Goal: Contribute content: Contribute content

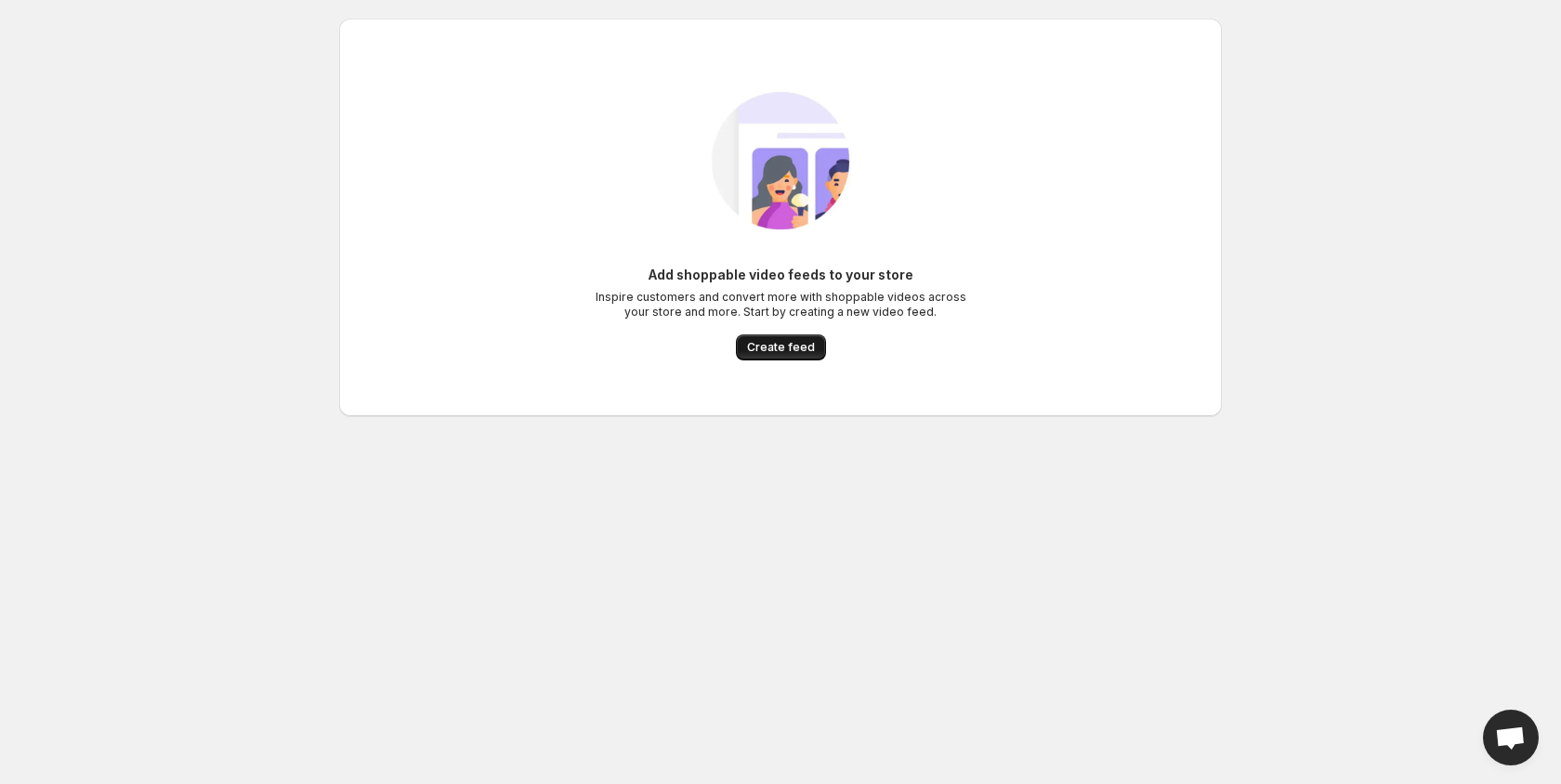
click at [788, 351] on span "Create feed" at bounding box center [781, 348] width 68 height 15
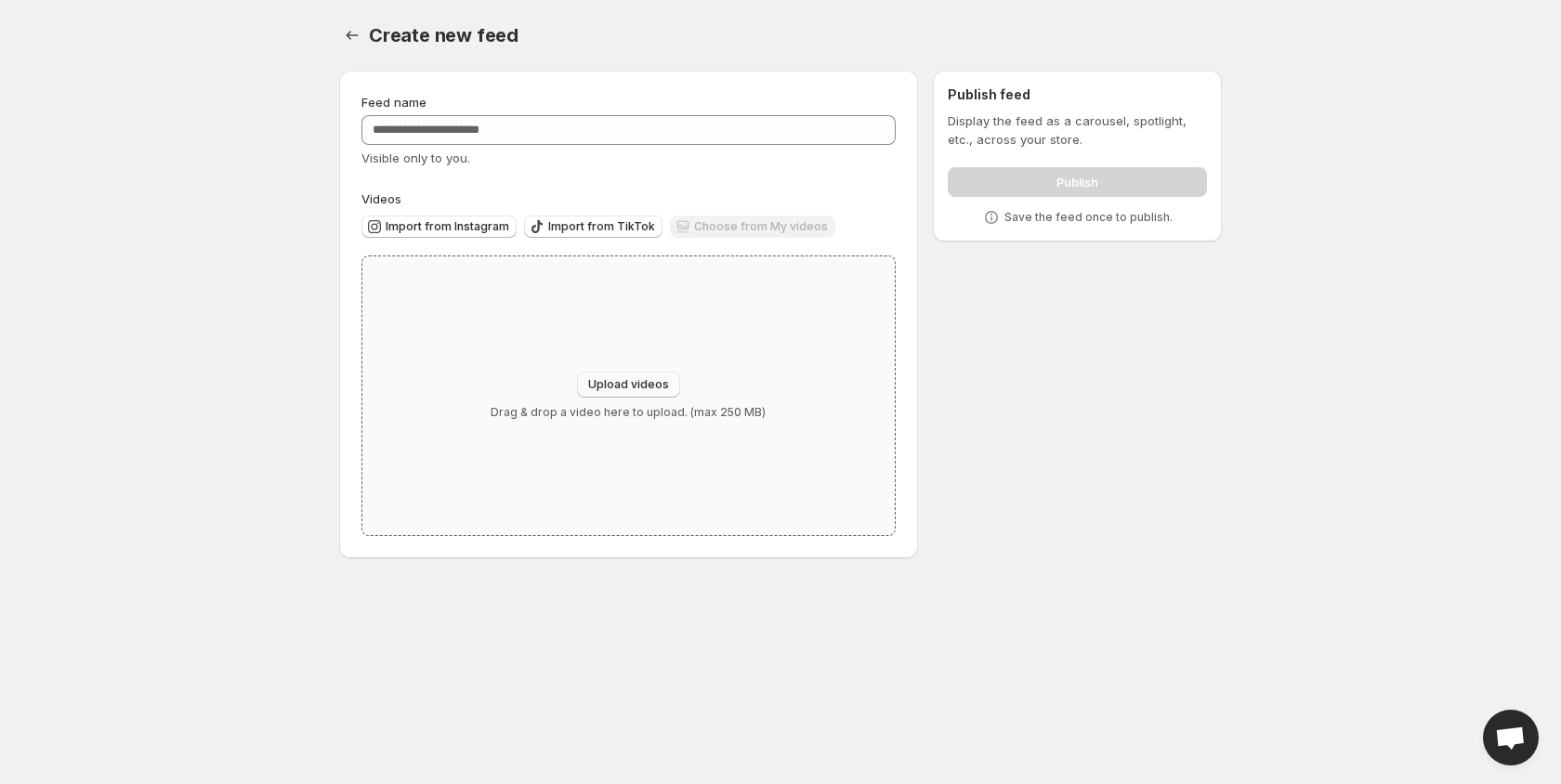
click at [644, 387] on span "Upload videos" at bounding box center [629, 384] width 81 height 15
type input "**********"
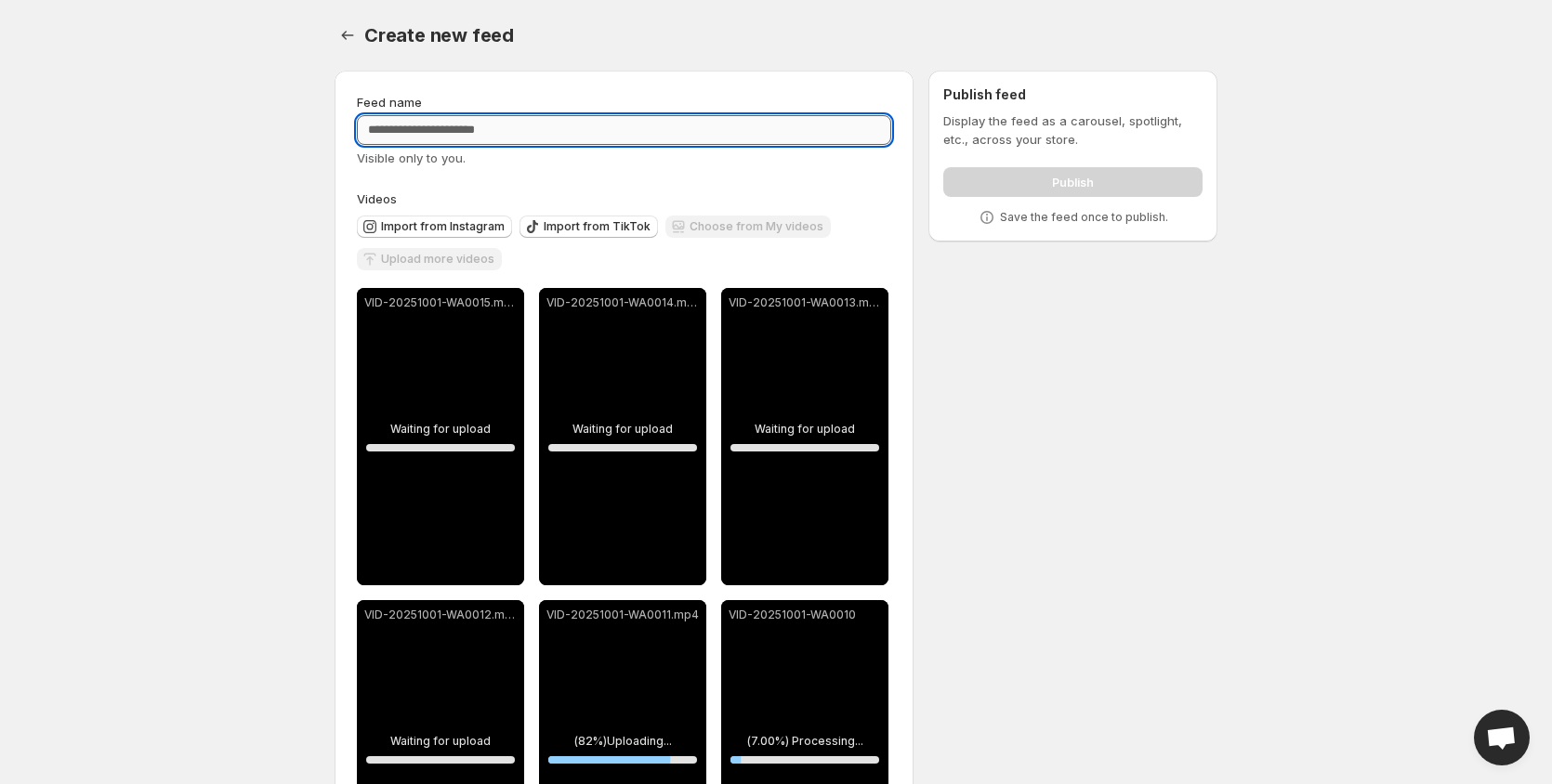
click at [440, 137] on input "Feed name" at bounding box center [624, 130] width 535 height 30
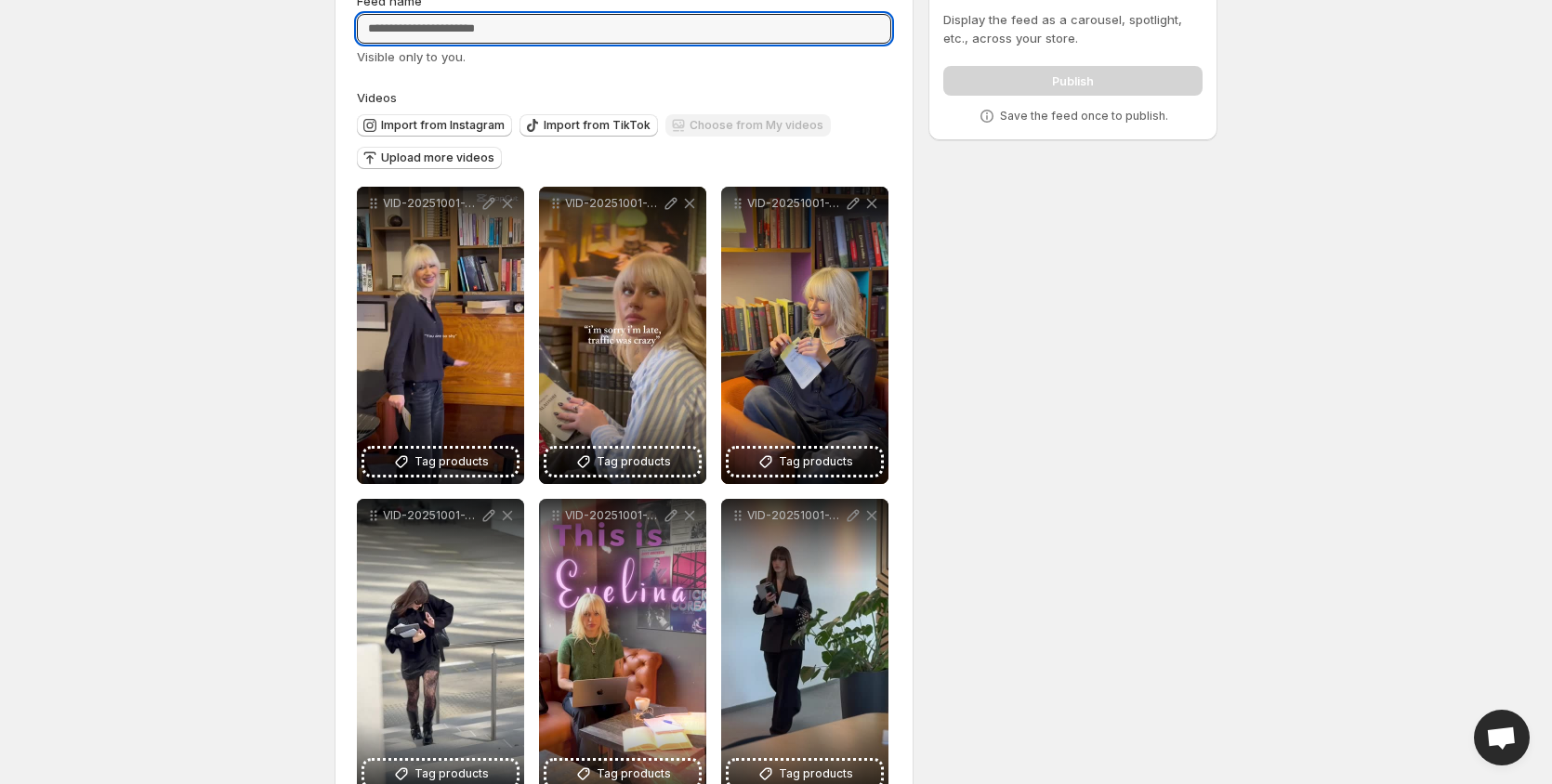
scroll to position [158, 0]
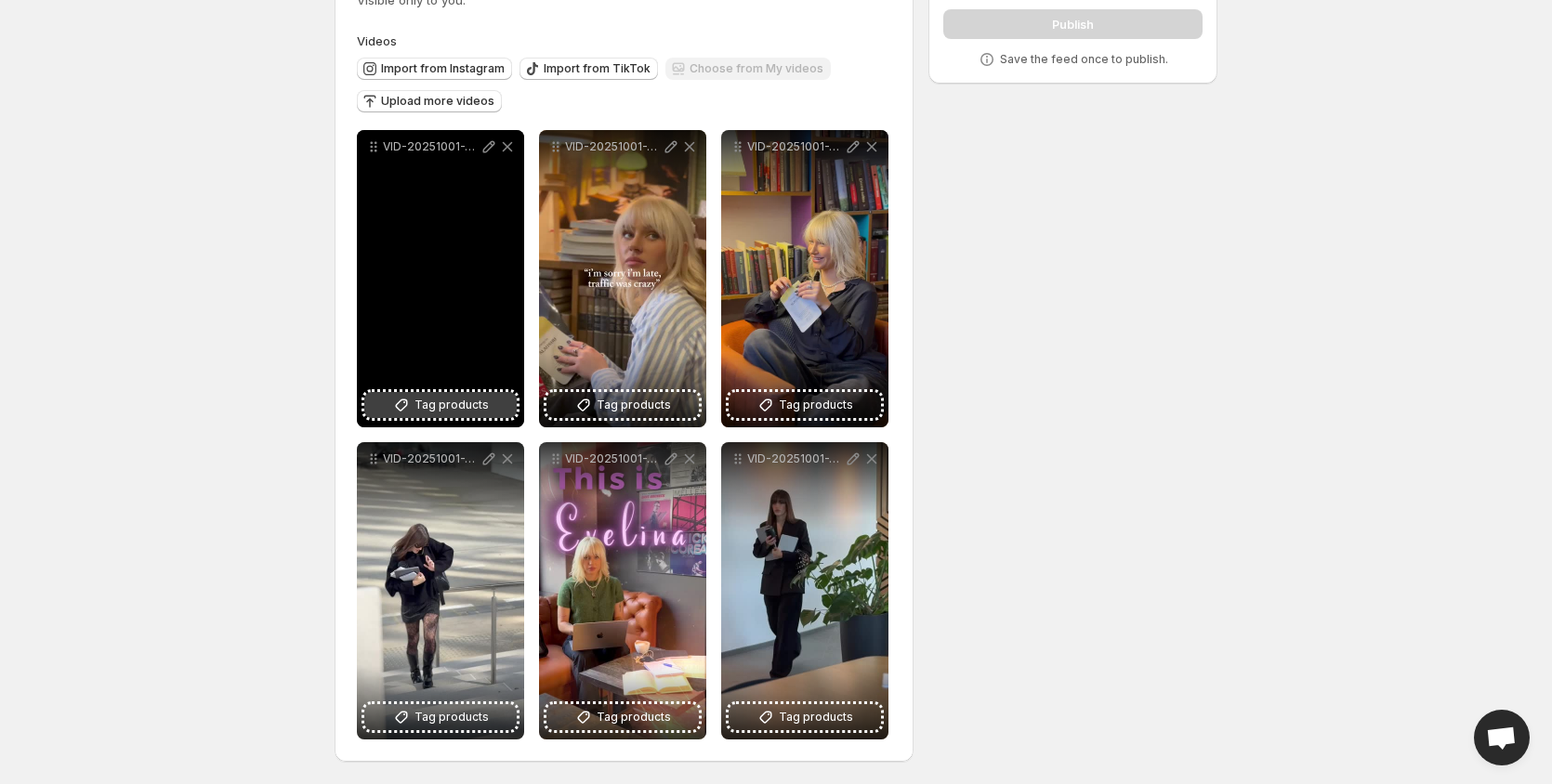
click at [430, 400] on span "Tag products" at bounding box center [452, 405] width 74 height 19
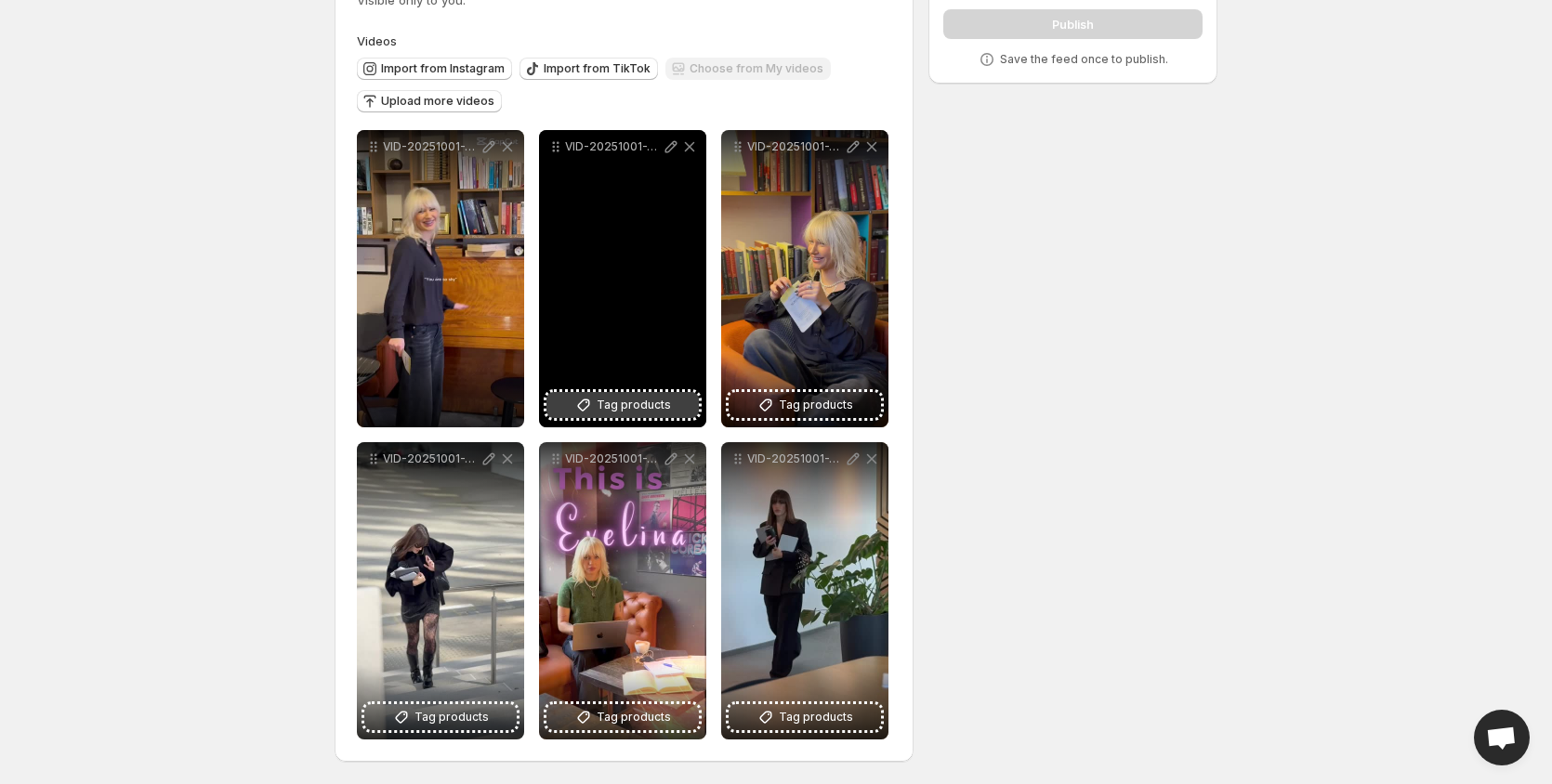
click at [646, 401] on span "Tag products" at bounding box center [634, 405] width 74 height 19
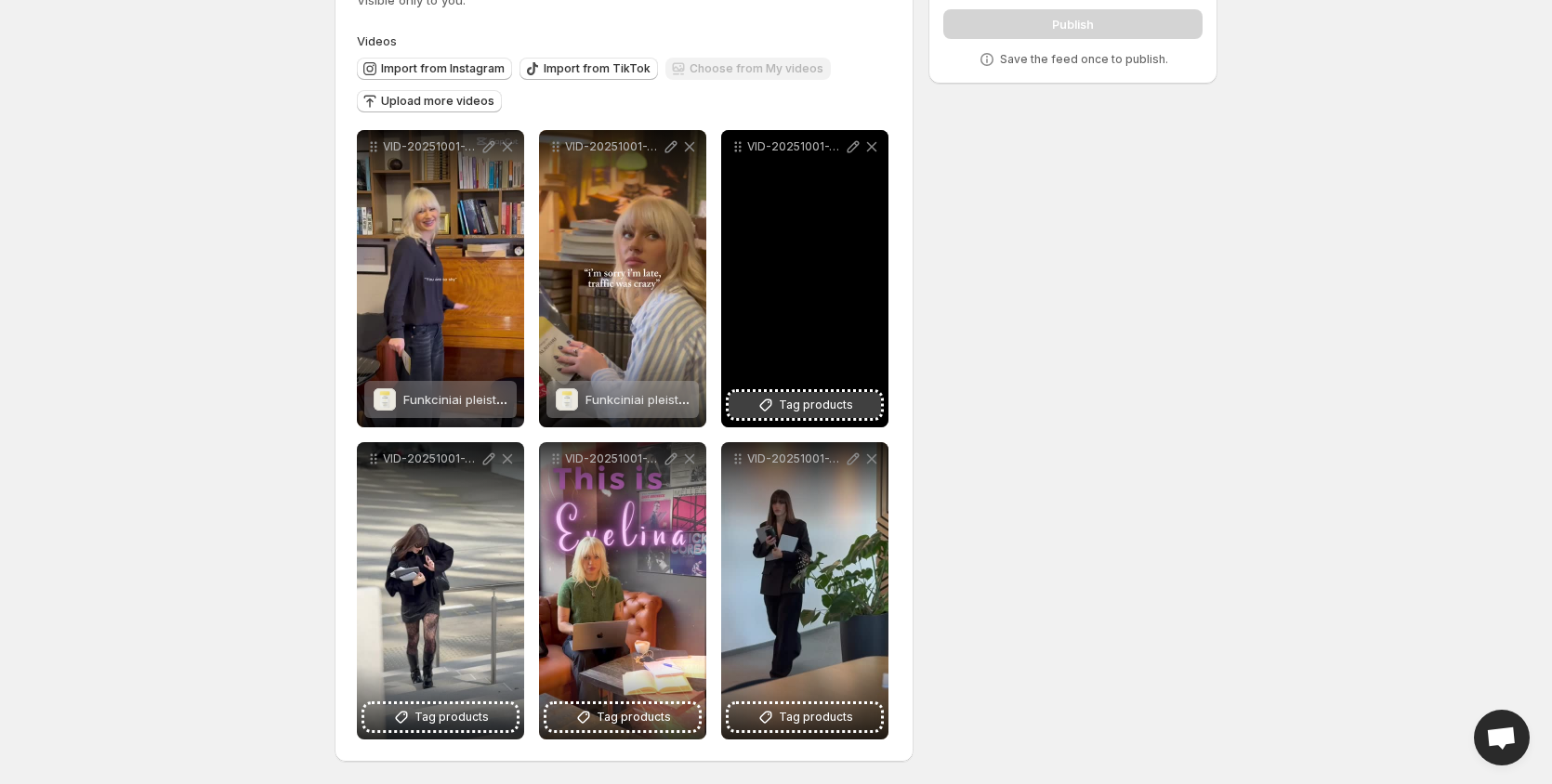
click at [810, 408] on span "Tag products" at bounding box center [816, 405] width 74 height 19
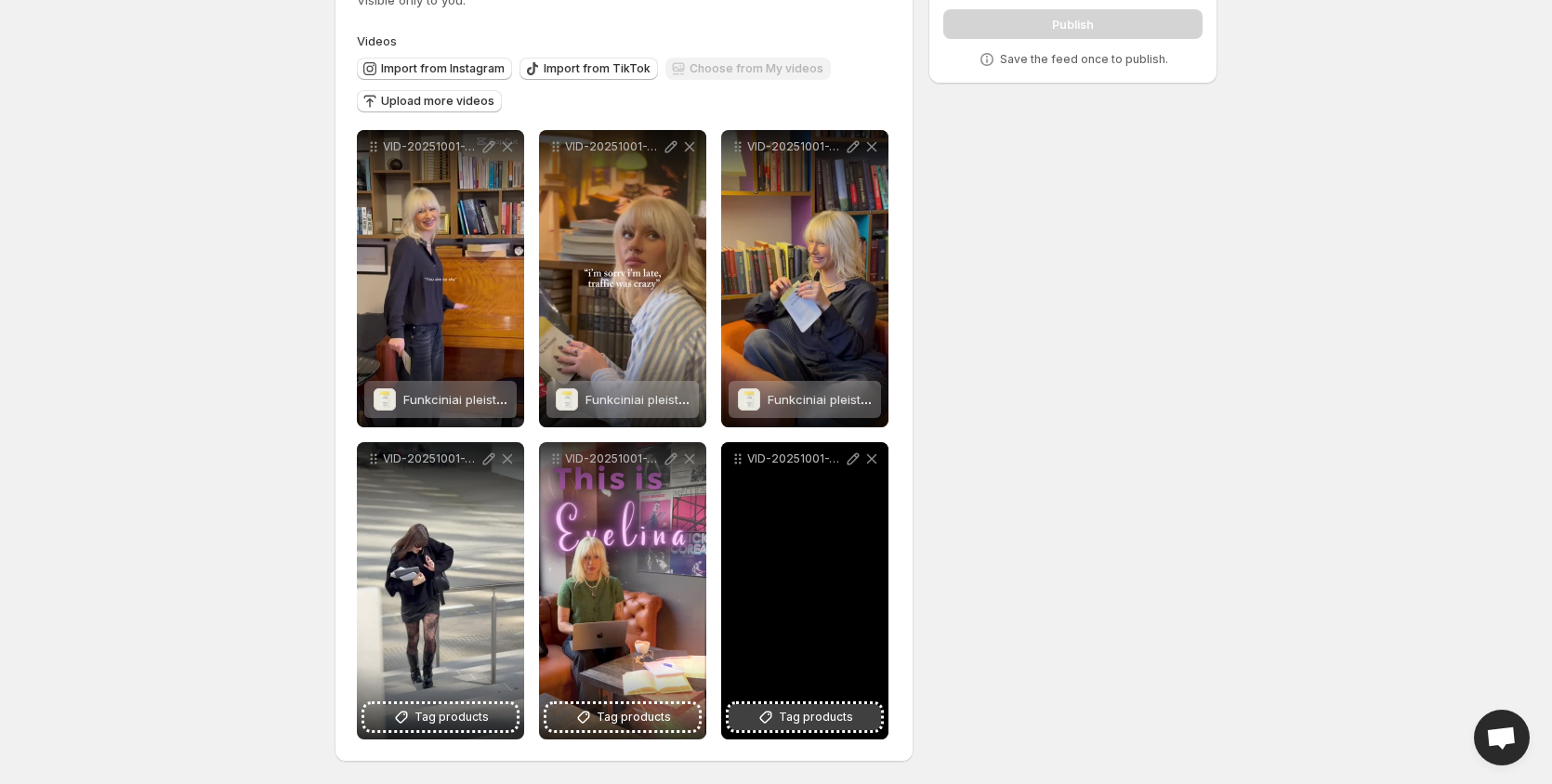
click at [820, 712] on span "Tag products" at bounding box center [816, 717] width 74 height 19
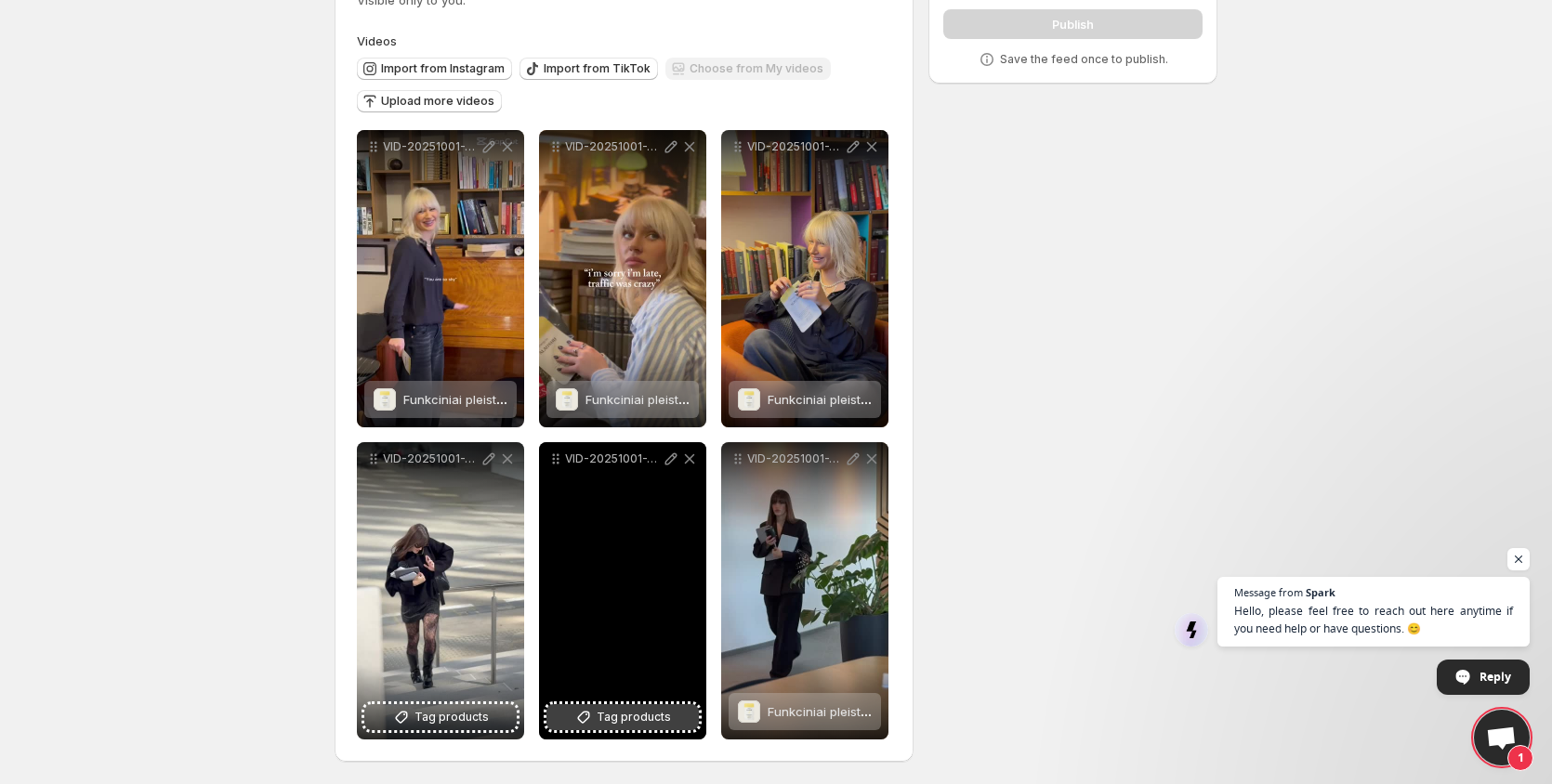
click at [636, 710] on span "Tag products" at bounding box center [634, 717] width 74 height 19
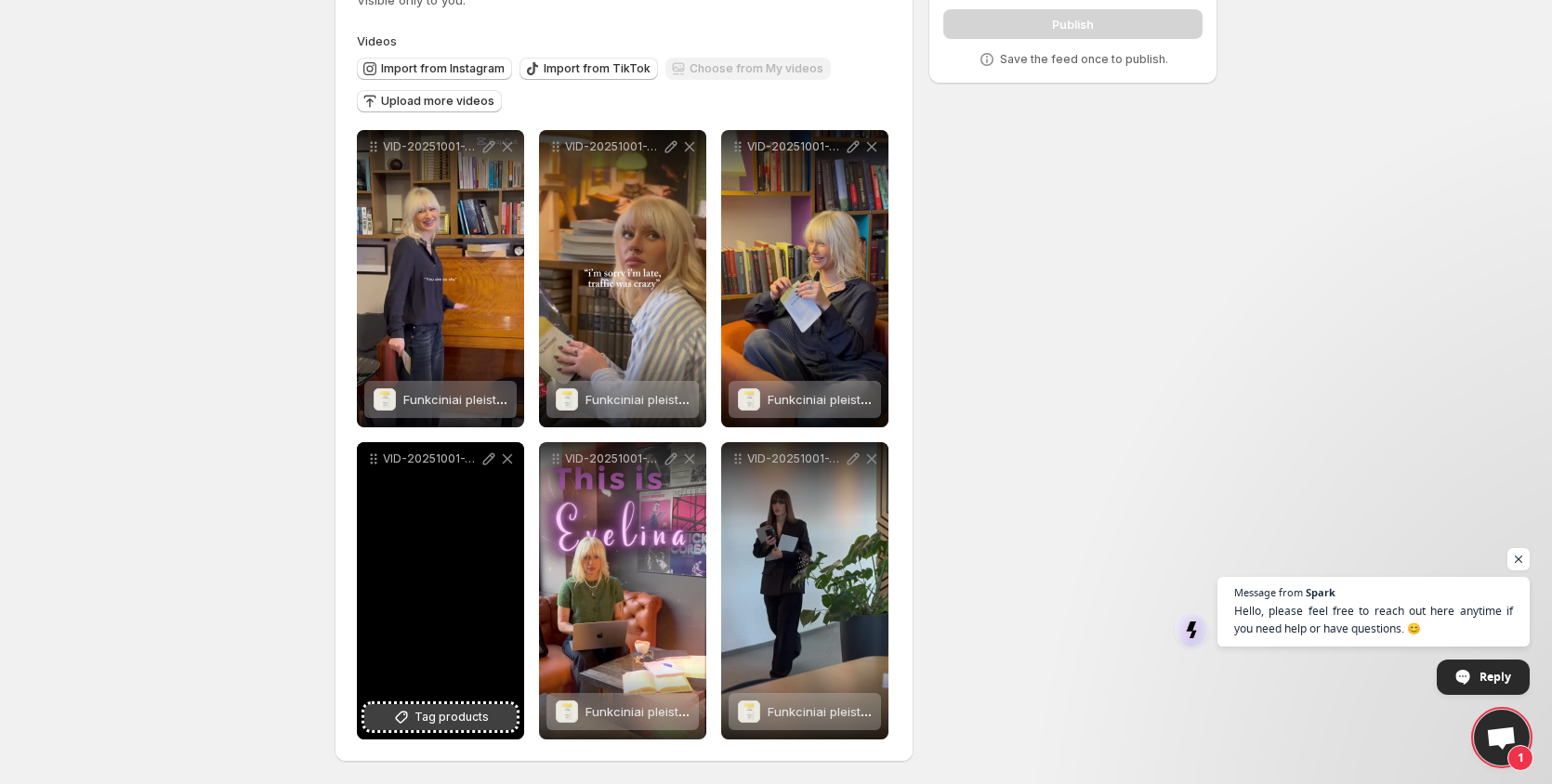
click at [467, 727] on button "Tag products" at bounding box center [440, 717] width 153 height 26
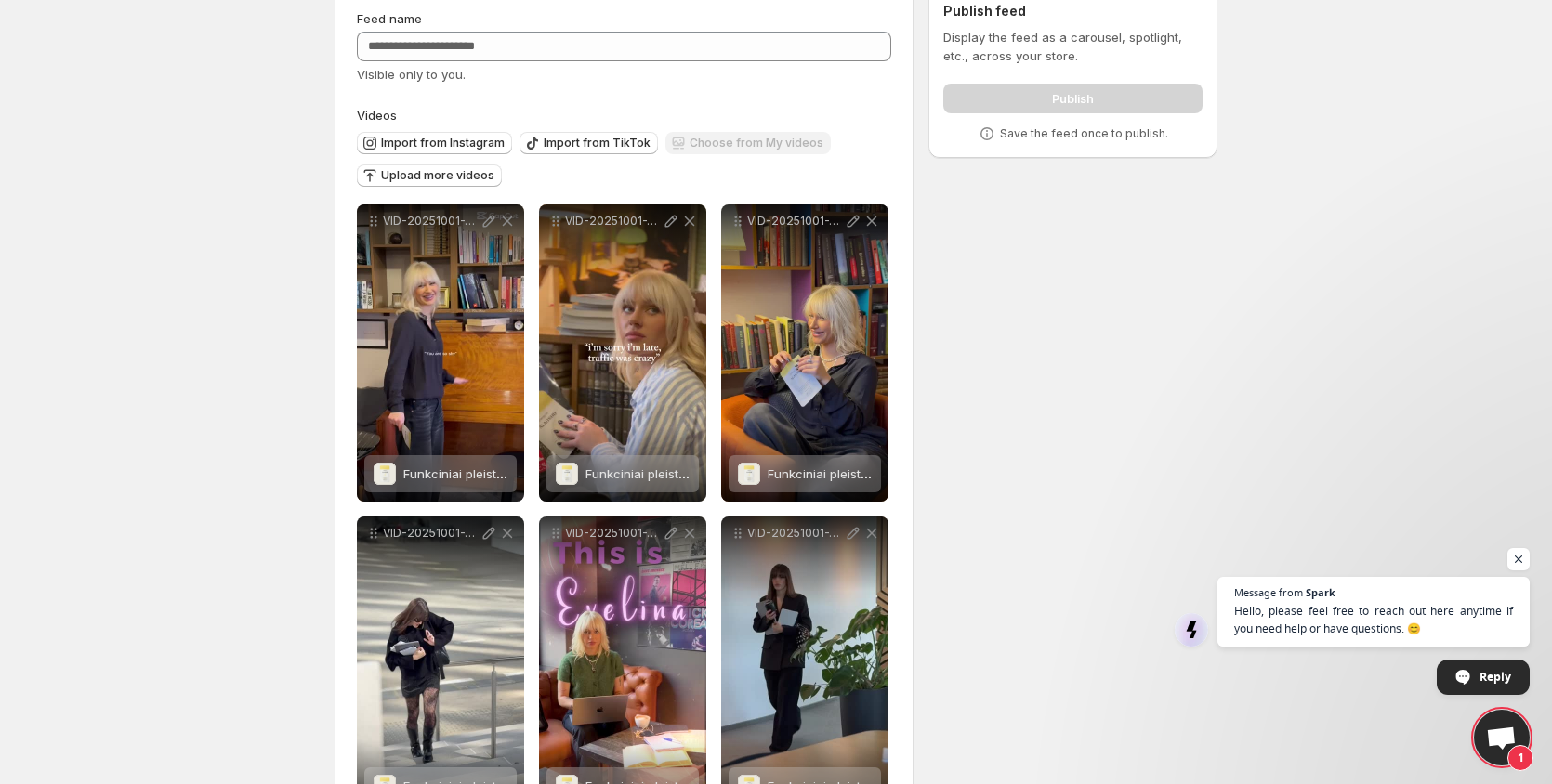
scroll to position [0, 0]
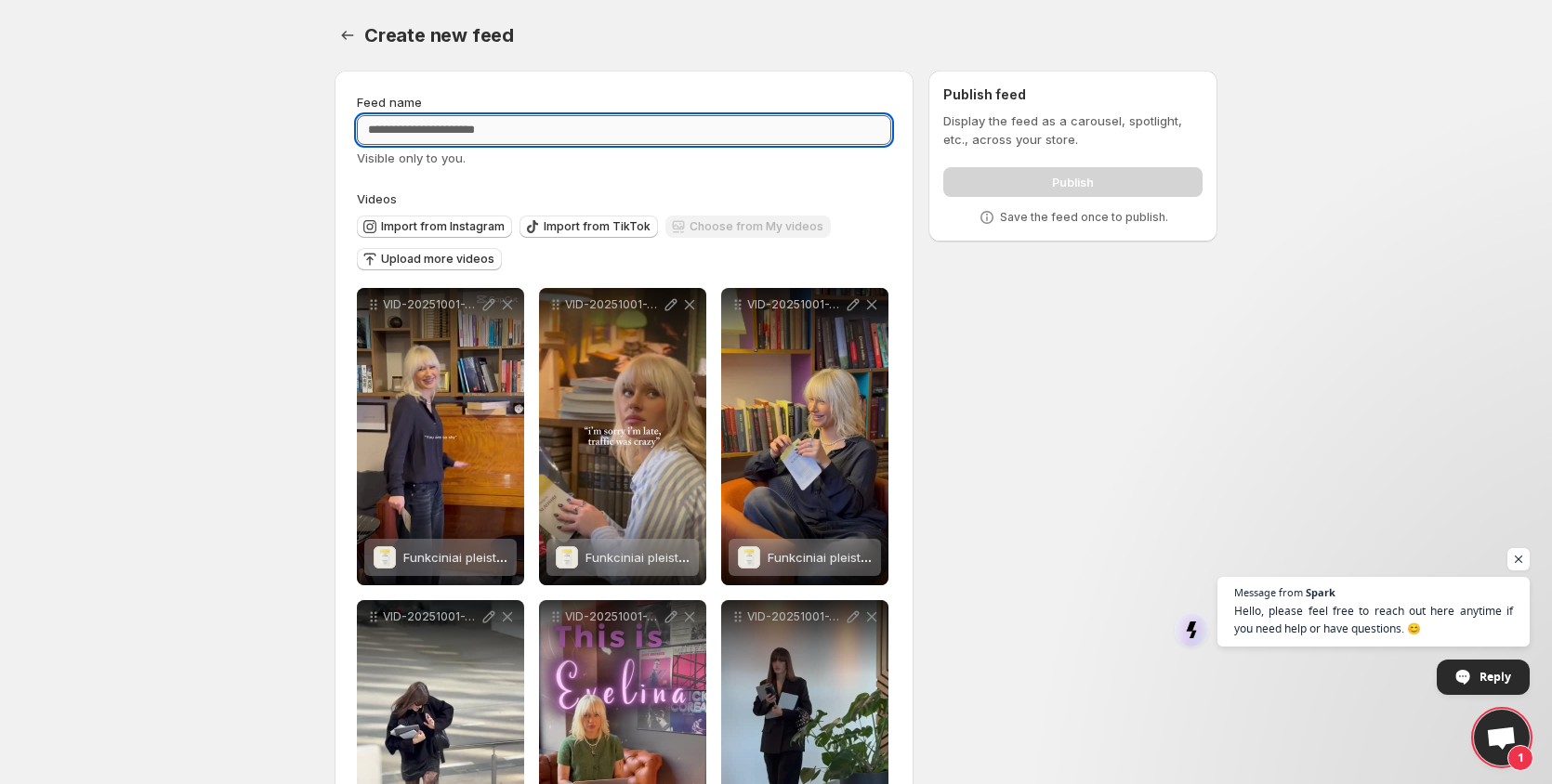
click at [619, 139] on input "Feed name" at bounding box center [624, 130] width 535 height 30
type input "**********"
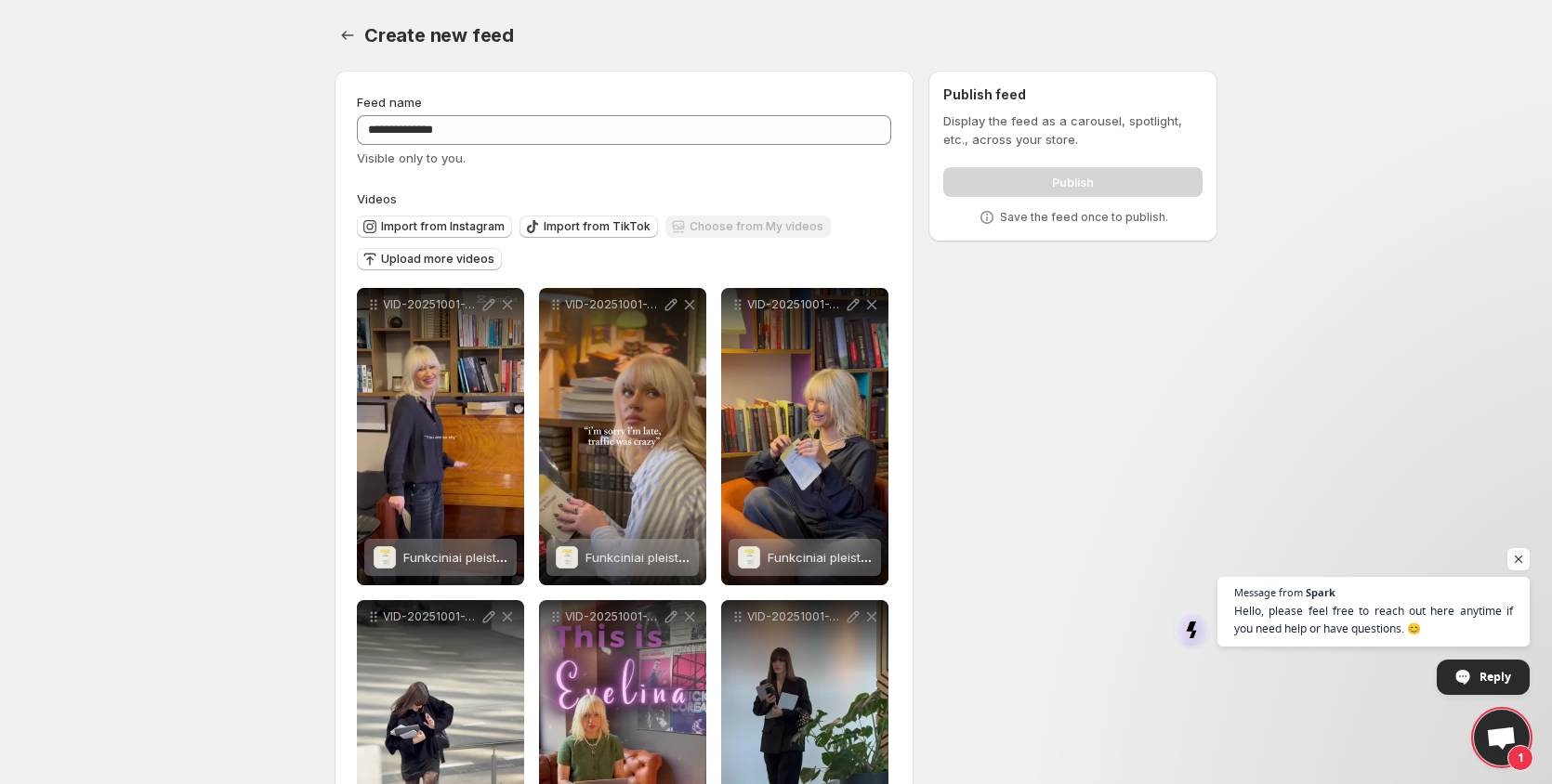
click at [1026, 368] on div "**********" at bounding box center [768, 498] width 898 height 887
click at [1054, 143] on p "Display the feed as a carousel, spotlight, etc., across your store." at bounding box center [1073, 129] width 259 height 37
click at [1111, 288] on div "**********" at bounding box center [768, 498] width 898 height 887
click at [1527, 558] on span "Open chat" at bounding box center [1519, 560] width 24 height 24
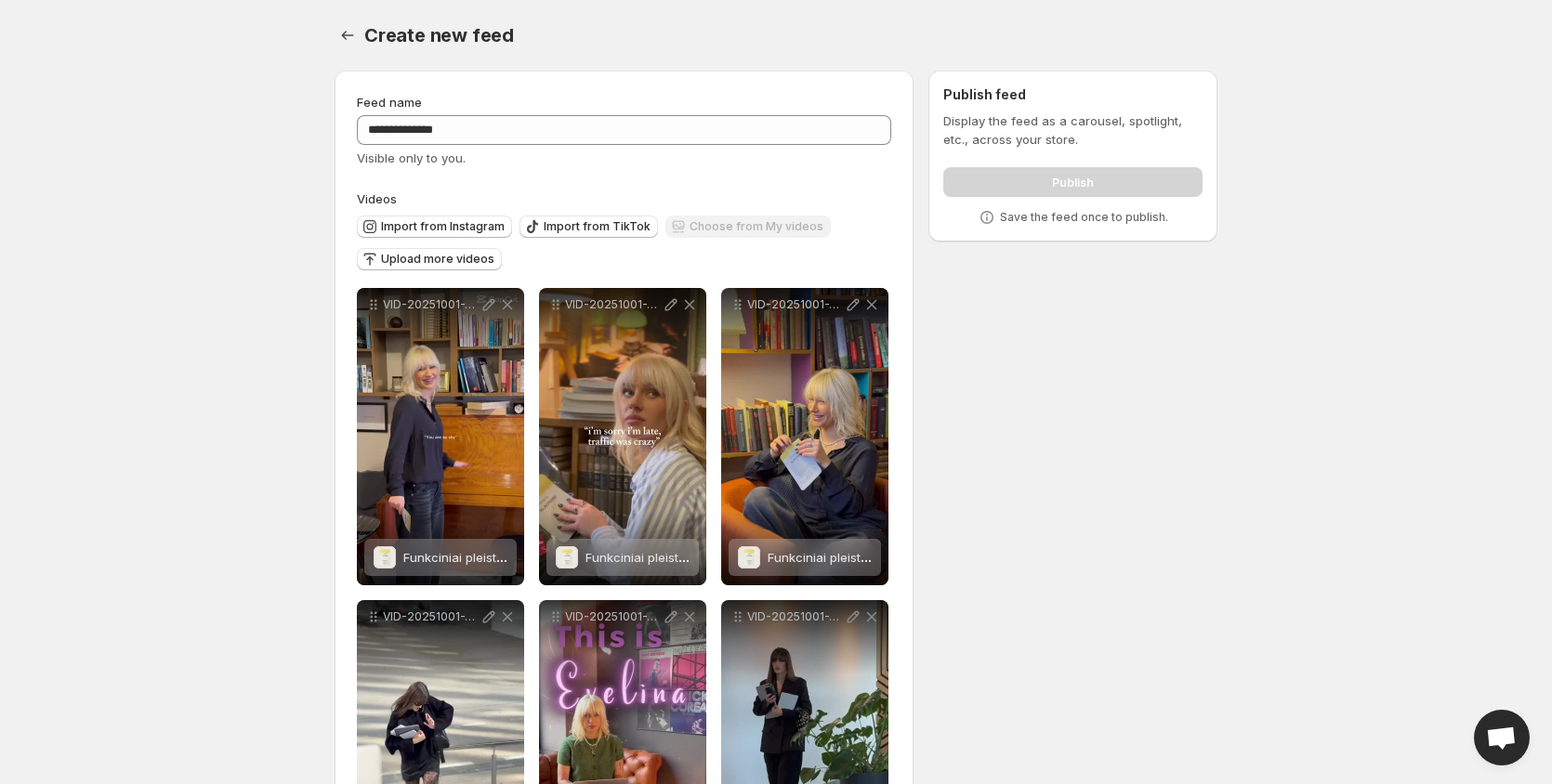
click at [1111, 344] on div "**********" at bounding box center [768, 498] width 898 height 887
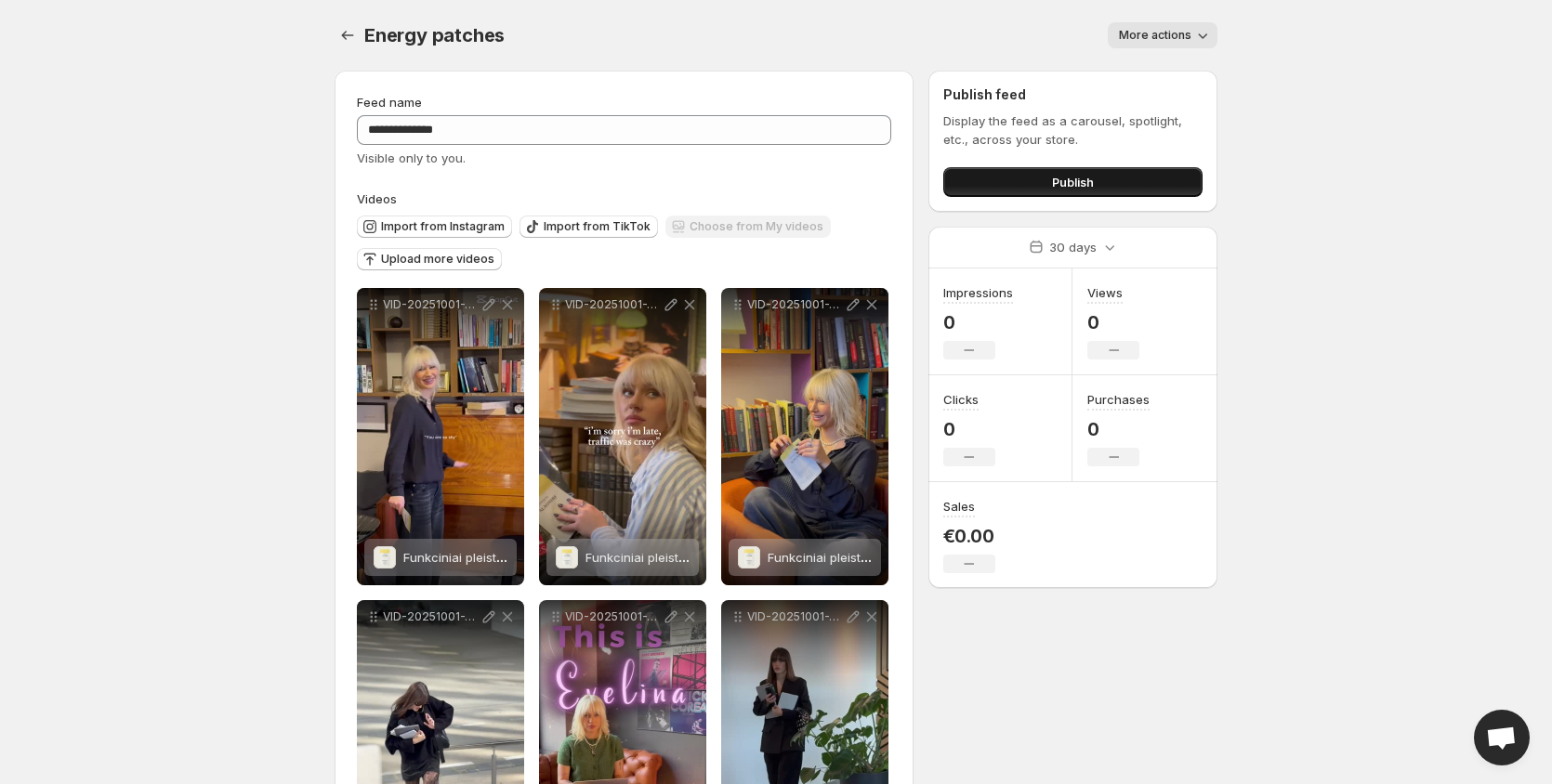
click at [1076, 181] on span "Publish" at bounding box center [1073, 182] width 41 height 19
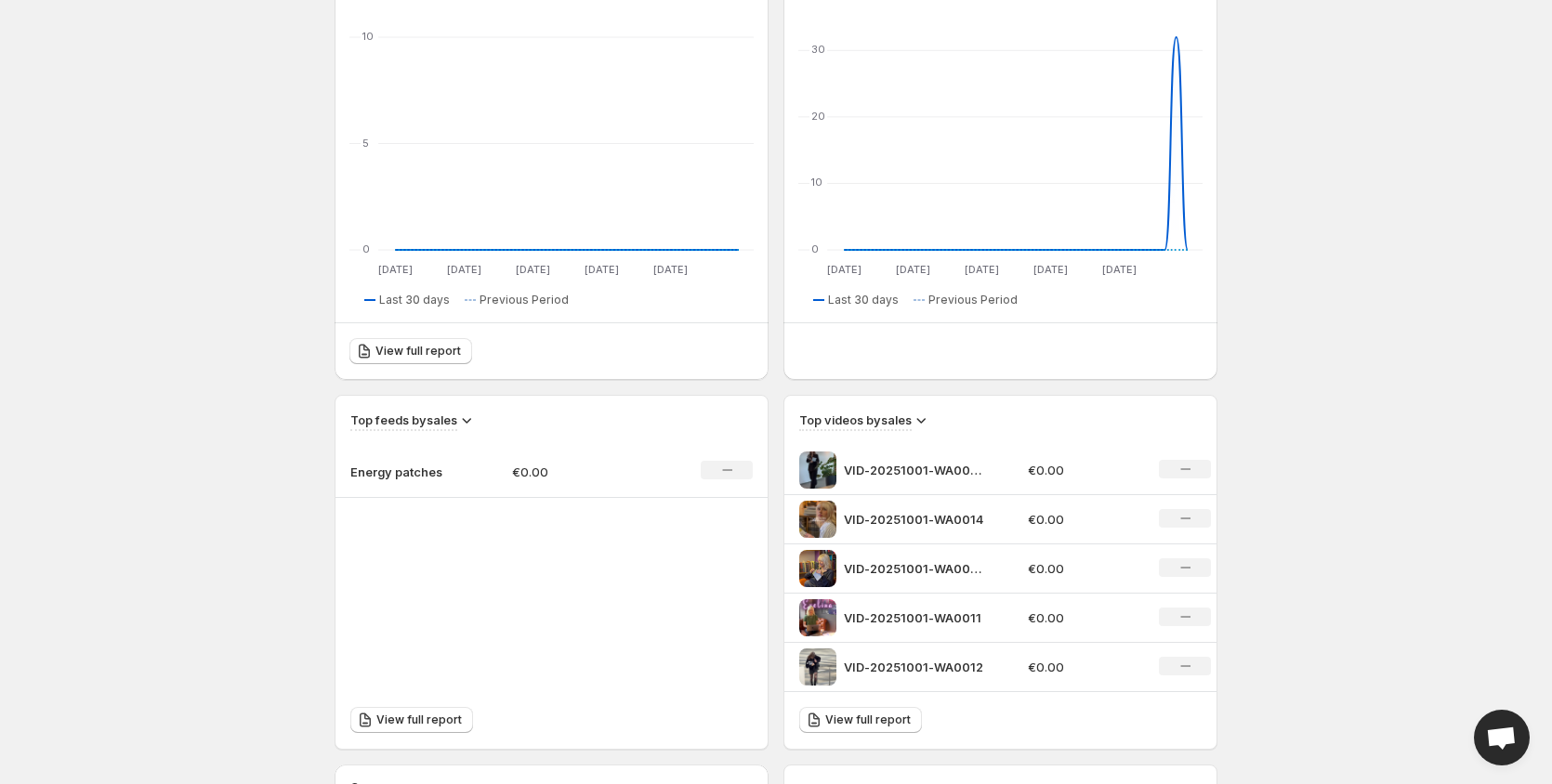
scroll to position [279, 0]
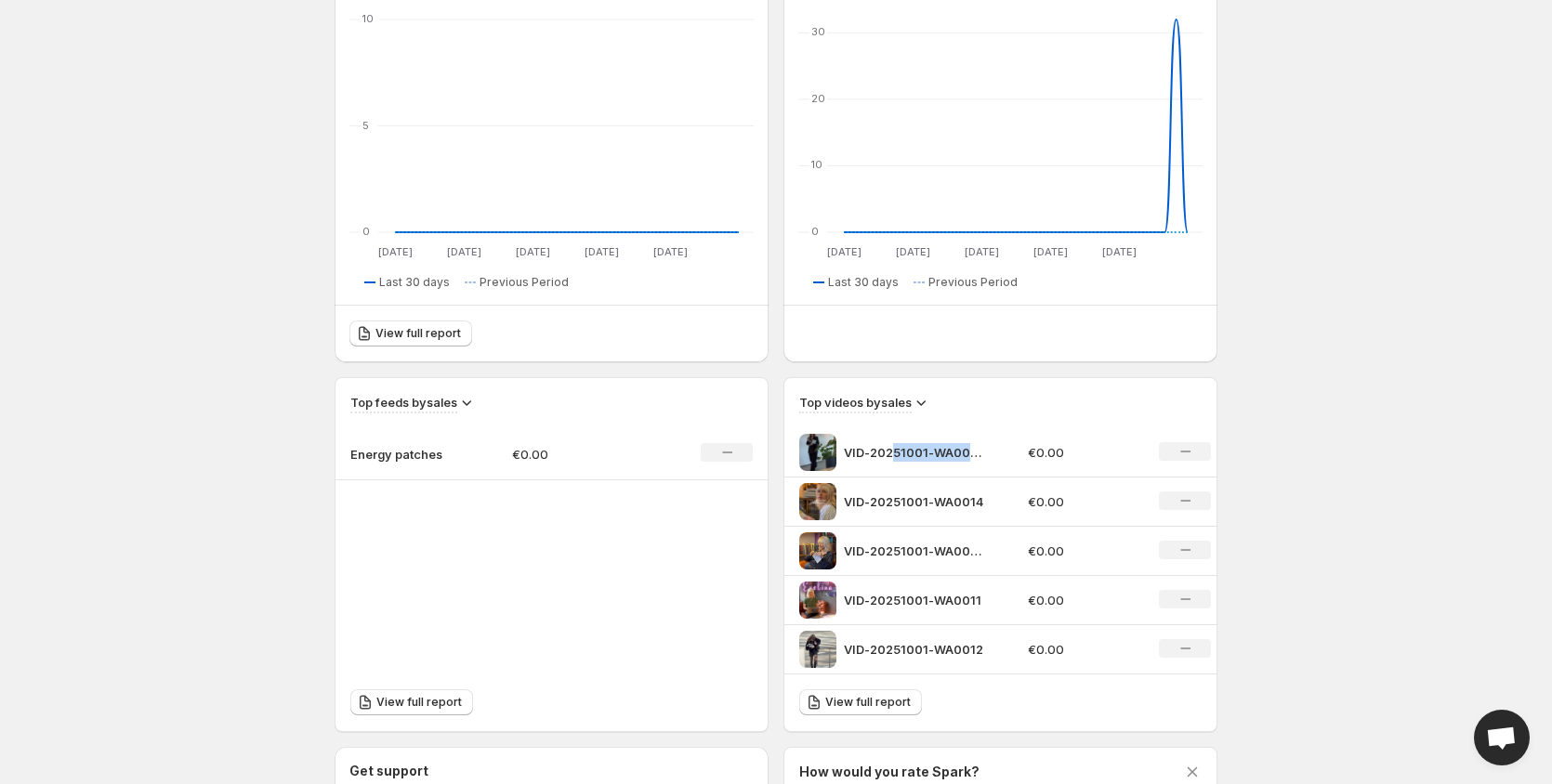
drag, startPoint x: 896, startPoint y: 451, endPoint x: 1028, endPoint y: 453, distance: 132.0
click at [988, 456] on div "VID-20251001-WA0010" at bounding box center [908, 451] width 218 height 37
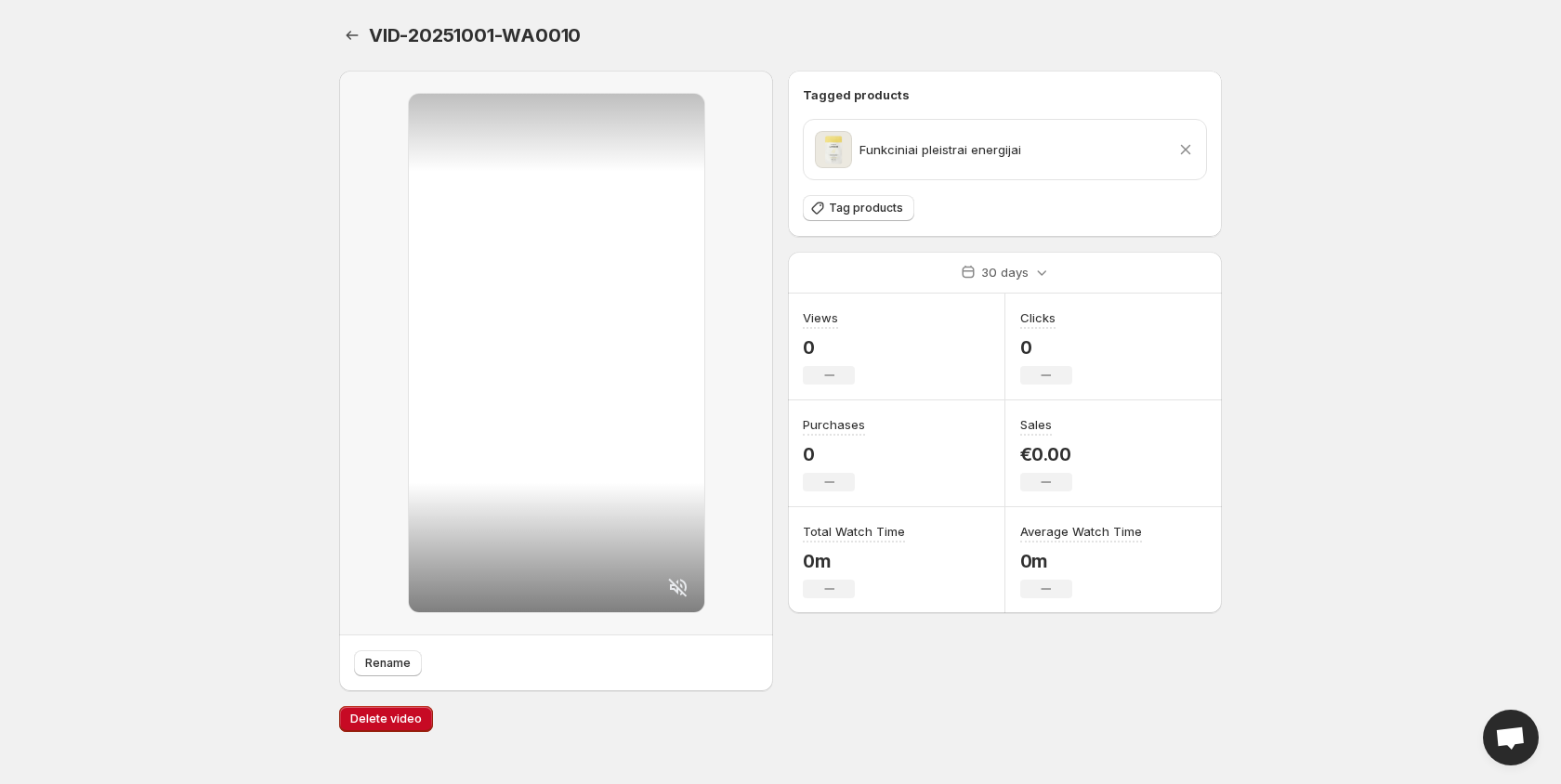
drag, startPoint x: 1184, startPoint y: 450, endPoint x: 1188, endPoint y: 466, distance: 16.5
click at [1188, 466] on div "Sales €0.00 No change" at bounding box center [1114, 453] width 218 height 106
click at [353, 33] on icon "Settings" at bounding box center [353, 36] width 19 height 19
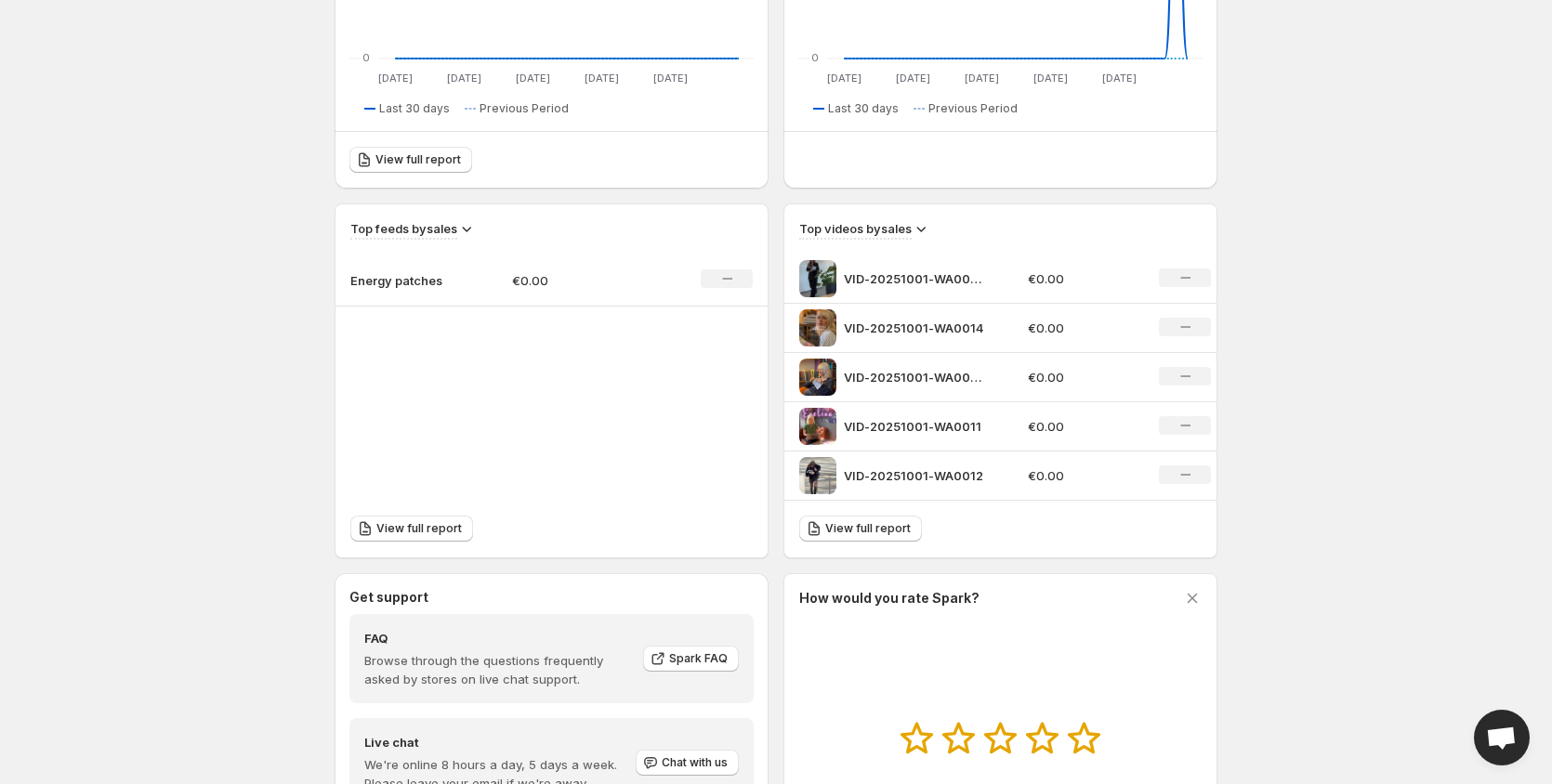
scroll to position [361, 0]
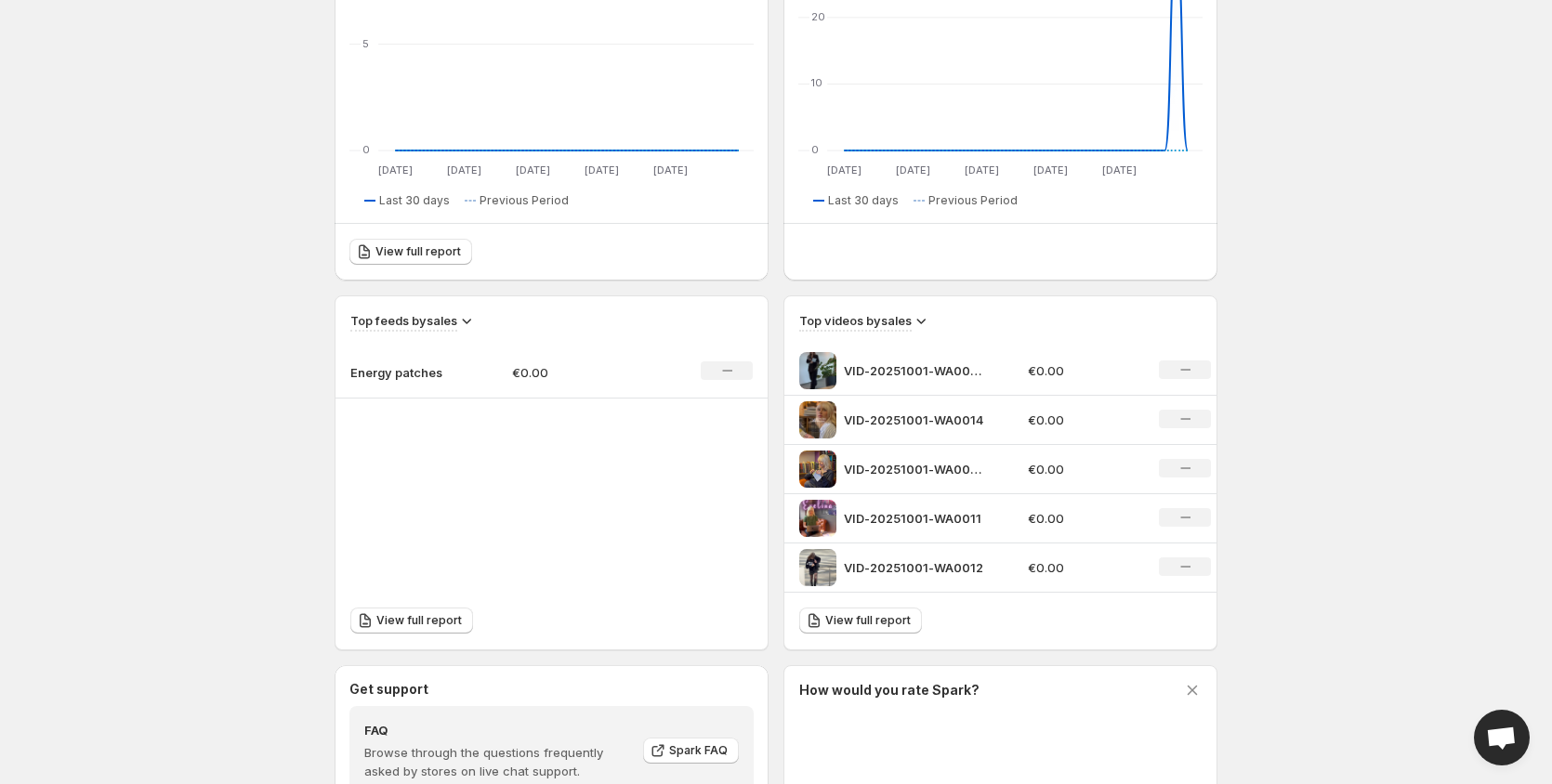
click at [555, 373] on p "€0.00" at bounding box center [578, 372] width 132 height 19
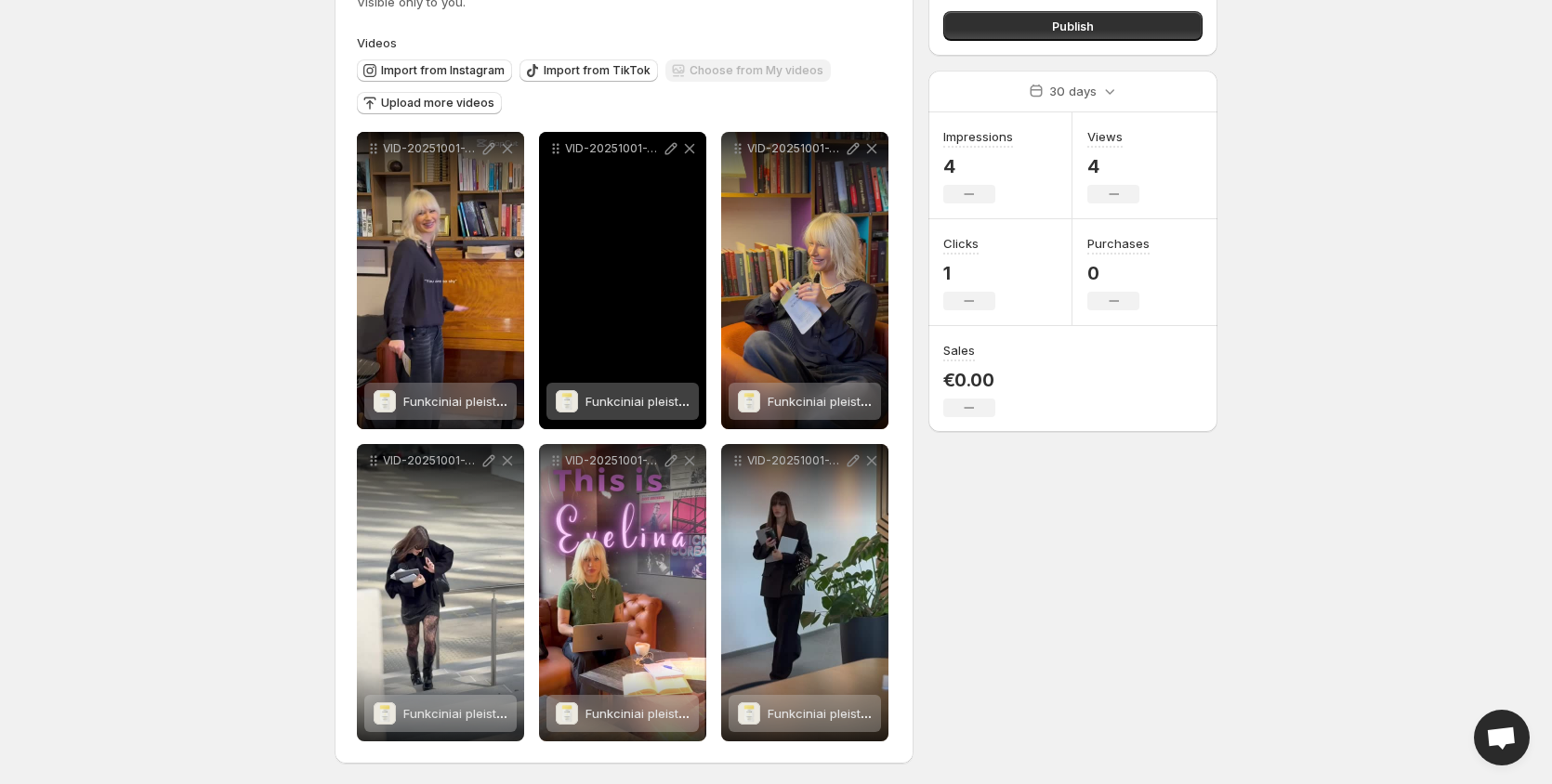
scroll to position [158, 0]
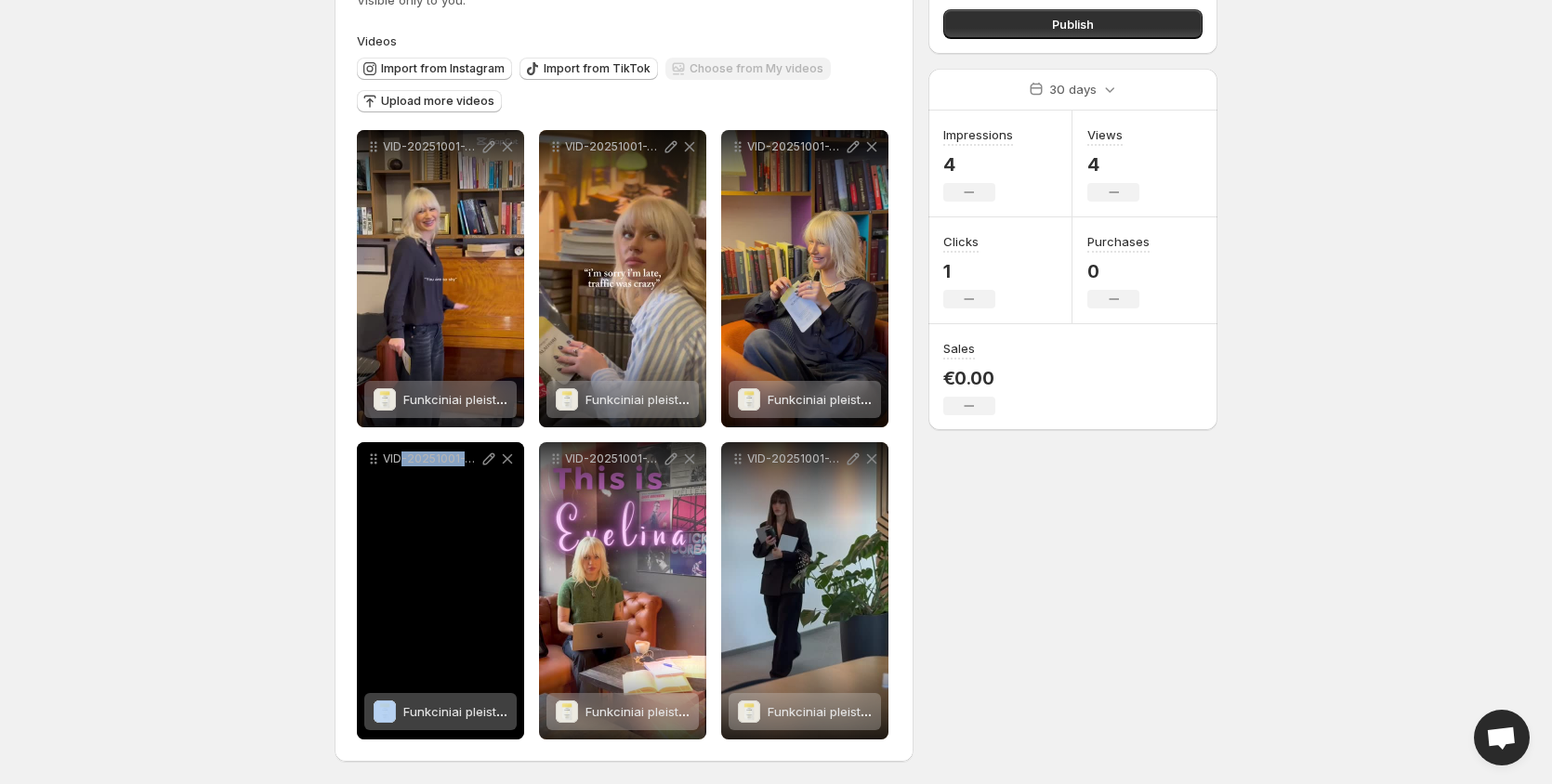
drag, startPoint x: 475, startPoint y: 553, endPoint x: 404, endPoint y: 544, distance: 71.6
click at [404, 544] on div "VID-20251001-WA0012" at bounding box center [440, 590] width 167 height 297
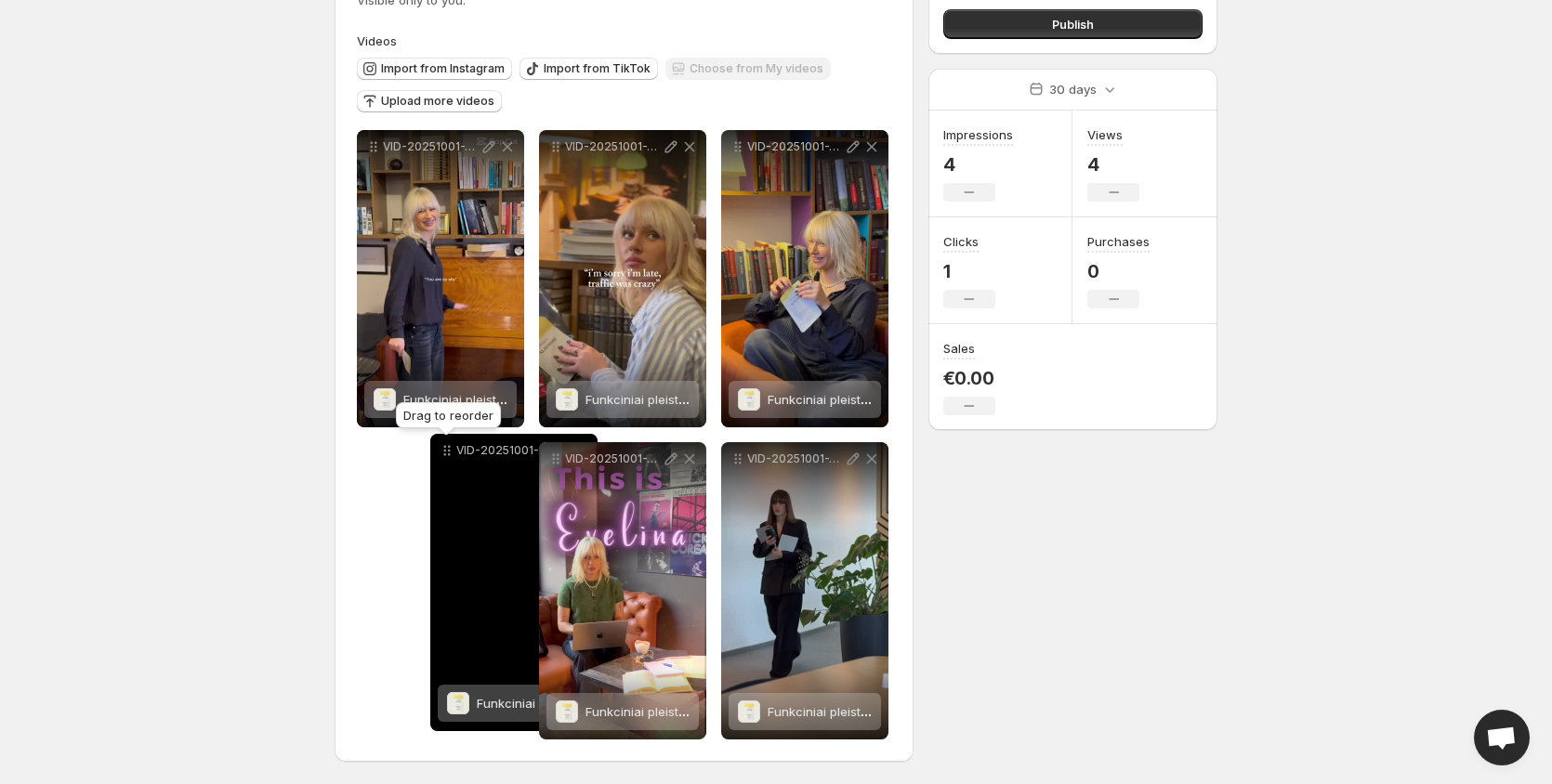
drag, startPoint x: 376, startPoint y: 465, endPoint x: 450, endPoint y: 456, distance: 74.5
click at [450, 456] on icon at bounding box center [447, 450] width 19 height 19
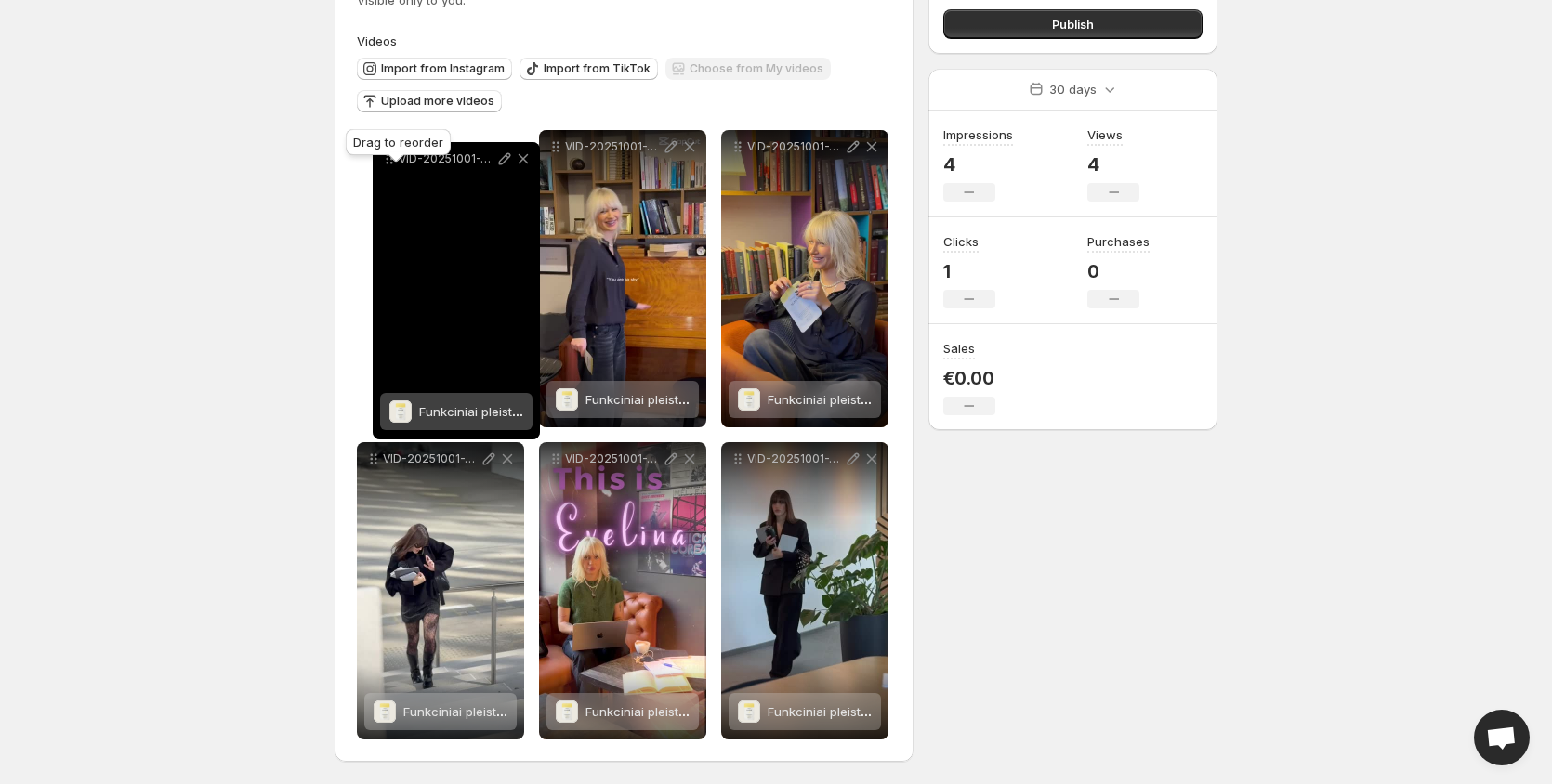
drag, startPoint x: 558, startPoint y: 148, endPoint x: 391, endPoint y: 159, distance: 167.4
click at [391, 159] on body "**********" at bounding box center [776, 234] width 1552 height 784
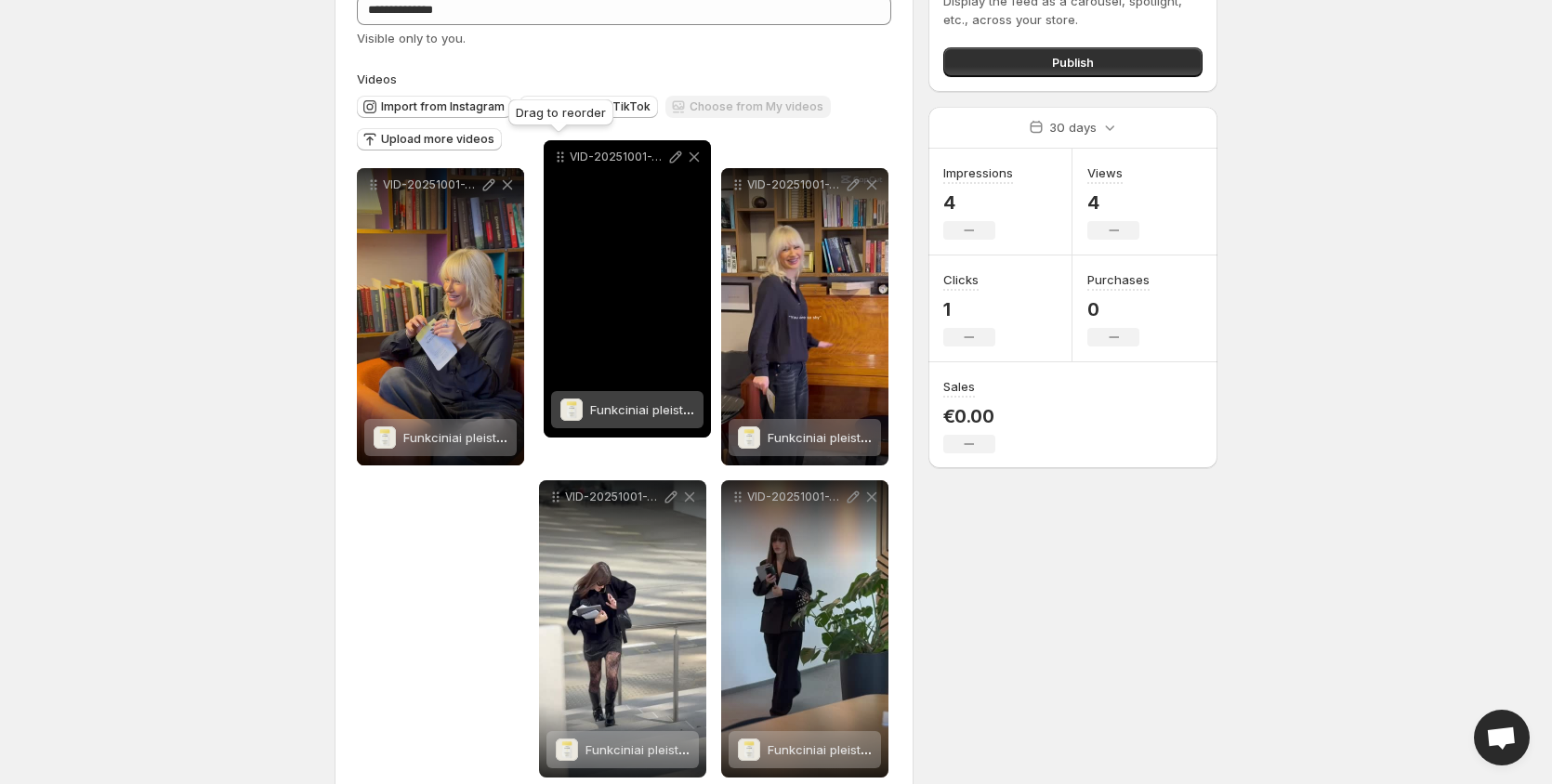
scroll to position [117, 0]
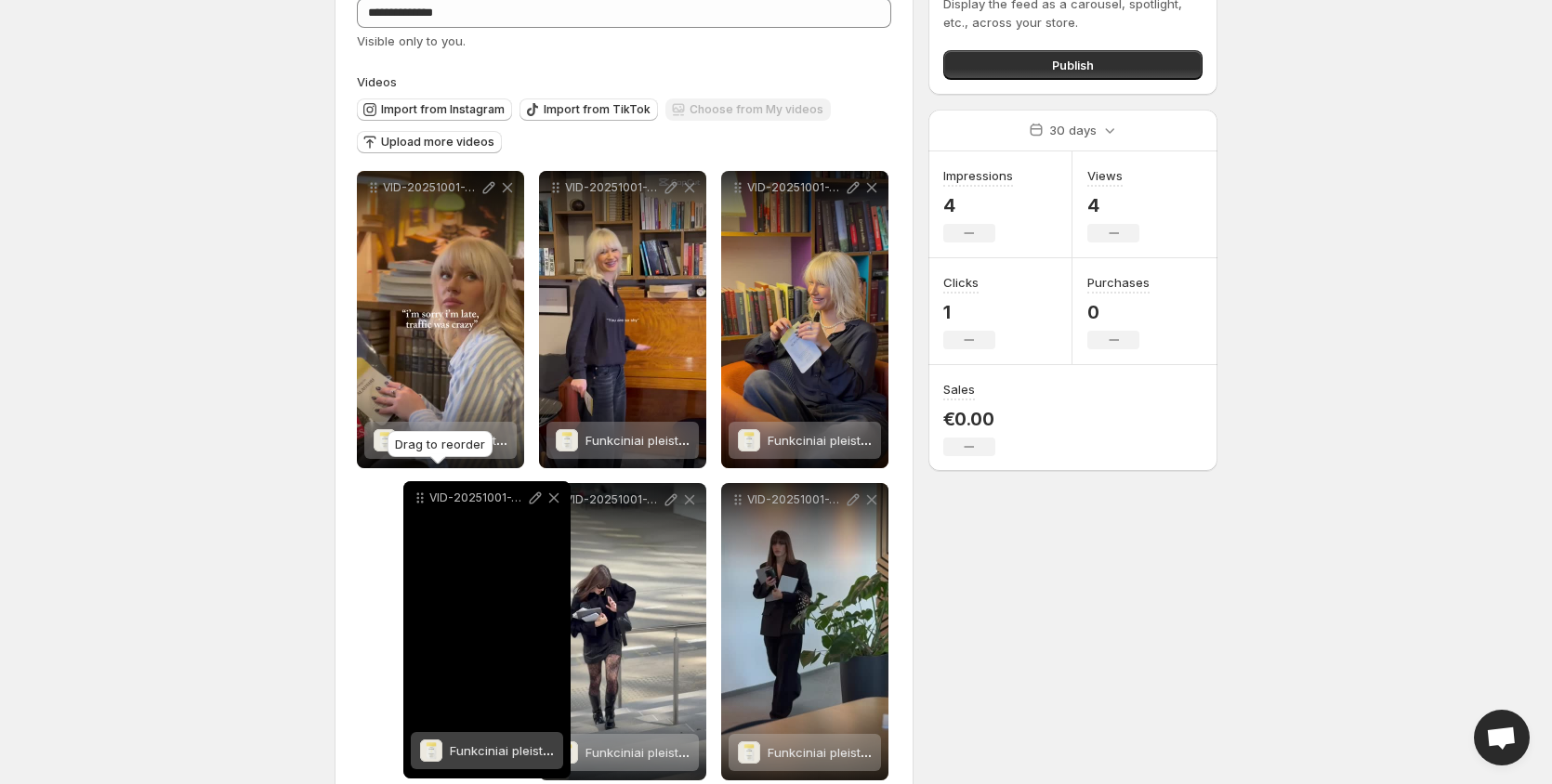
drag, startPoint x: 561, startPoint y: 462, endPoint x: 424, endPoint y: 524, distance: 150.4
click at [411, 507] on icon at bounding box center [421, 498] width 19 height 19
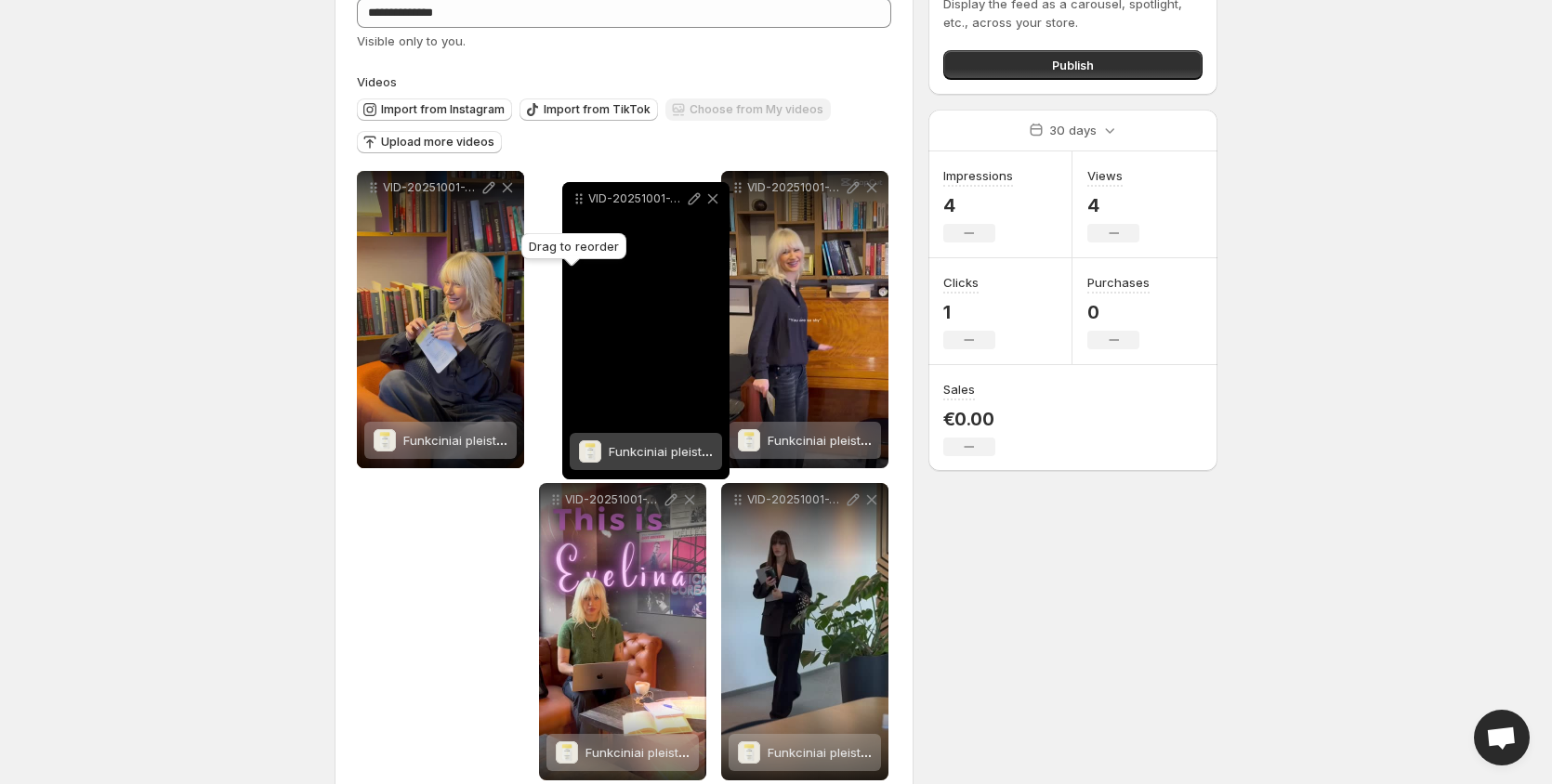
drag, startPoint x: 555, startPoint y: 500, endPoint x: 576, endPoint y: 192, distance: 308.7
click at [576, 192] on icon at bounding box center [579, 199] width 19 height 19
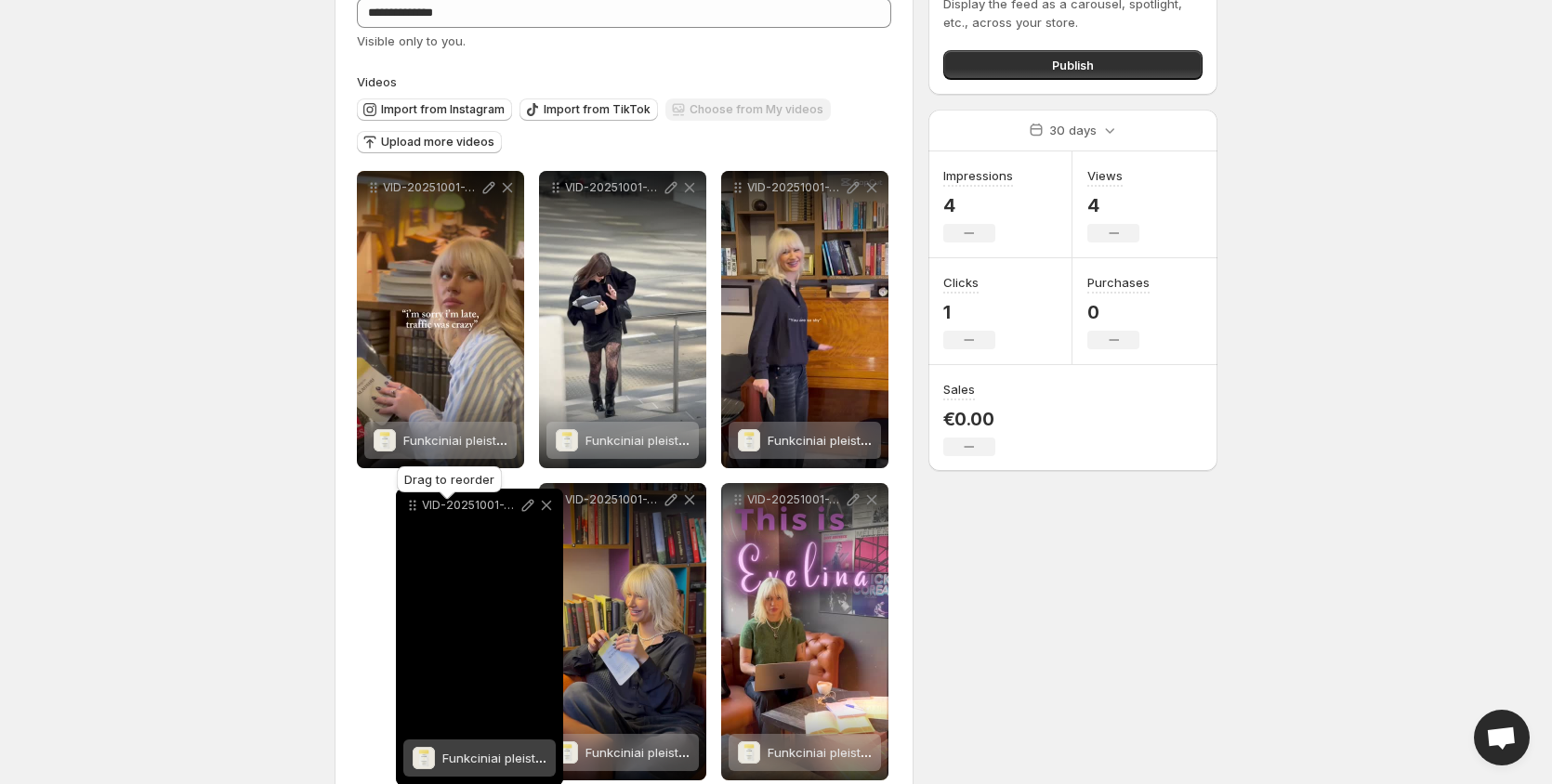
drag, startPoint x: 740, startPoint y: 497, endPoint x: 414, endPoint y: 502, distance: 326.0
click at [414, 502] on body "**********" at bounding box center [776, 275] width 1552 height 784
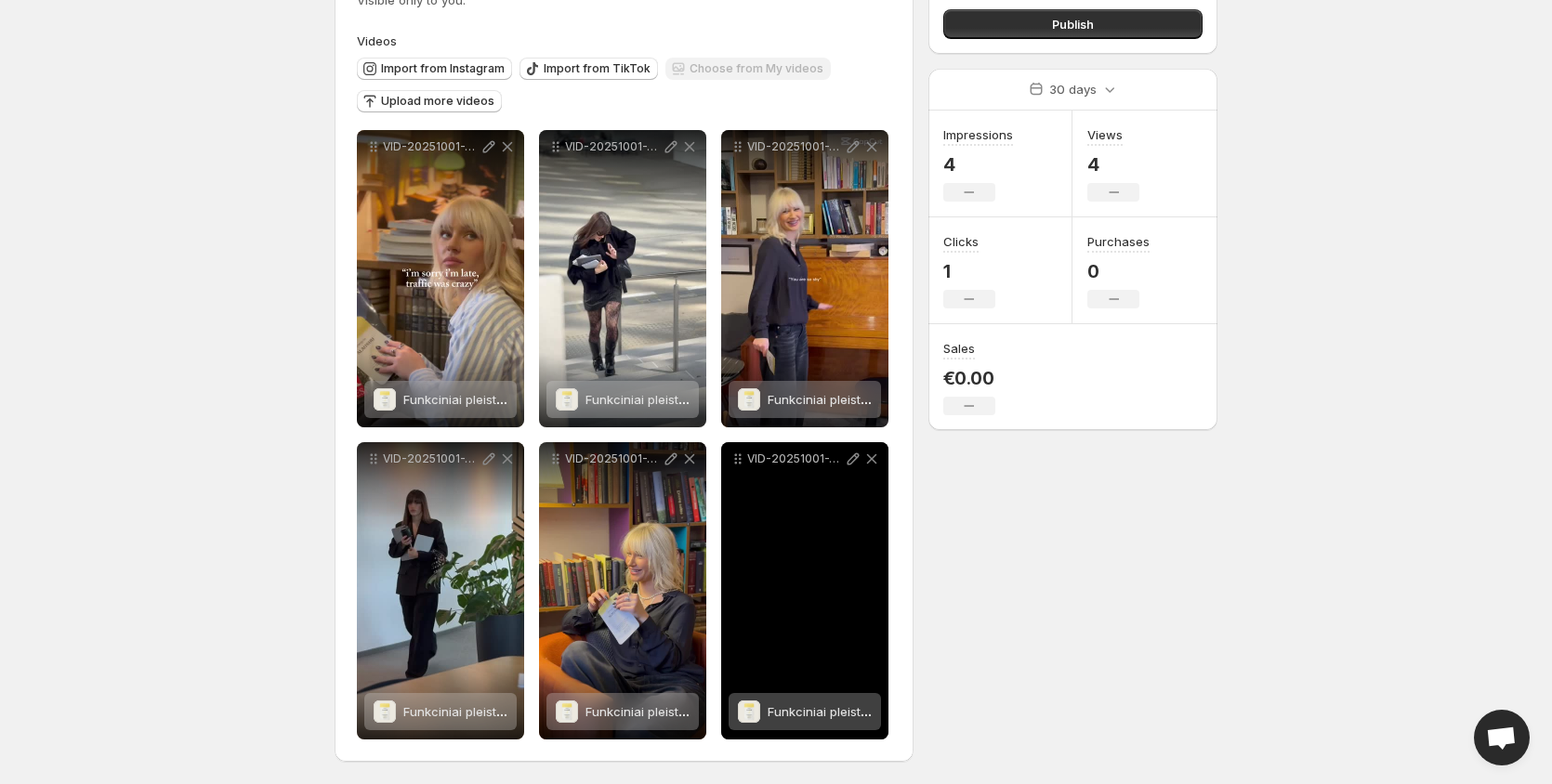
scroll to position [0, 0]
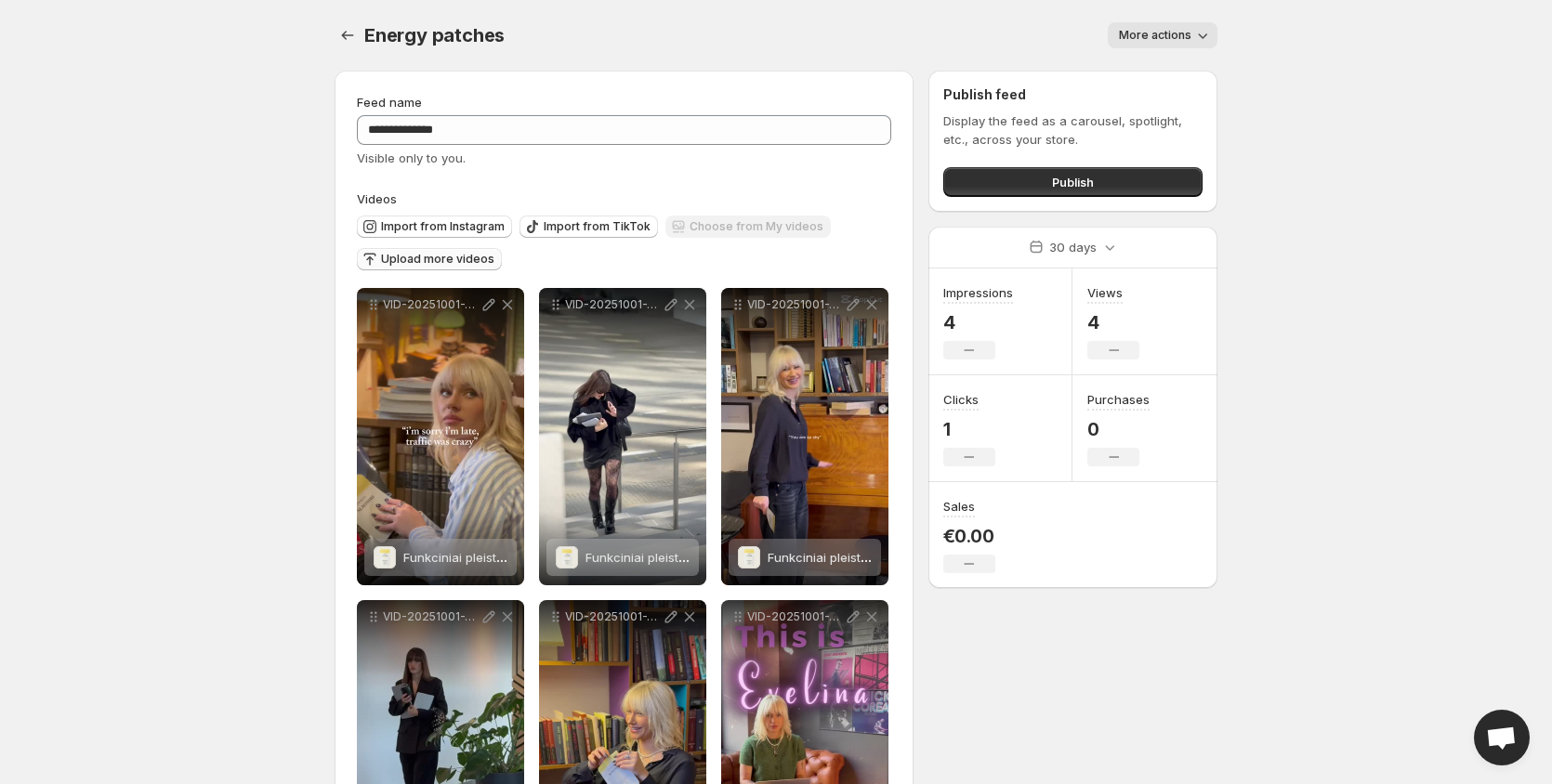
click at [465, 257] on span "Upload more videos" at bounding box center [438, 259] width 113 height 15
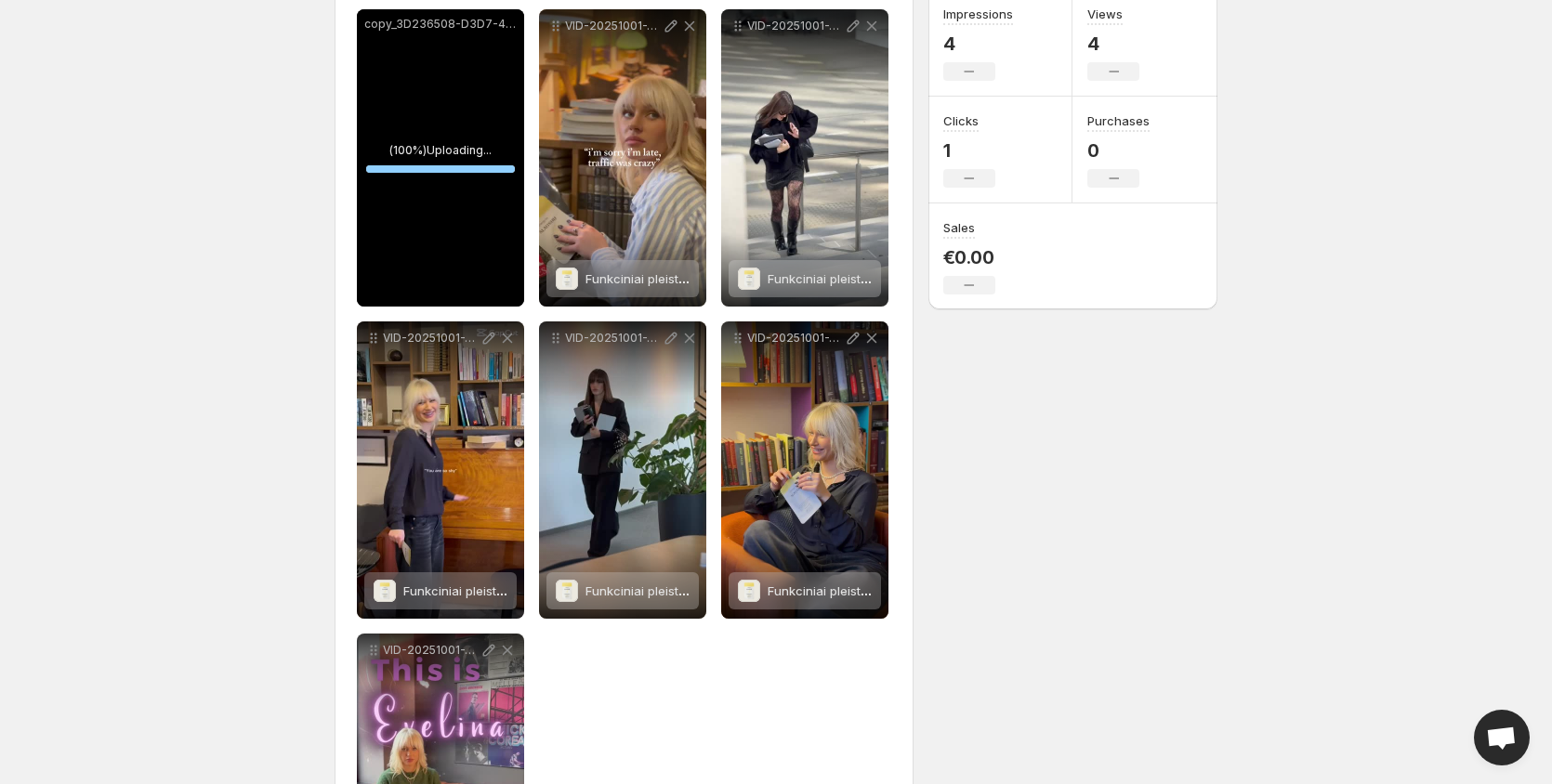
scroll to position [371, 0]
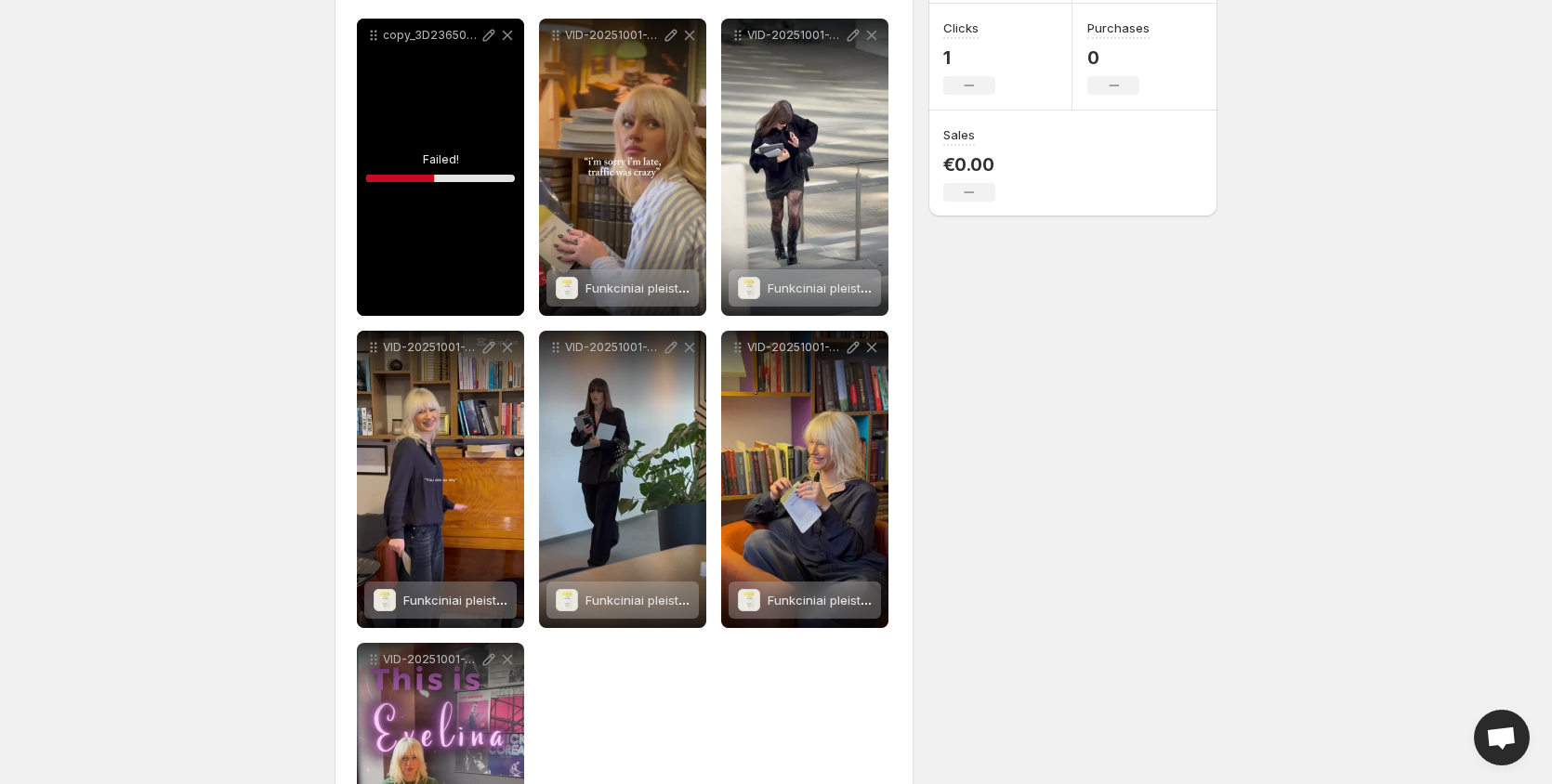
click at [451, 208] on div "copy_3D236508-D3D7-42DF-A8A4-D6079CA46B2F" at bounding box center [440, 167] width 167 height 297
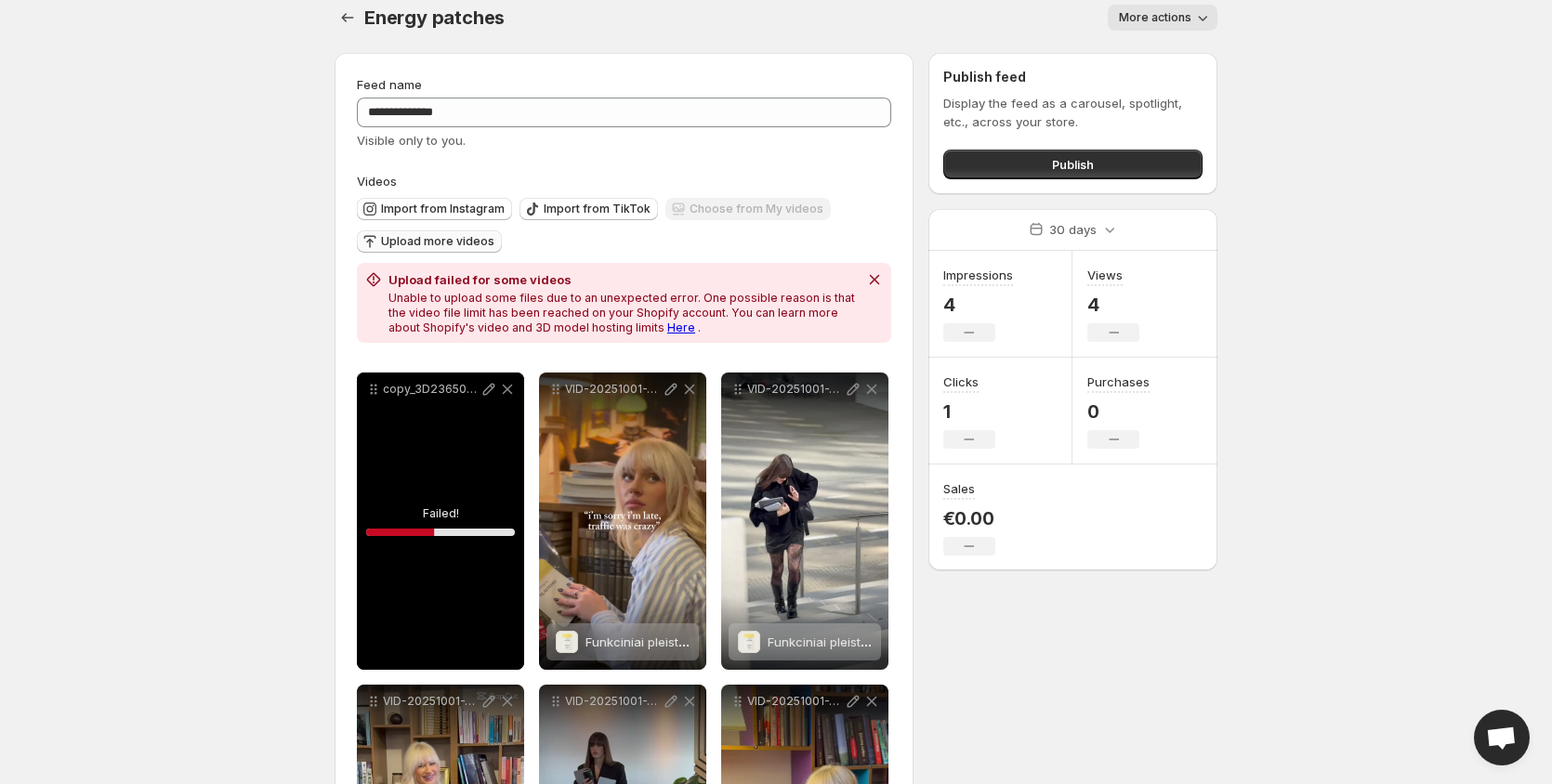
scroll to position [0, 0]
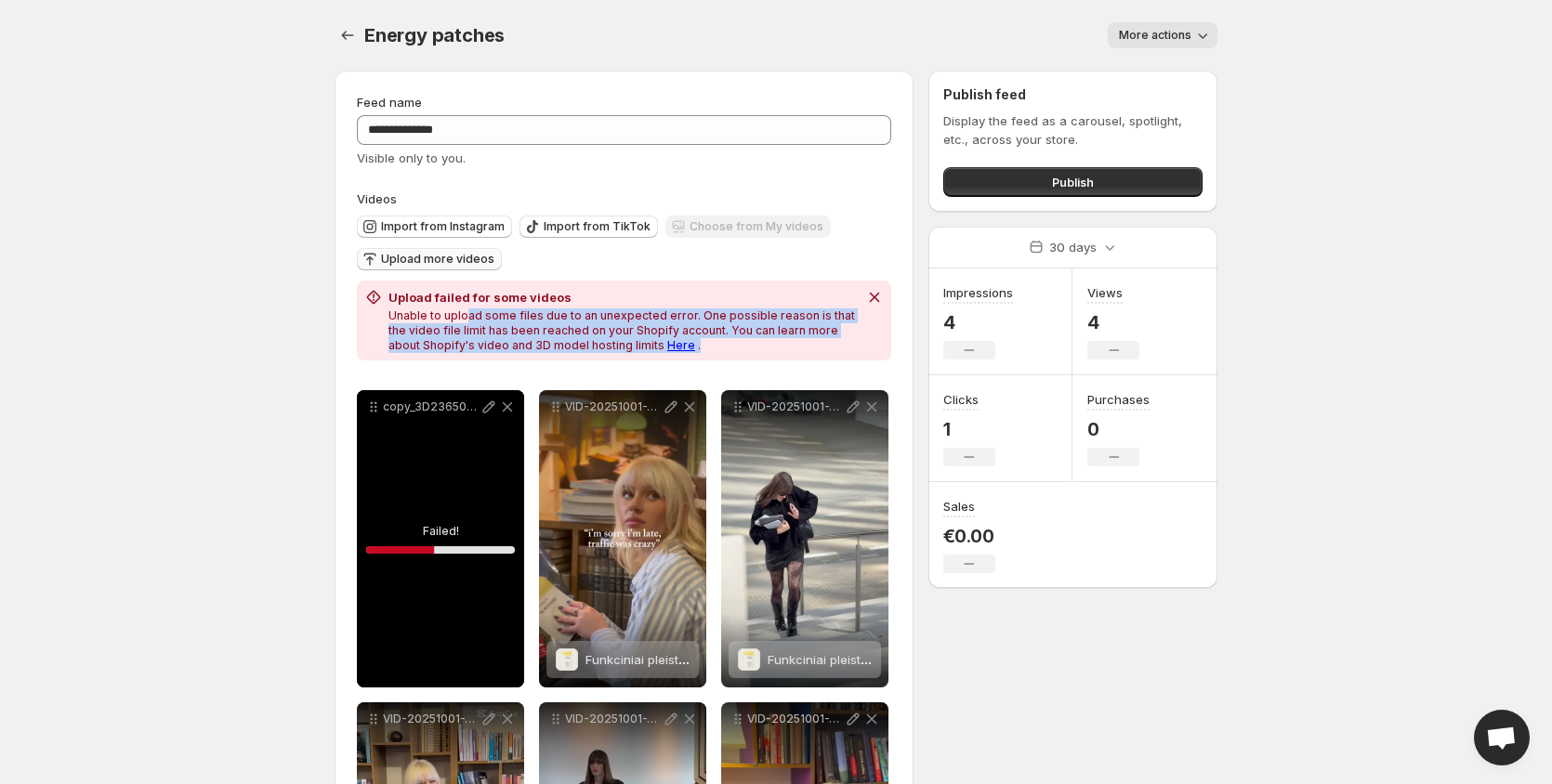
drag, startPoint x: 464, startPoint y: 317, endPoint x: 751, endPoint y: 343, distance: 288.2
click at [751, 343] on p "Unable to upload some files due to an unexpected error. One possible reason is …" at bounding box center [623, 330] width 470 height 44
click at [727, 343] on p "Unable to upload some files due to an unexpected error. One possible reason is …" at bounding box center [623, 330] width 470 height 44
drag, startPoint x: 690, startPoint y: 347, endPoint x: 357, endPoint y: 313, distance: 334.7
click at [357, 313] on div "Upload failed for some videos Unable to upload some files due to an unexpected …" at bounding box center [624, 320] width 535 height 80
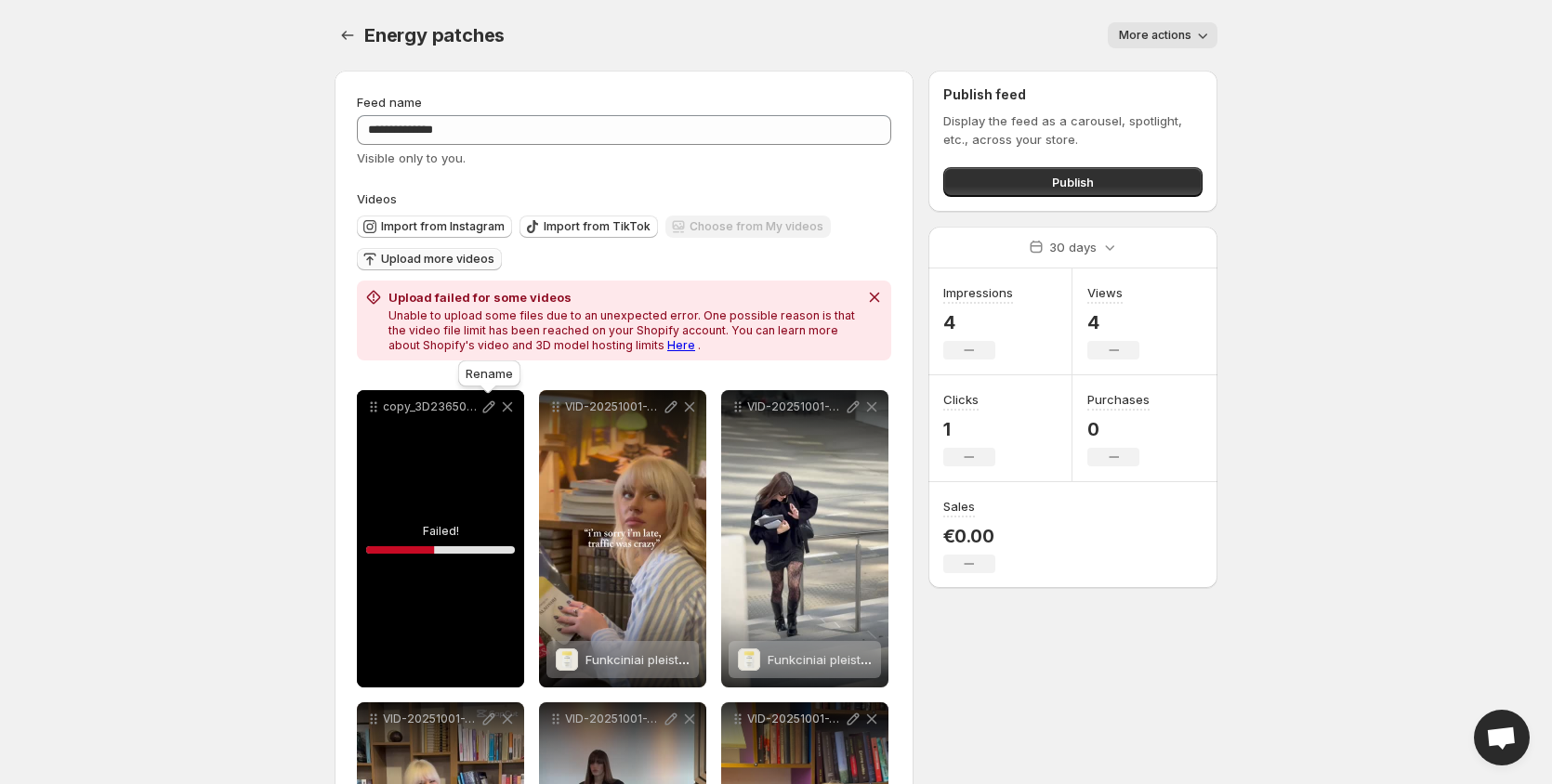
click at [487, 413] on icon at bounding box center [489, 407] width 19 height 19
click at [510, 407] on icon at bounding box center [507, 407] width 19 height 19
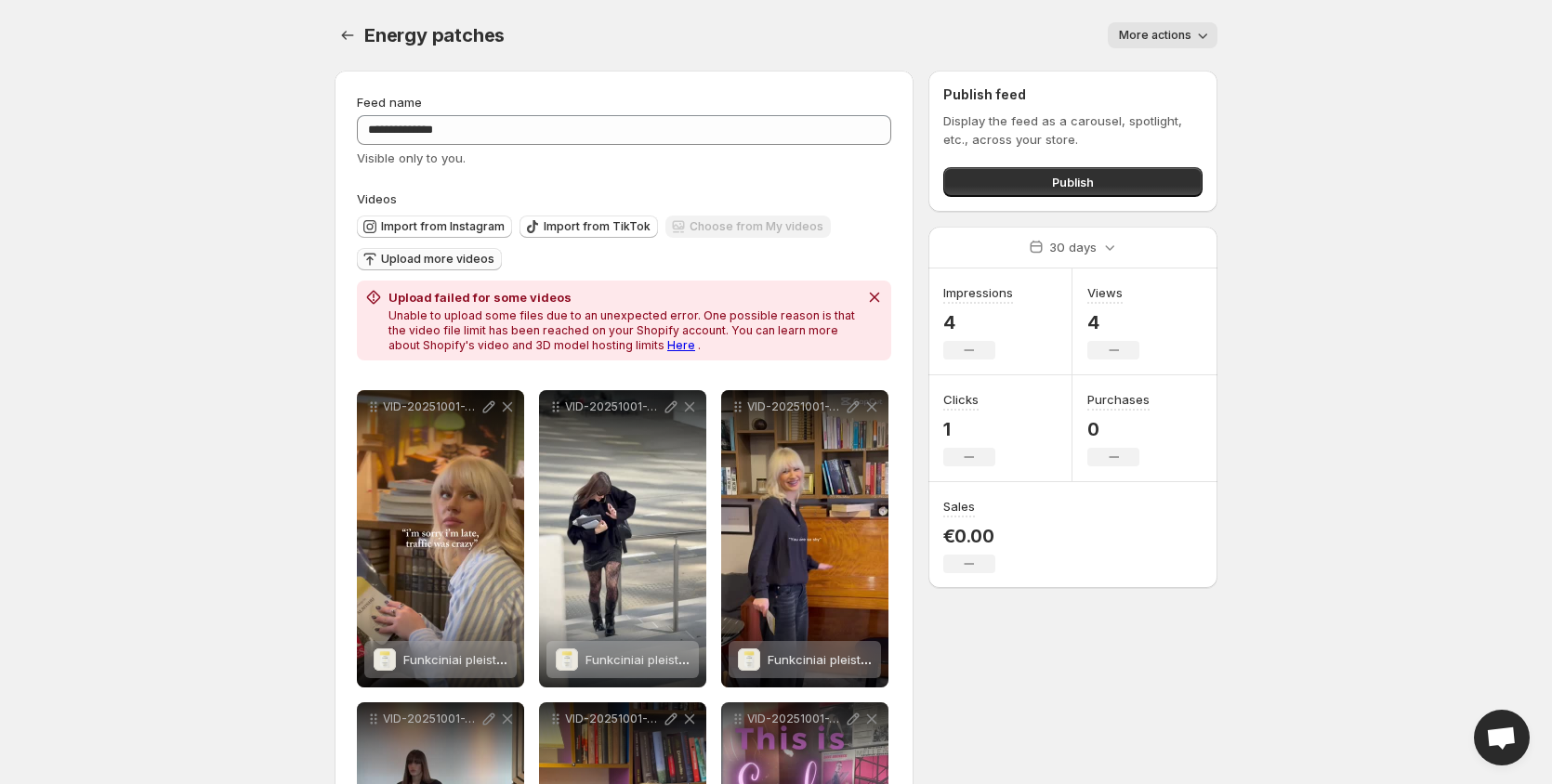
click at [428, 256] on span "Upload more videos" at bounding box center [438, 259] width 113 height 15
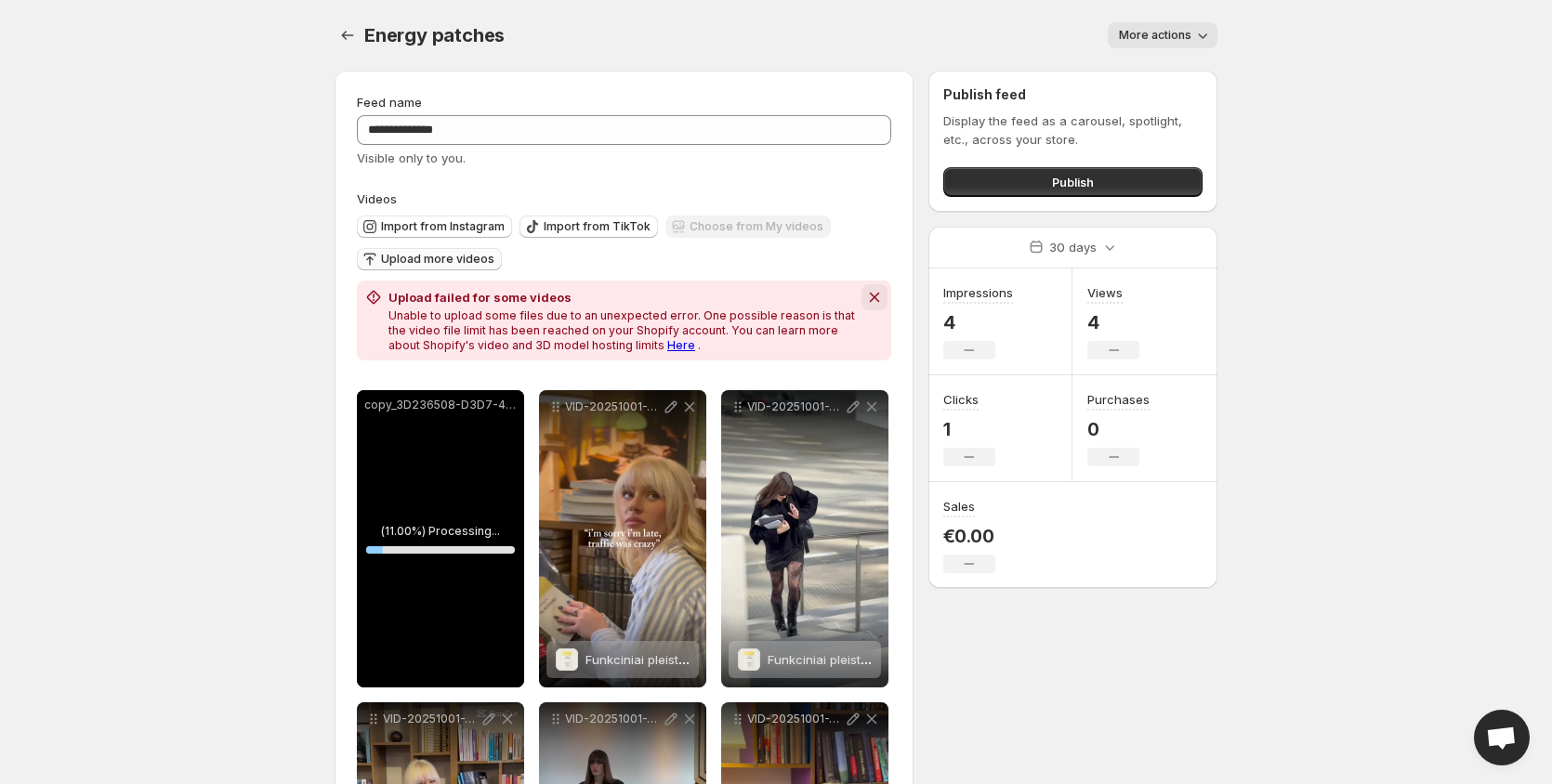
click at [877, 299] on icon "Dismiss notification" at bounding box center [874, 298] width 10 height 10
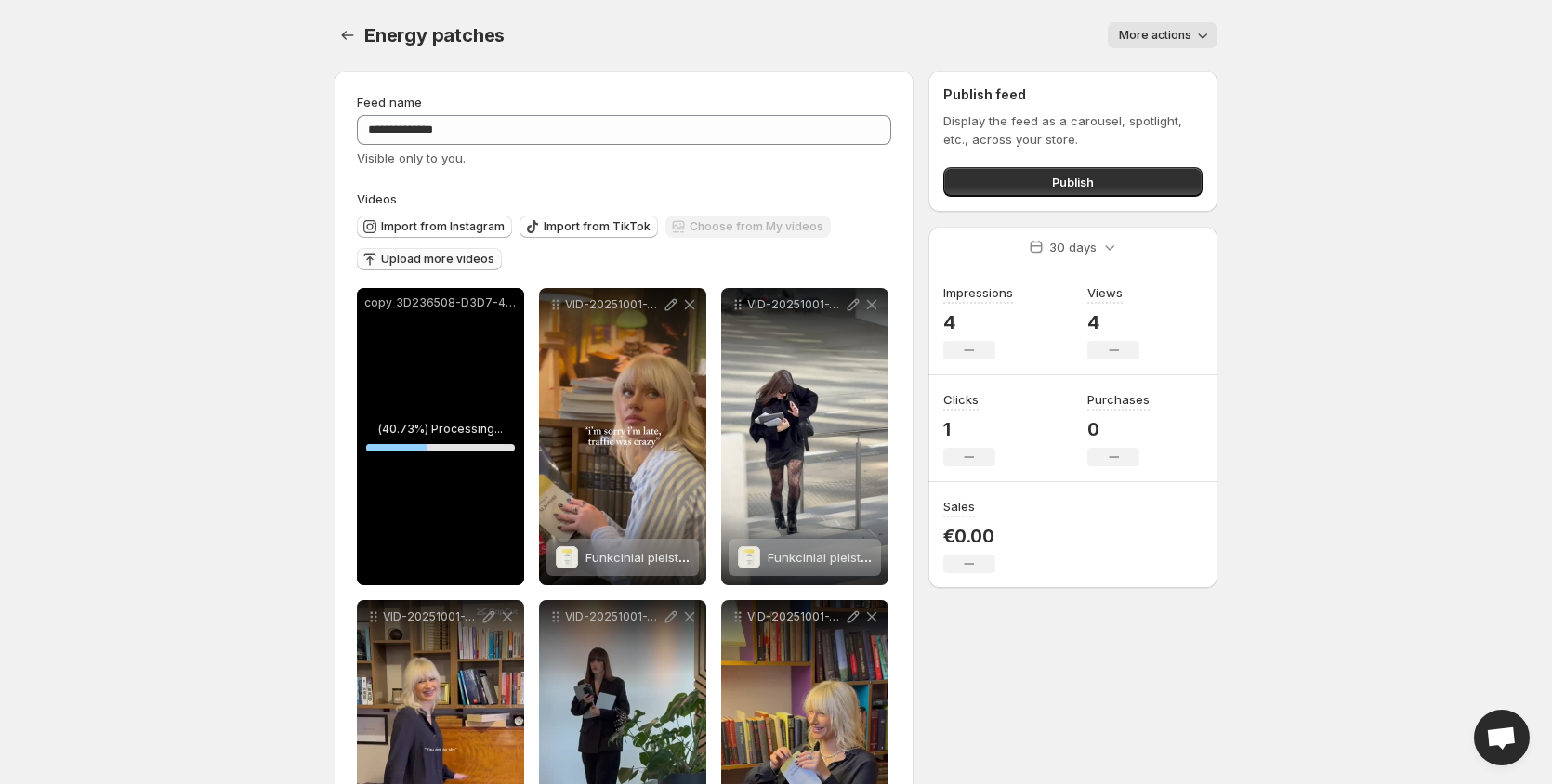
click at [450, 265] on span "Upload more videos" at bounding box center [438, 259] width 113 height 15
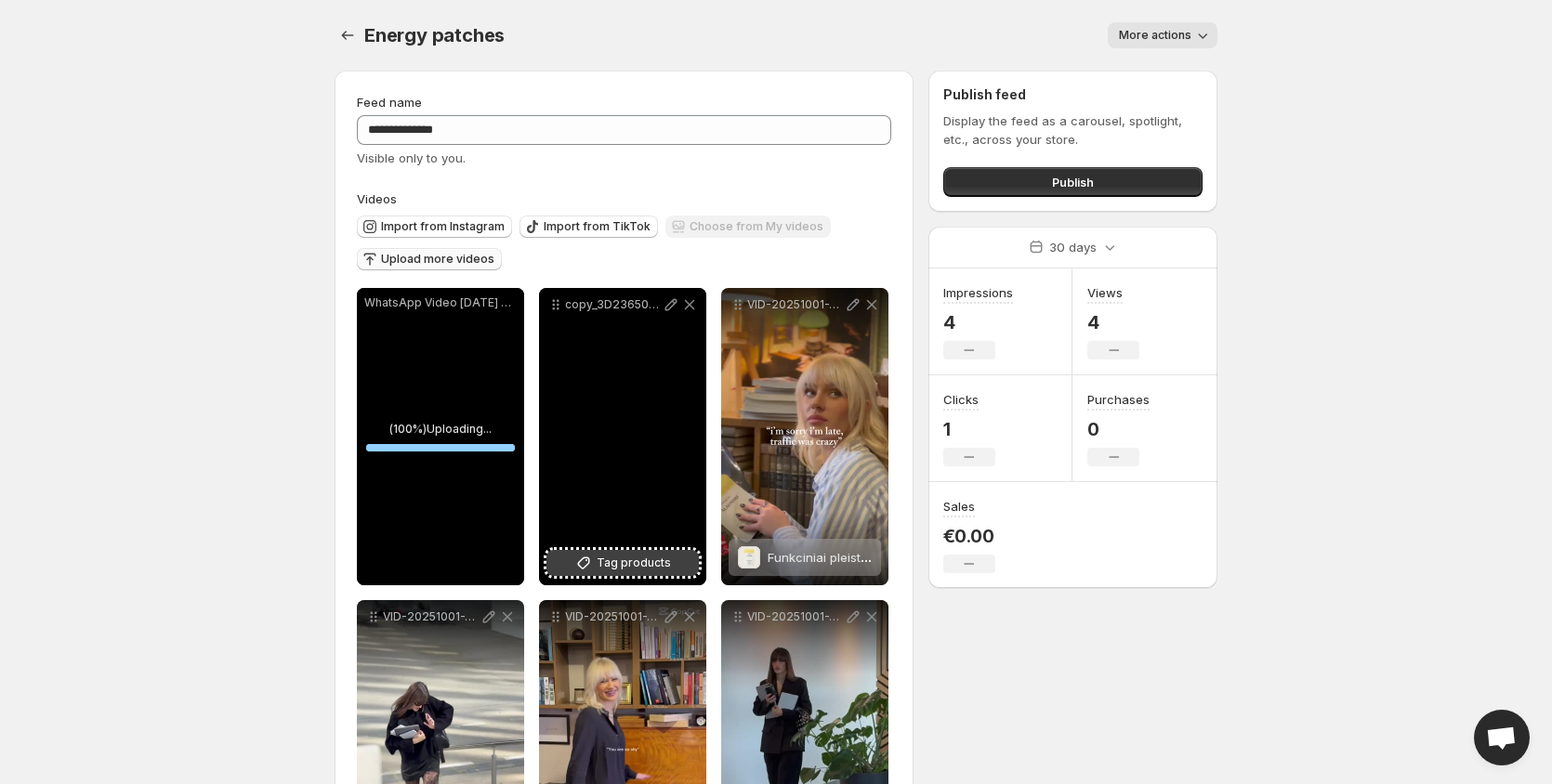
click at [661, 564] on span "Tag products" at bounding box center [634, 564] width 74 height 19
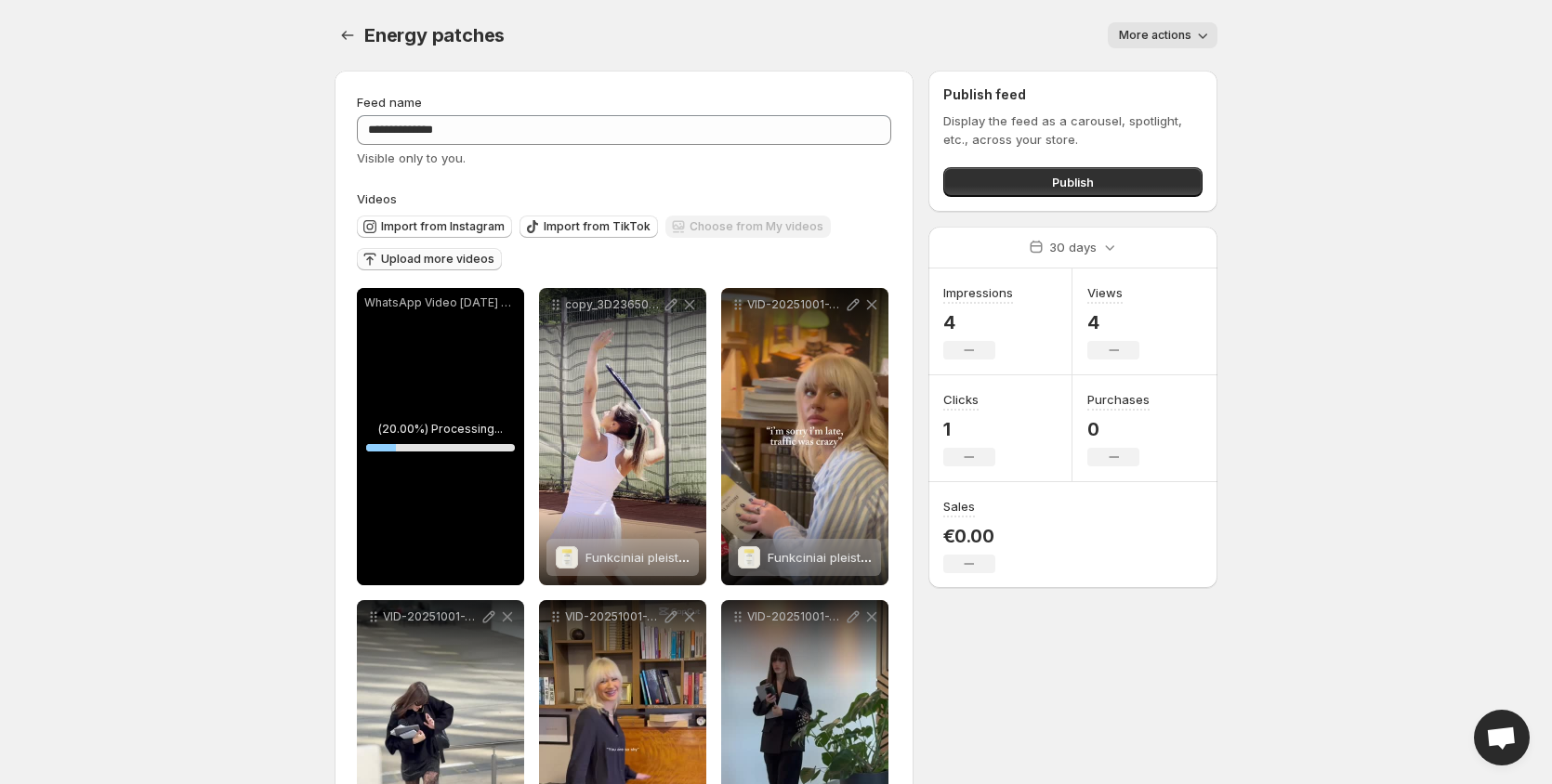
click at [1163, 685] on div "**********" at bounding box center [768, 655] width 898 height 1199
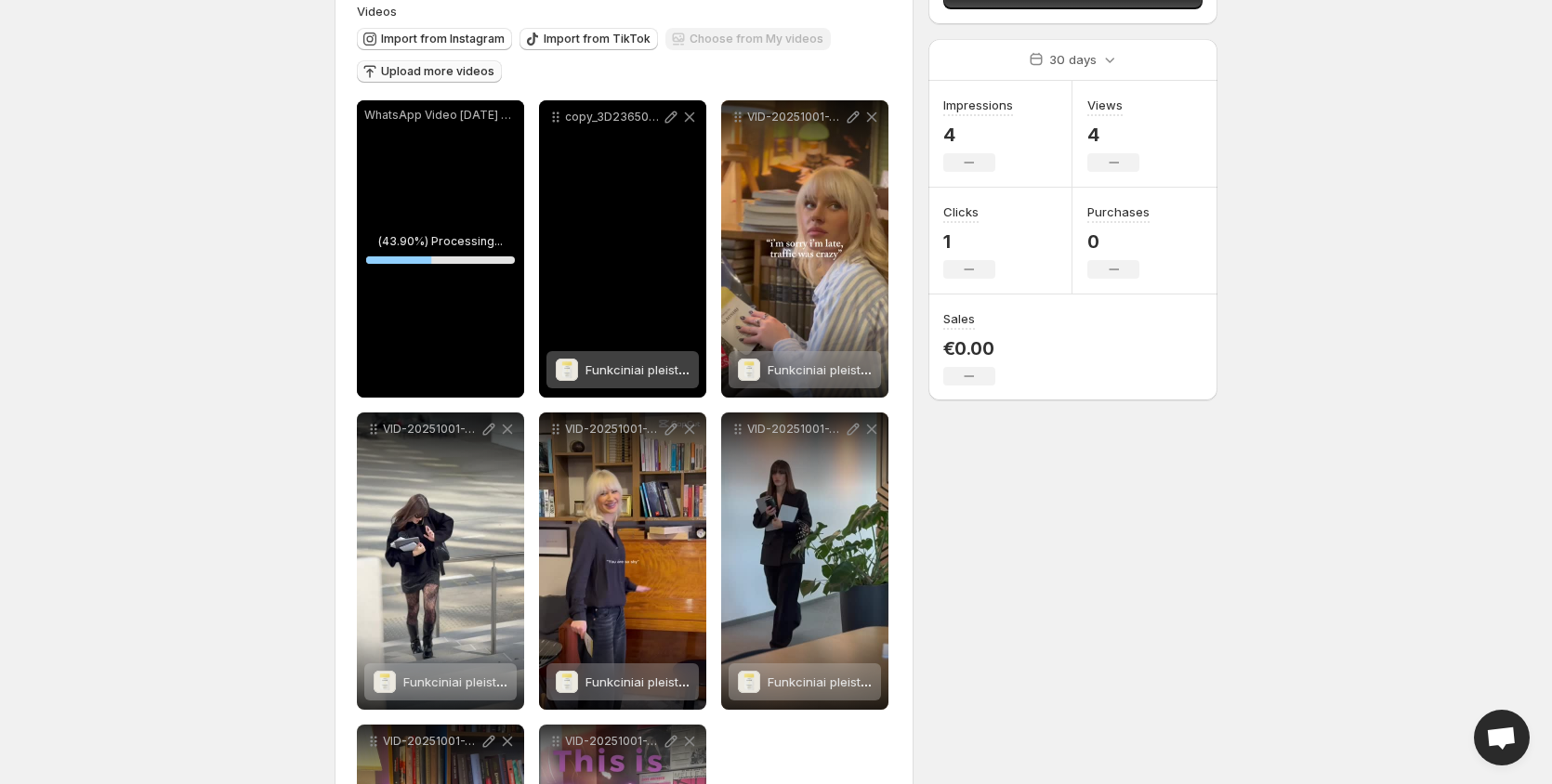
scroll to position [186, 0]
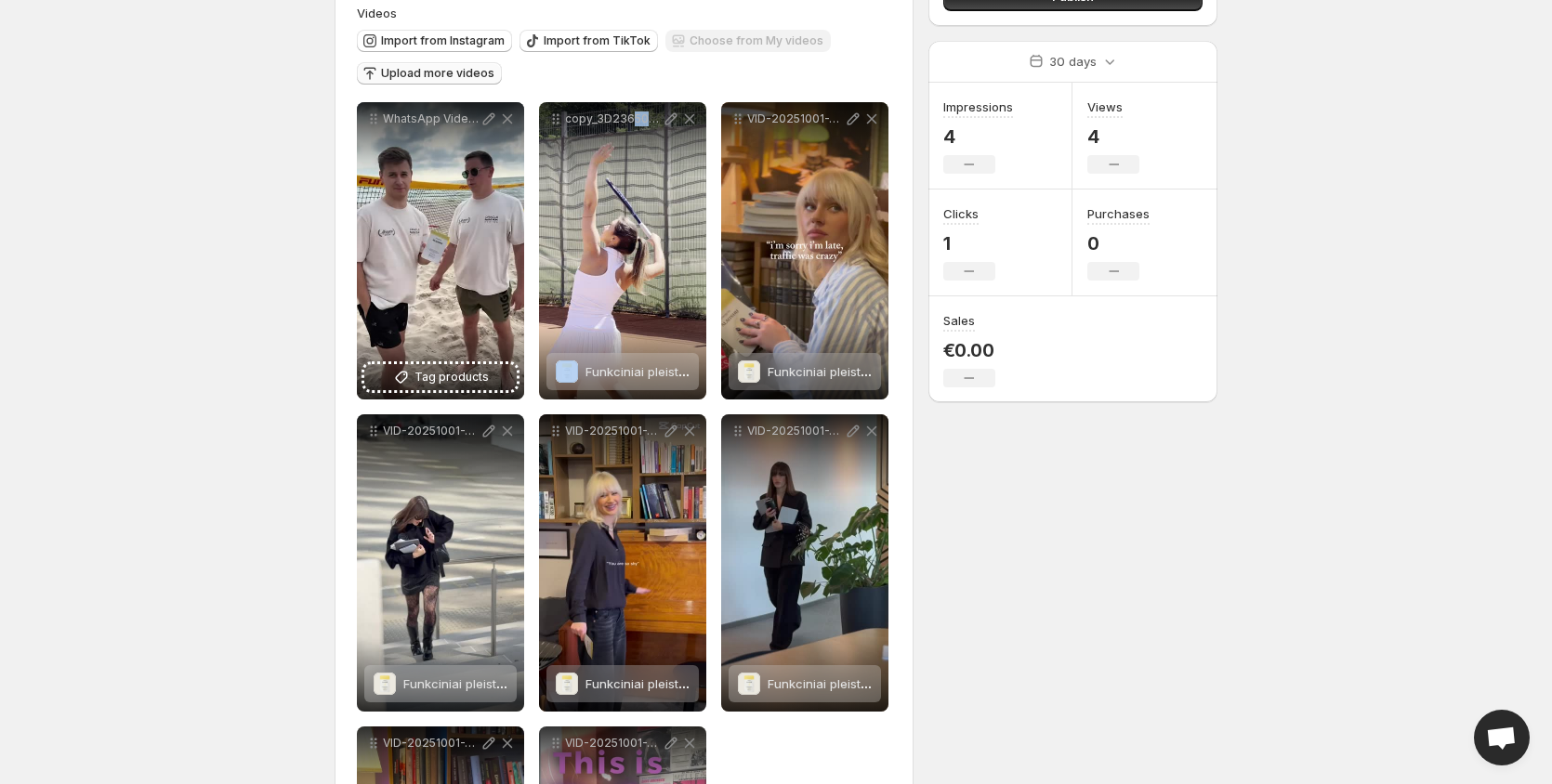
drag, startPoint x: 633, startPoint y: 270, endPoint x: 643, endPoint y: 285, distance: 18.0
click at [643, 285] on div "copy_3D236508-D3D7-42DF-A8A4-D6079CA46B2F" at bounding box center [622, 250] width 167 height 297
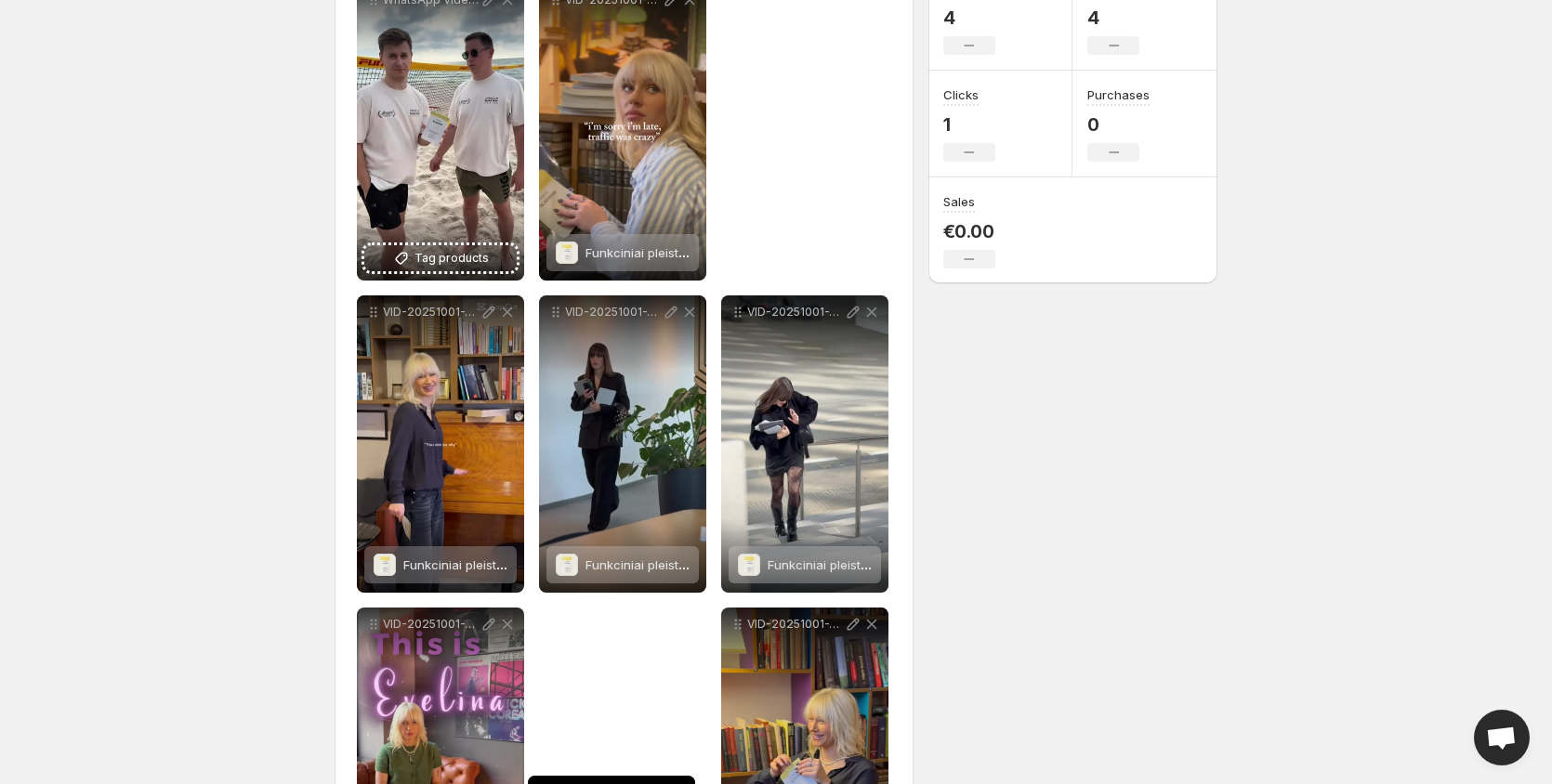
scroll to position [470, 0]
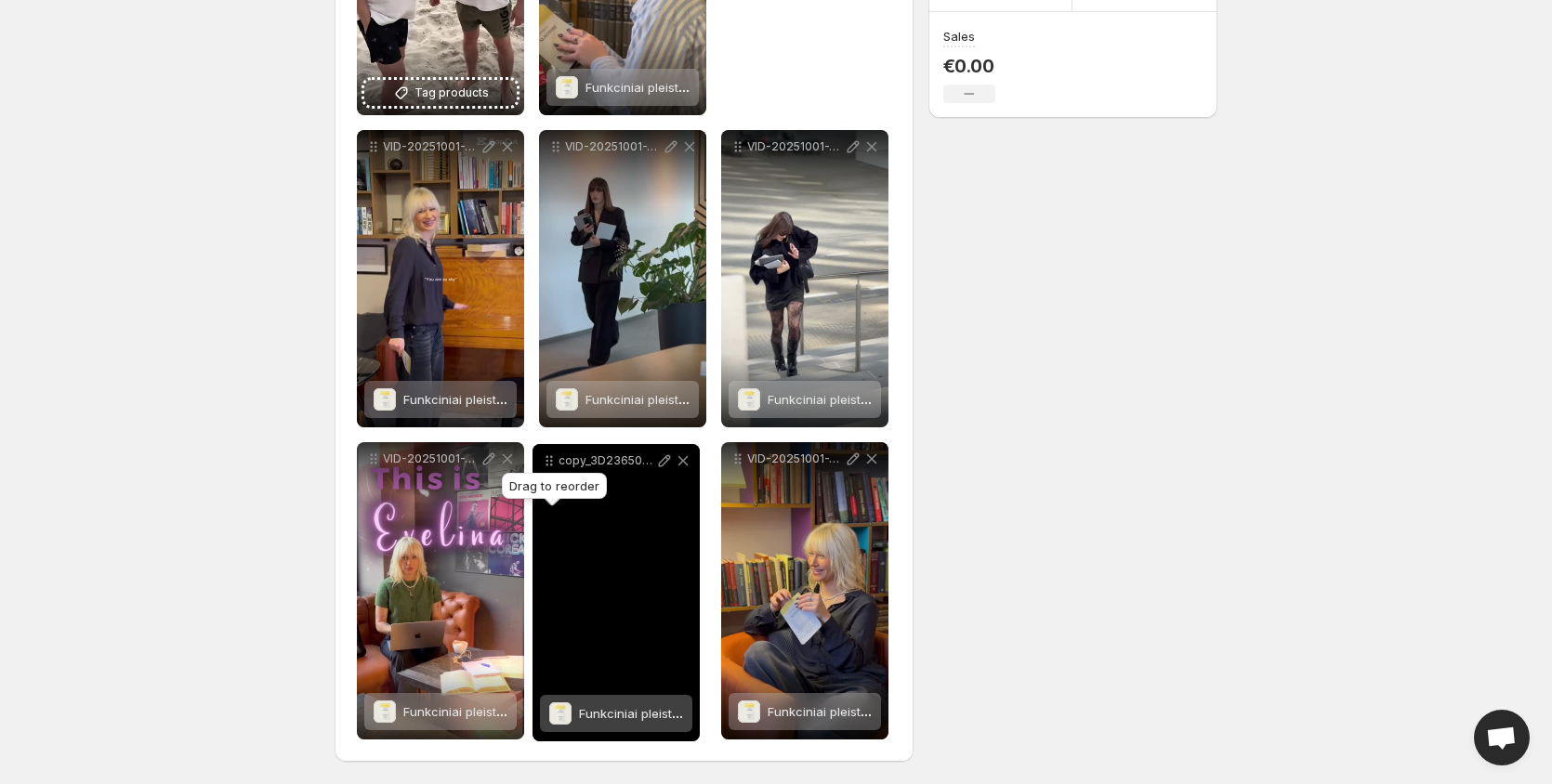
drag, startPoint x: 558, startPoint y: 121, endPoint x: 552, endPoint y: 463, distance: 342.1
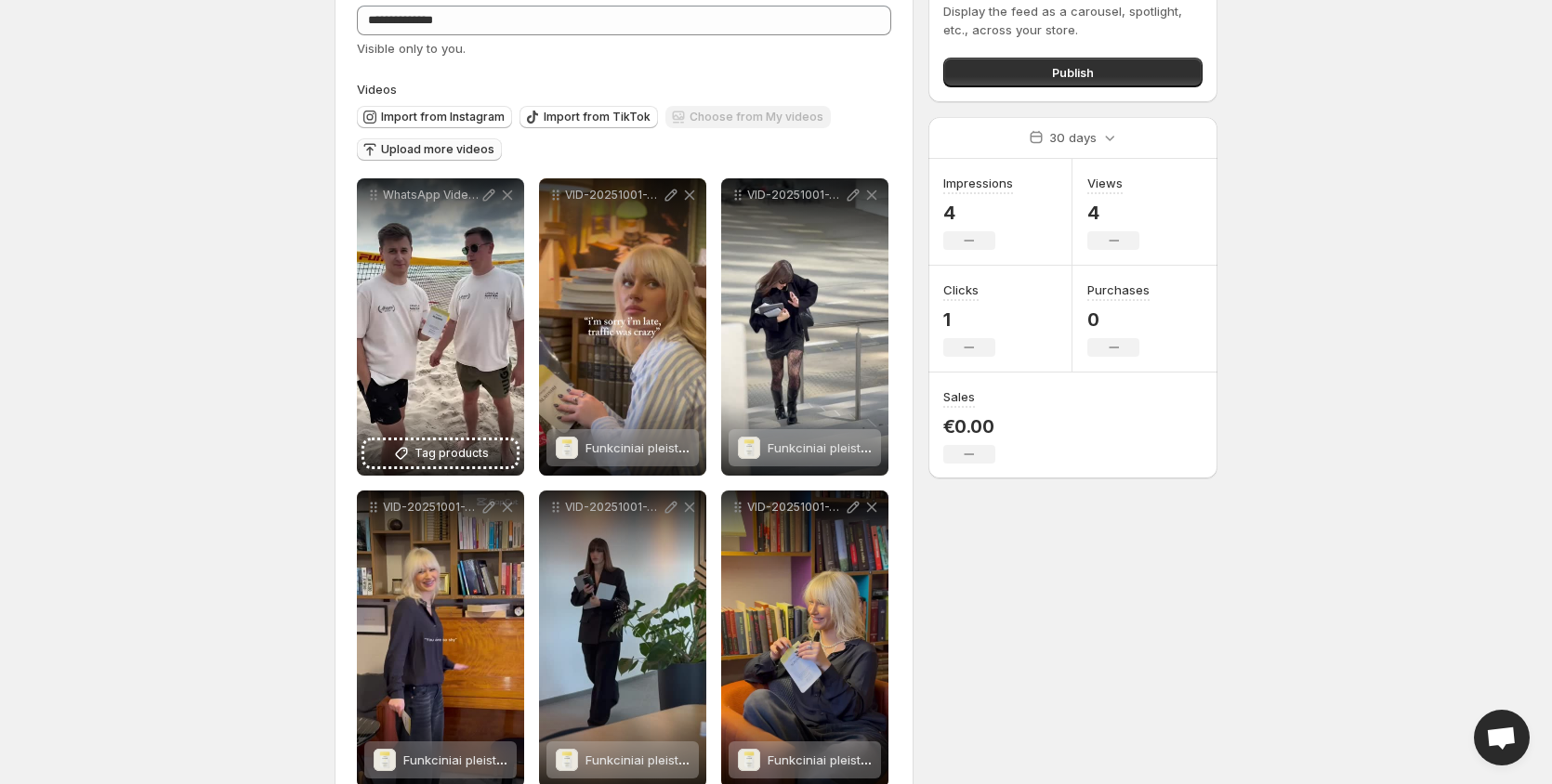
scroll to position [99, 0]
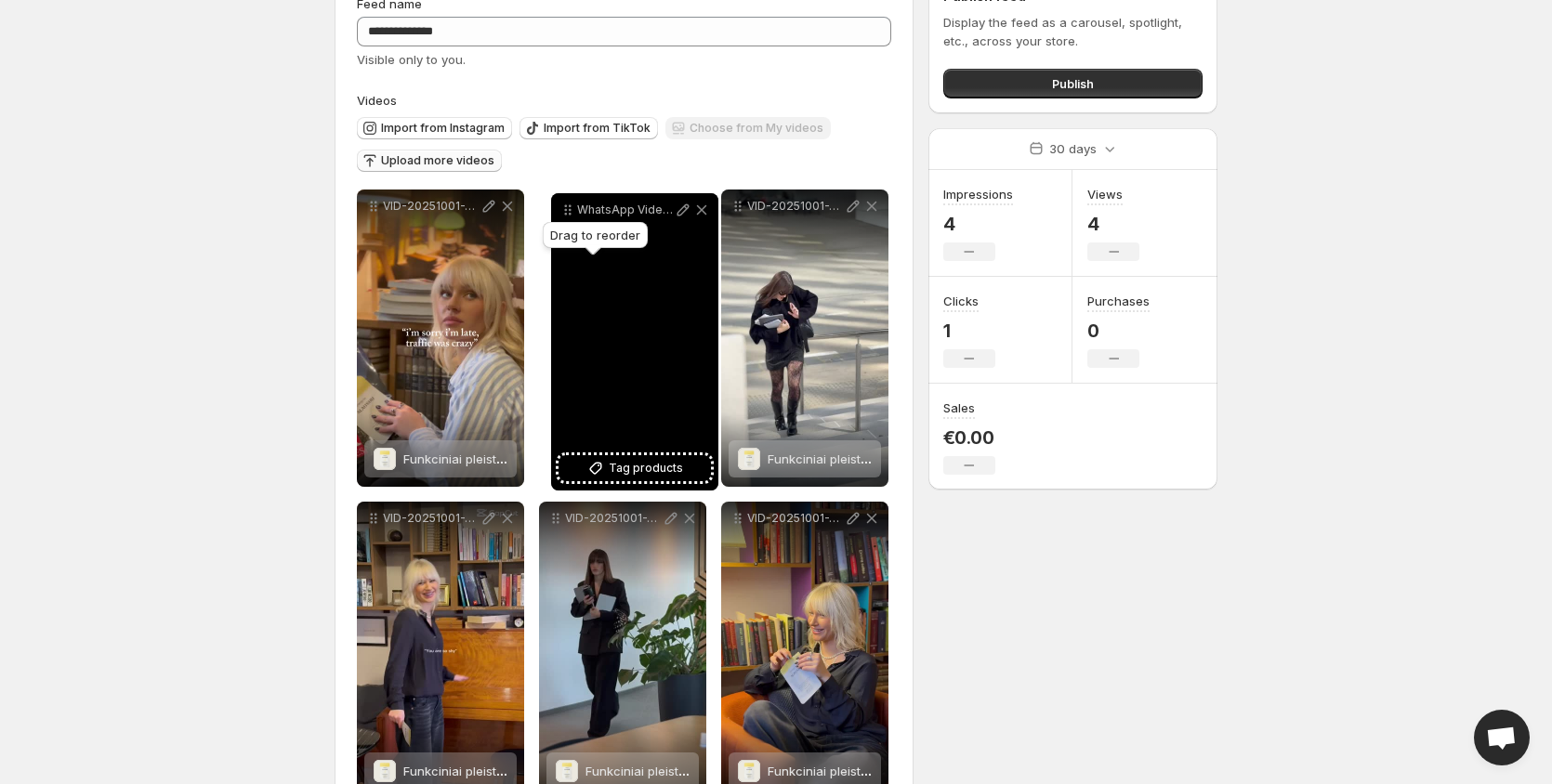
drag, startPoint x: 380, startPoint y: 204, endPoint x: 574, endPoint y: 208, distance: 194.0
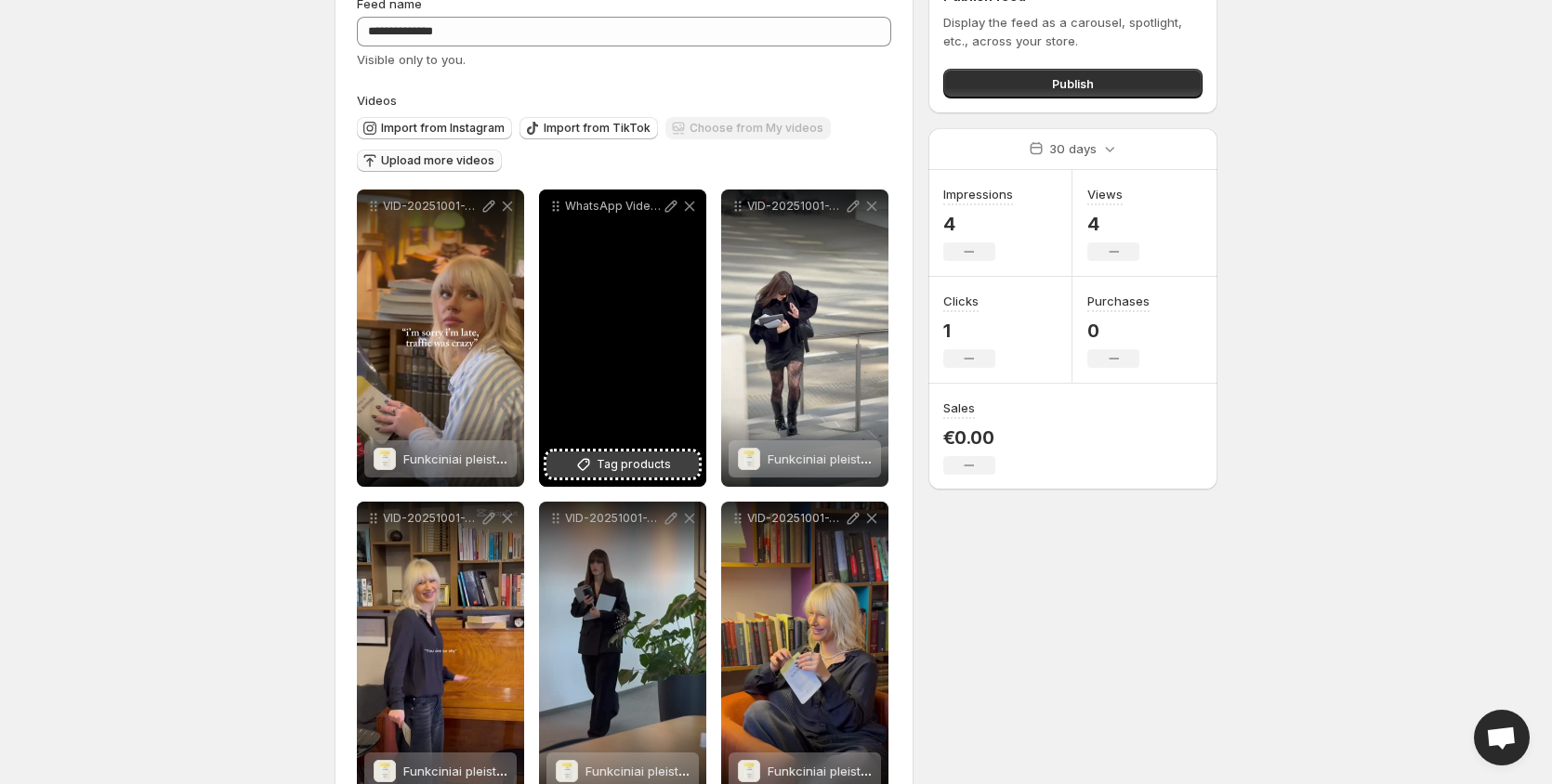
click at [631, 463] on span "Tag products" at bounding box center [634, 465] width 74 height 19
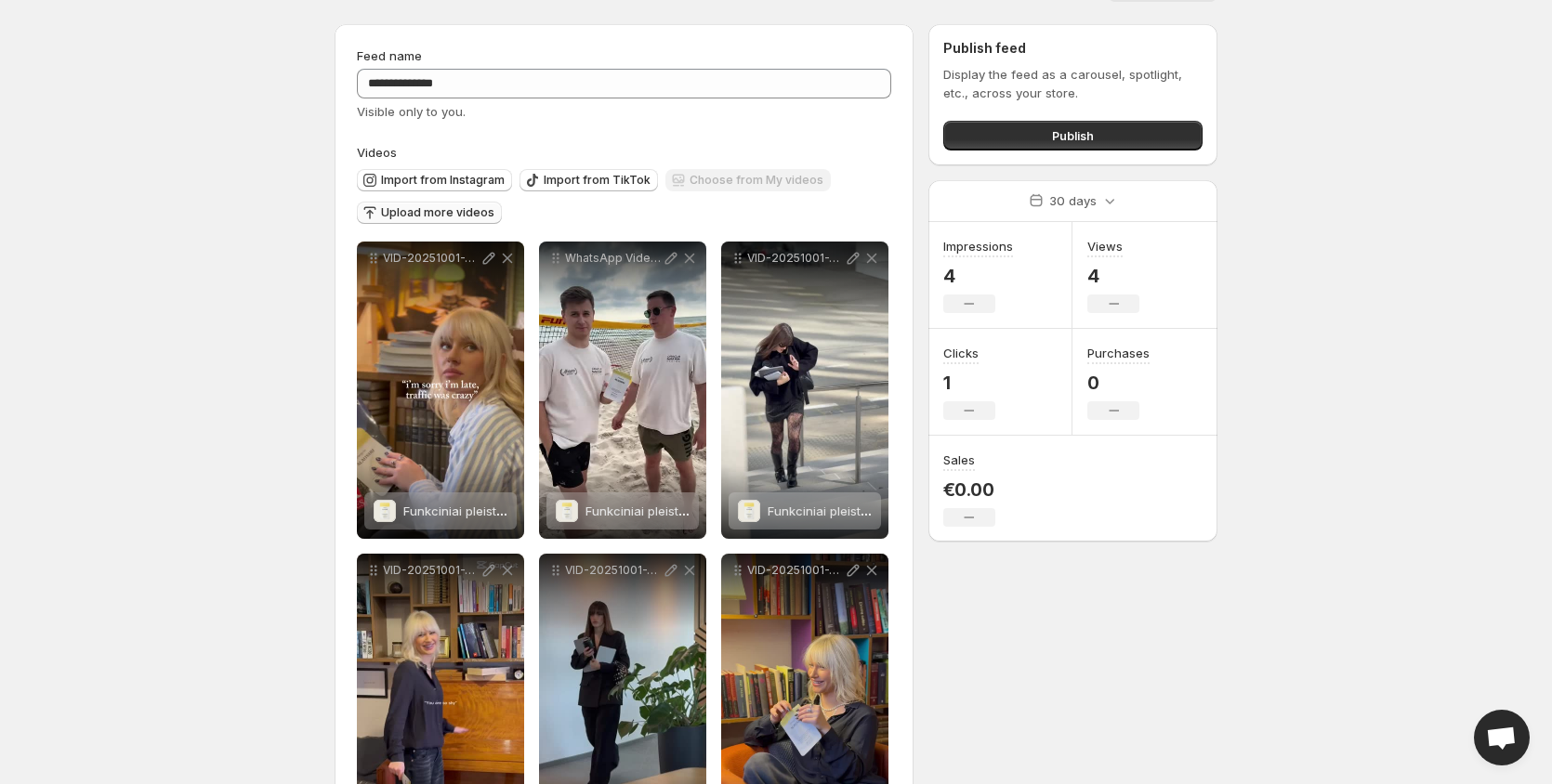
scroll to position [0, 0]
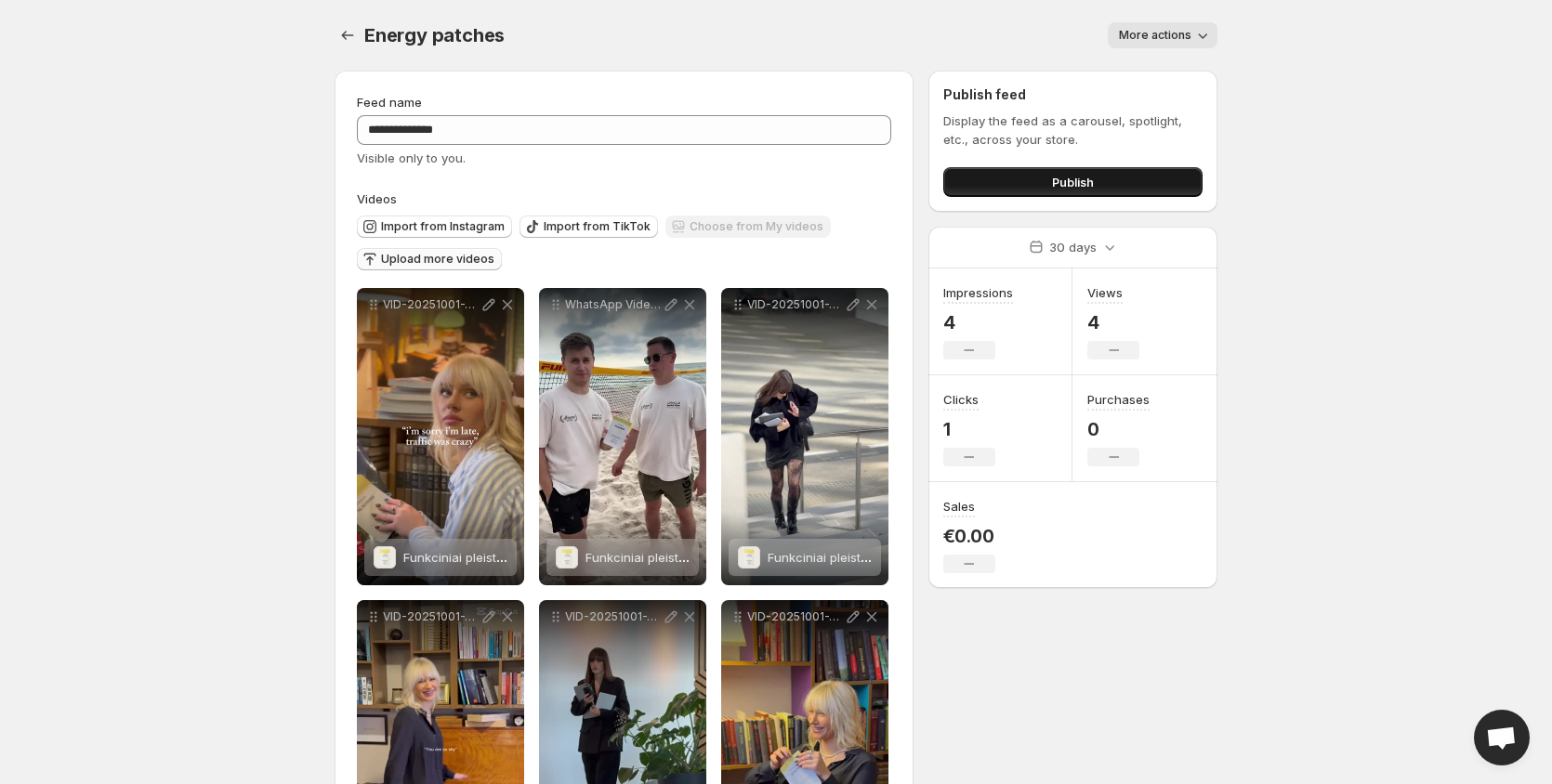
click at [1086, 184] on span "Publish" at bounding box center [1073, 182] width 41 height 19
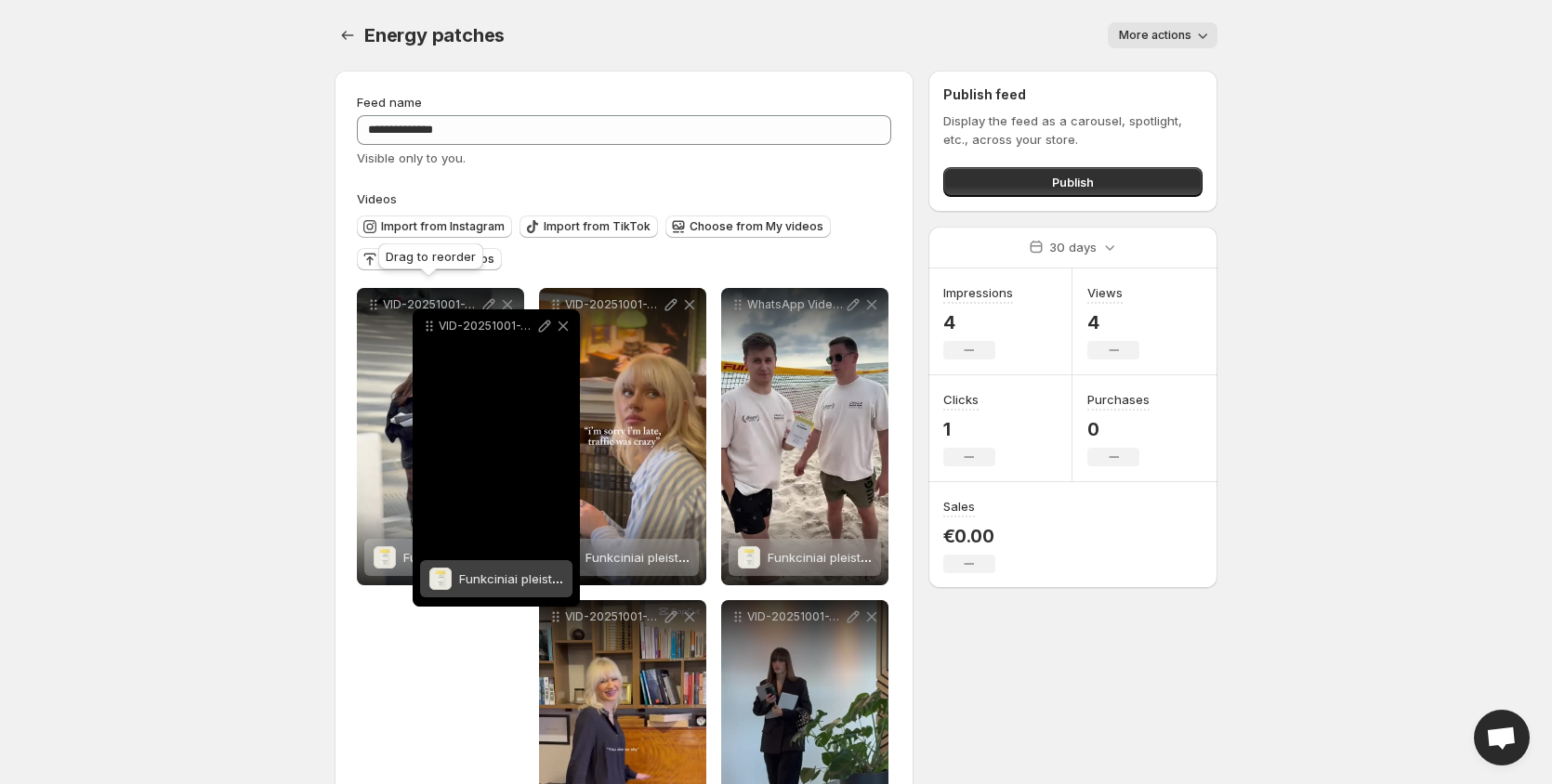
drag, startPoint x: 737, startPoint y: 338, endPoint x: 427, endPoint y: 326, distance: 310.2
click at [427, 326] on icon at bounding box center [428, 326] width 3 height 3
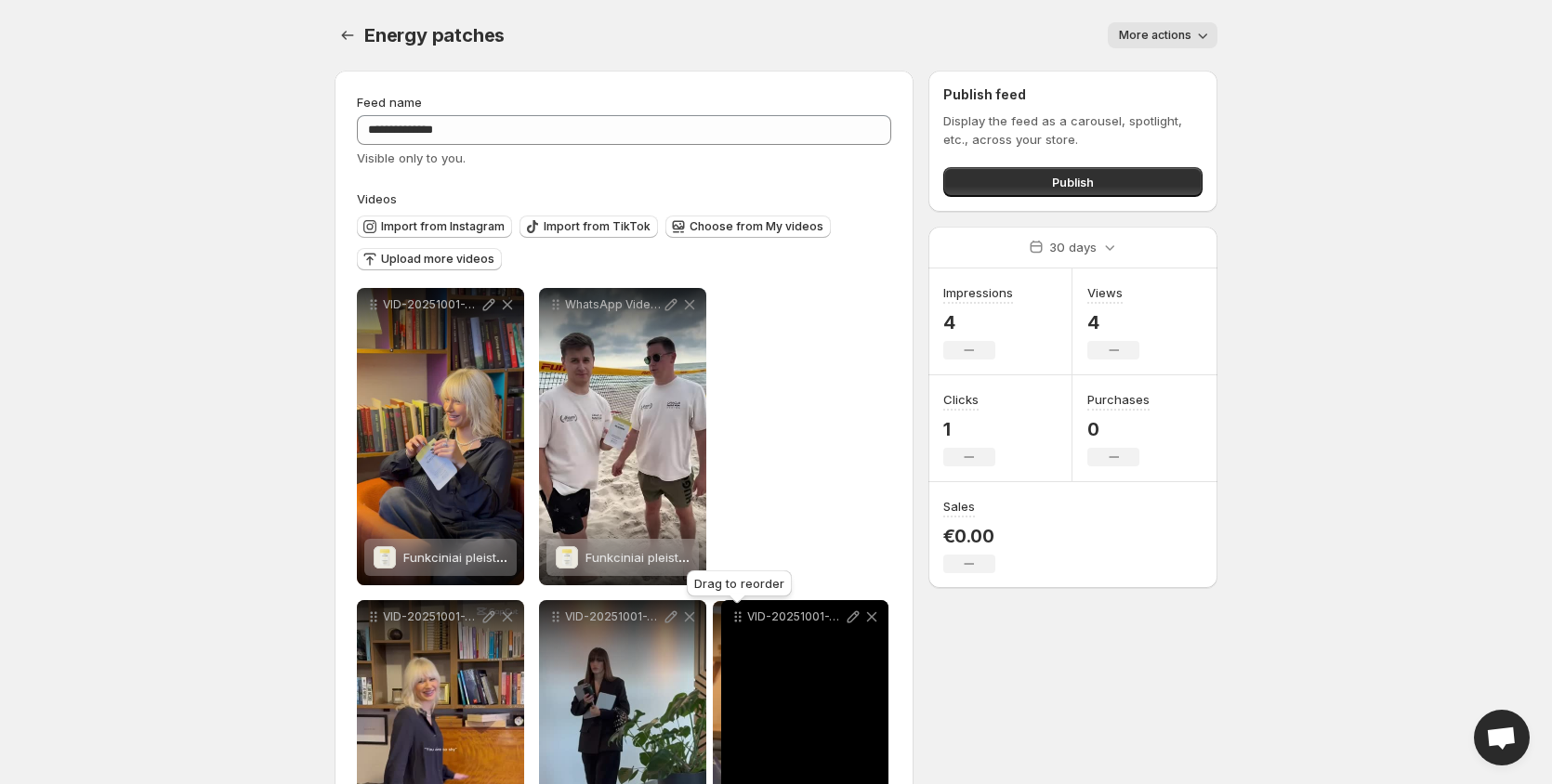
drag, startPoint x: 557, startPoint y: 305, endPoint x: 731, endPoint y: 619, distance: 359.0
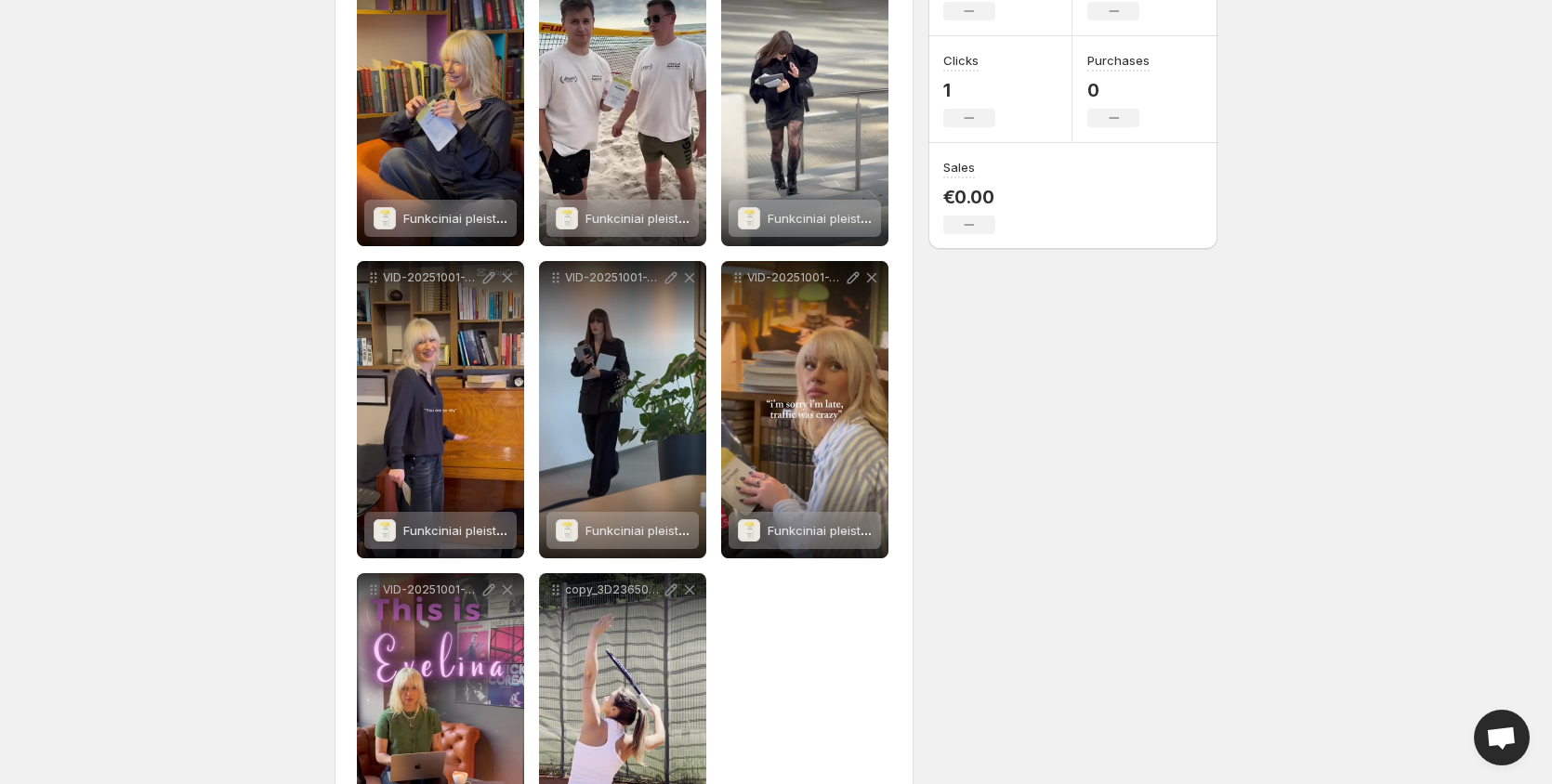
scroll to position [371, 0]
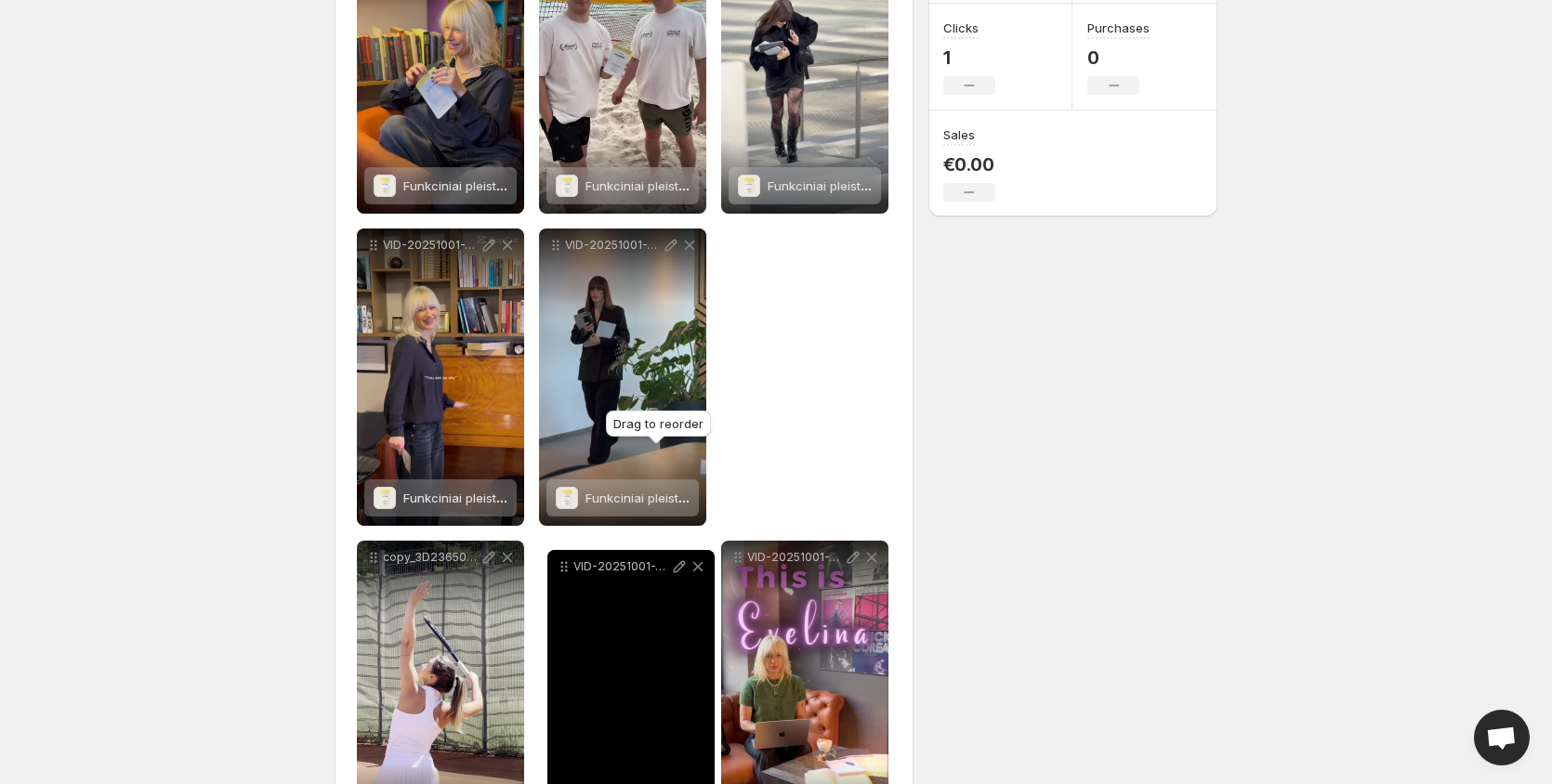
drag, startPoint x: 738, startPoint y: 241, endPoint x: 554, endPoint y: 563, distance: 370.9
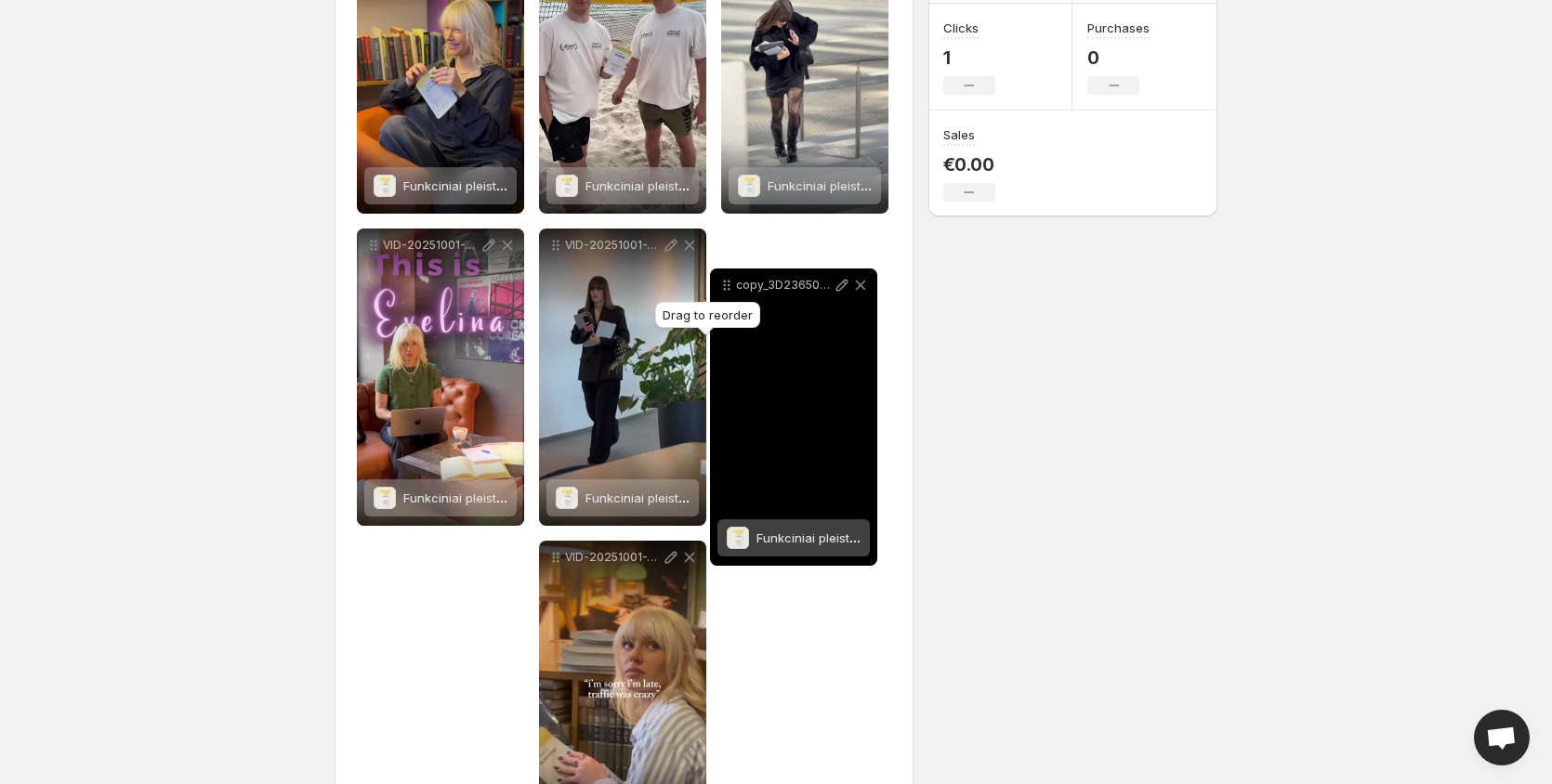
drag, startPoint x: 378, startPoint y: 558, endPoint x: 732, endPoint y: 286, distance: 446.4
click at [732, 286] on icon at bounding box center [727, 286] width 19 height 19
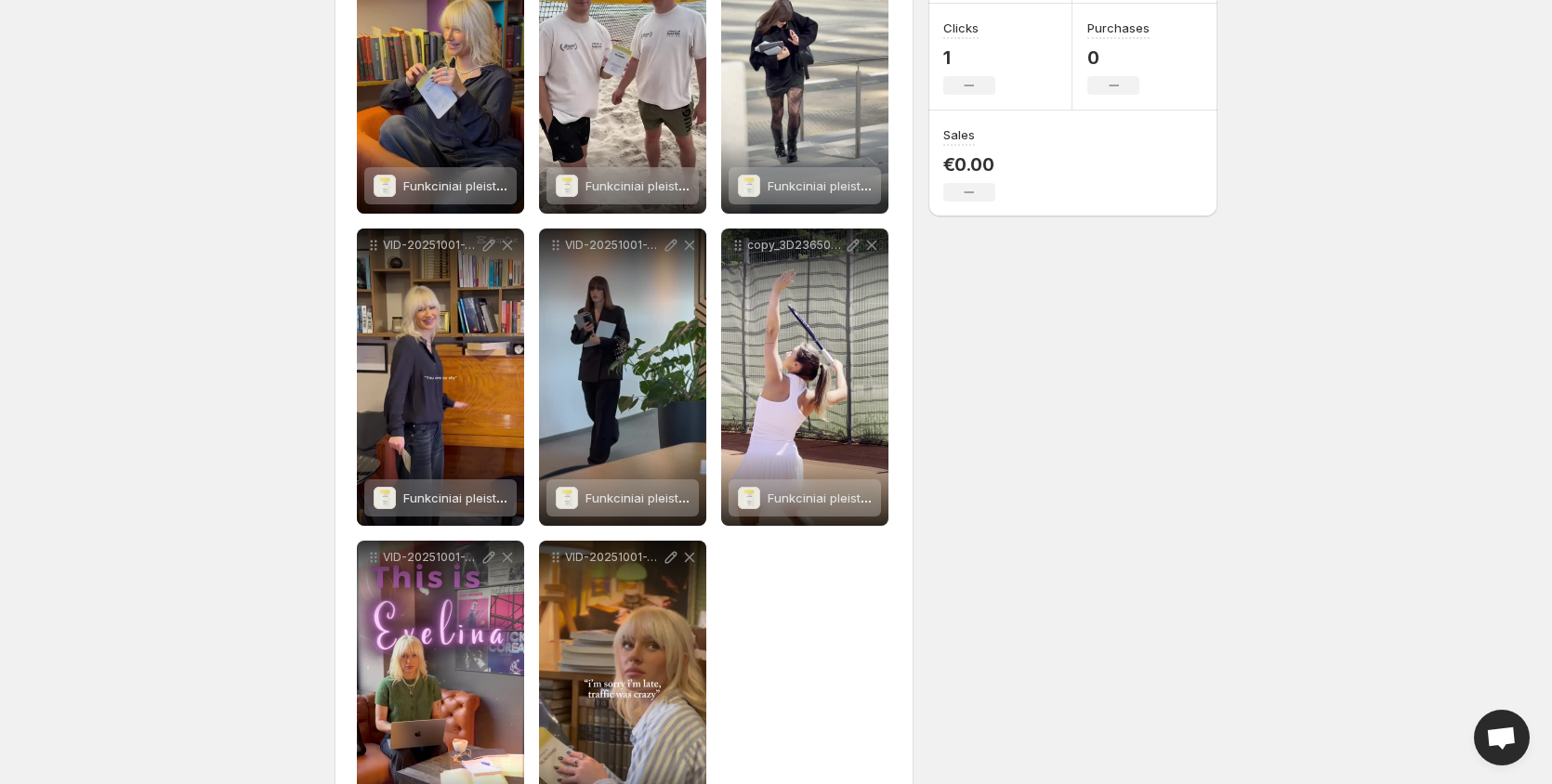
click at [911, 642] on div "**********" at bounding box center [624, 280] width 579 height 1161
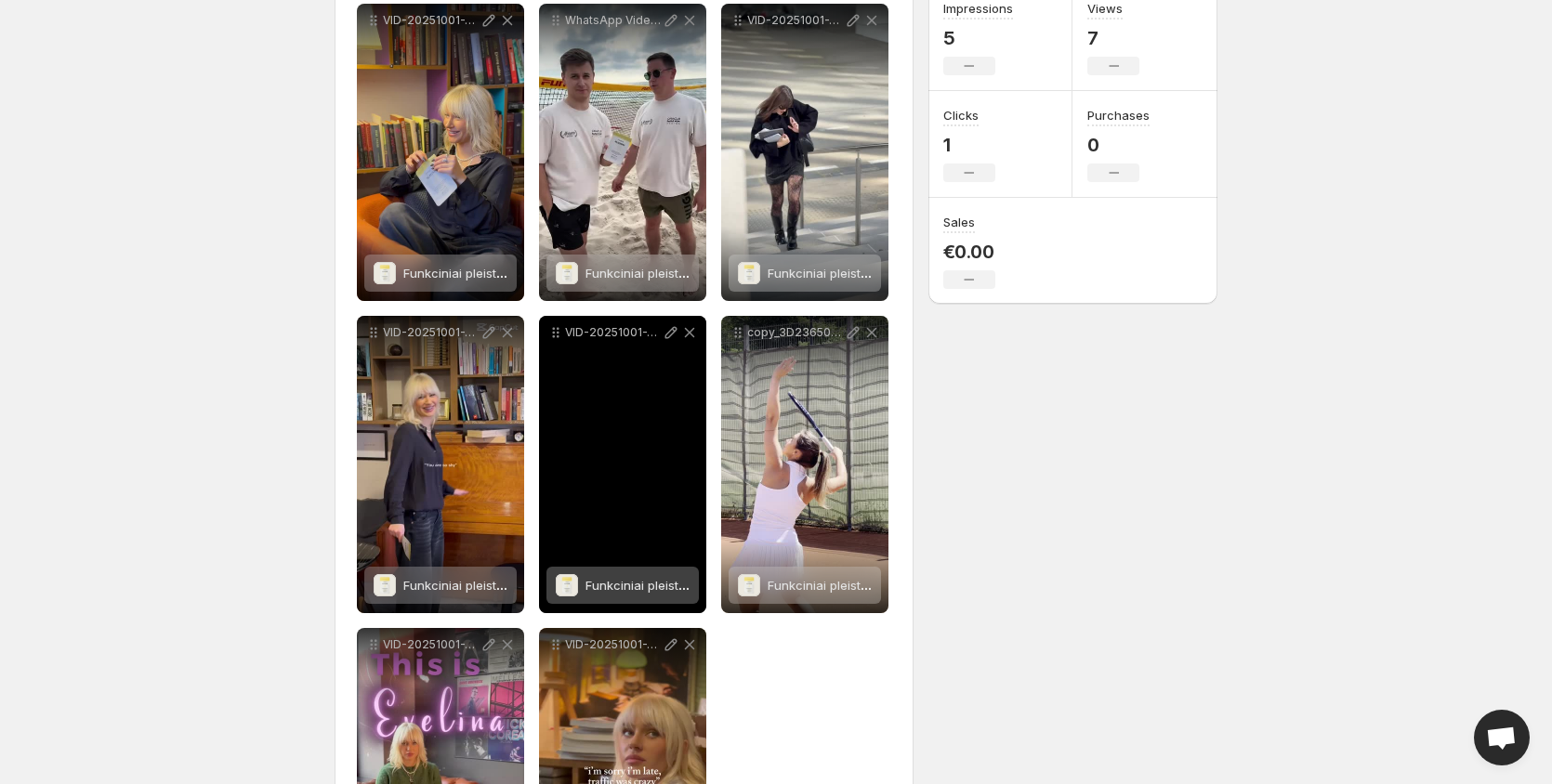
scroll to position [279, 0]
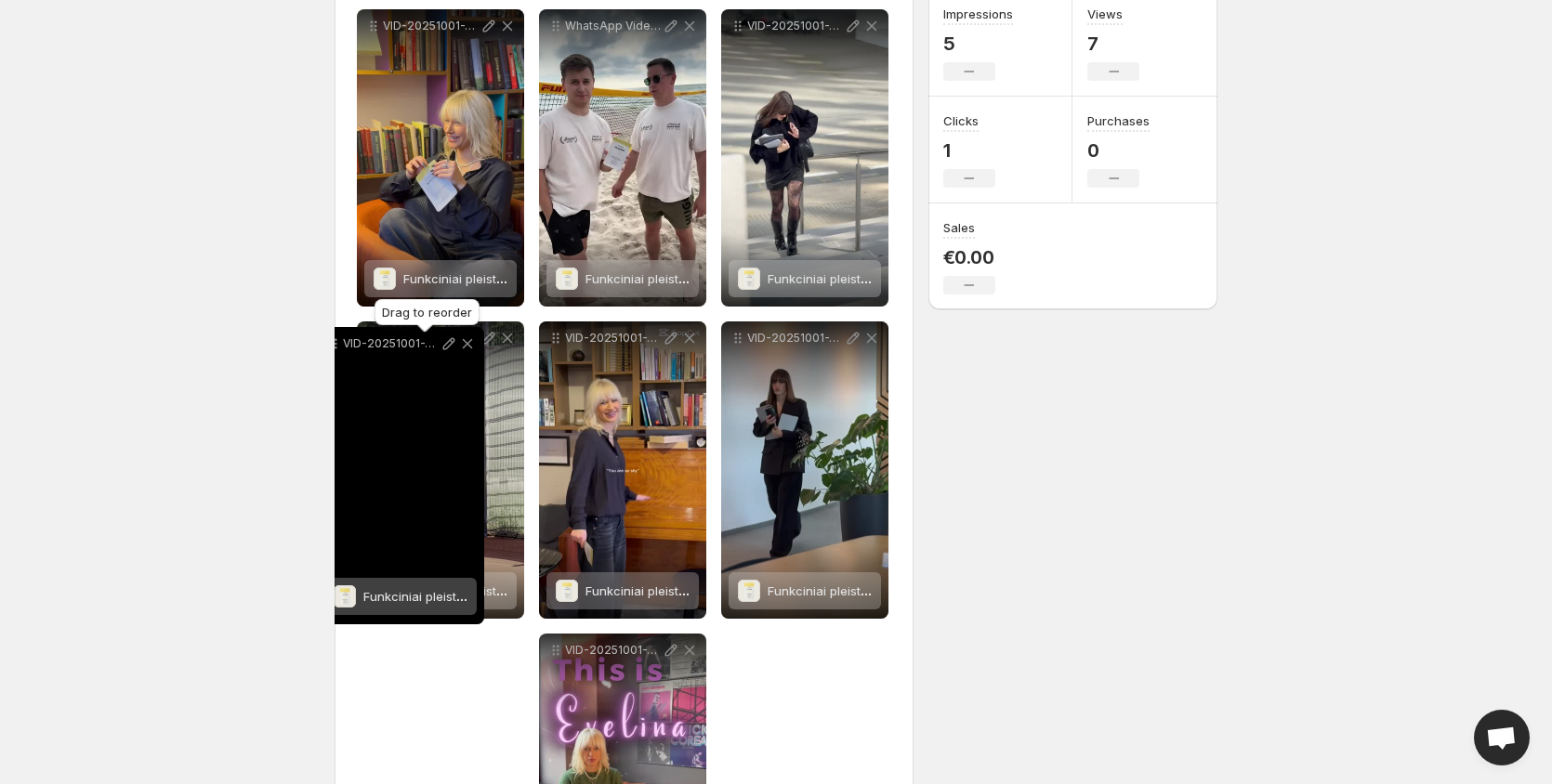
drag, startPoint x: 557, startPoint y: 651, endPoint x: 335, endPoint y: 345, distance: 378.0
click at [335, 345] on icon at bounding box center [334, 344] width 19 height 19
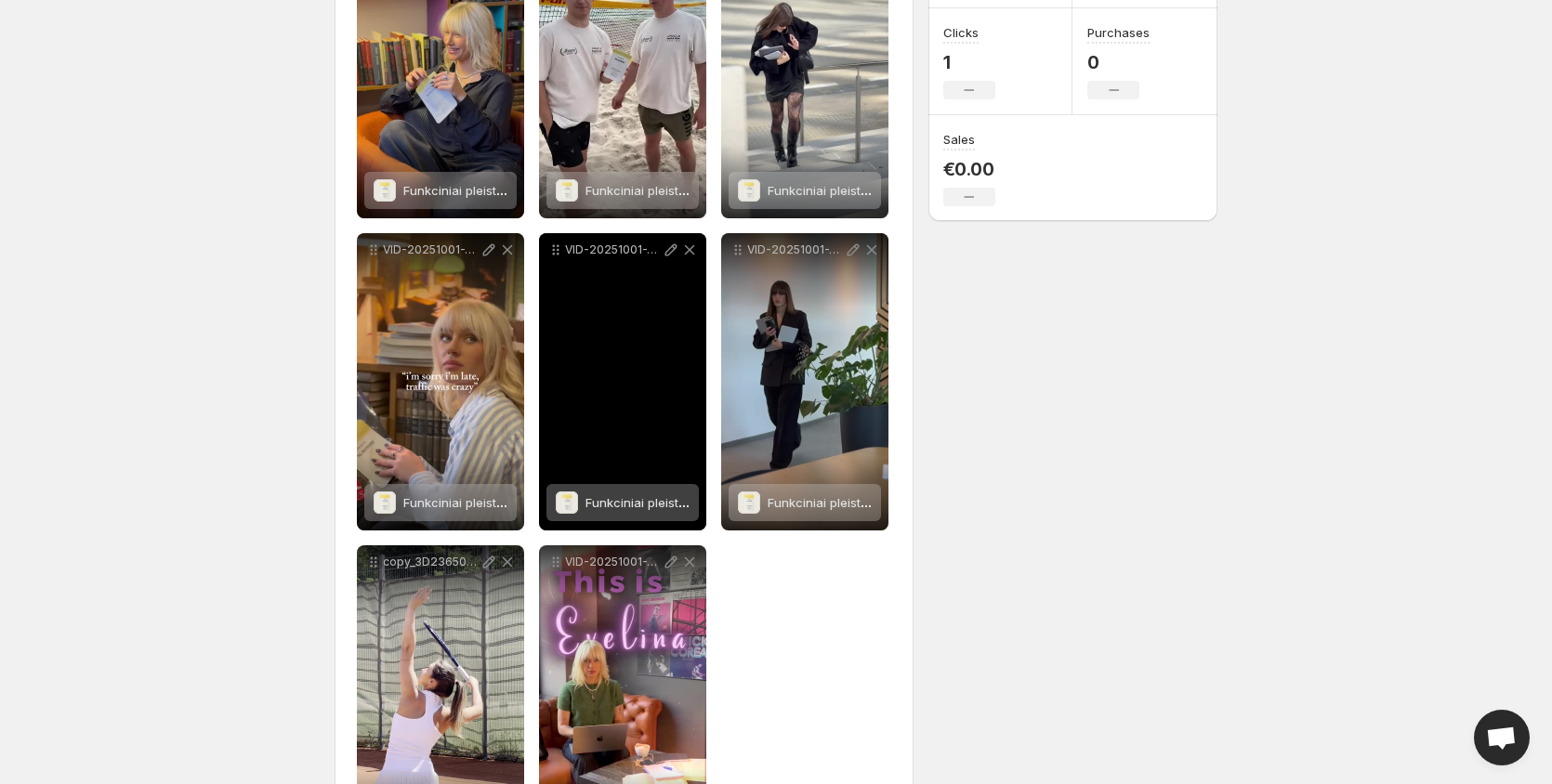
scroll to position [371, 0]
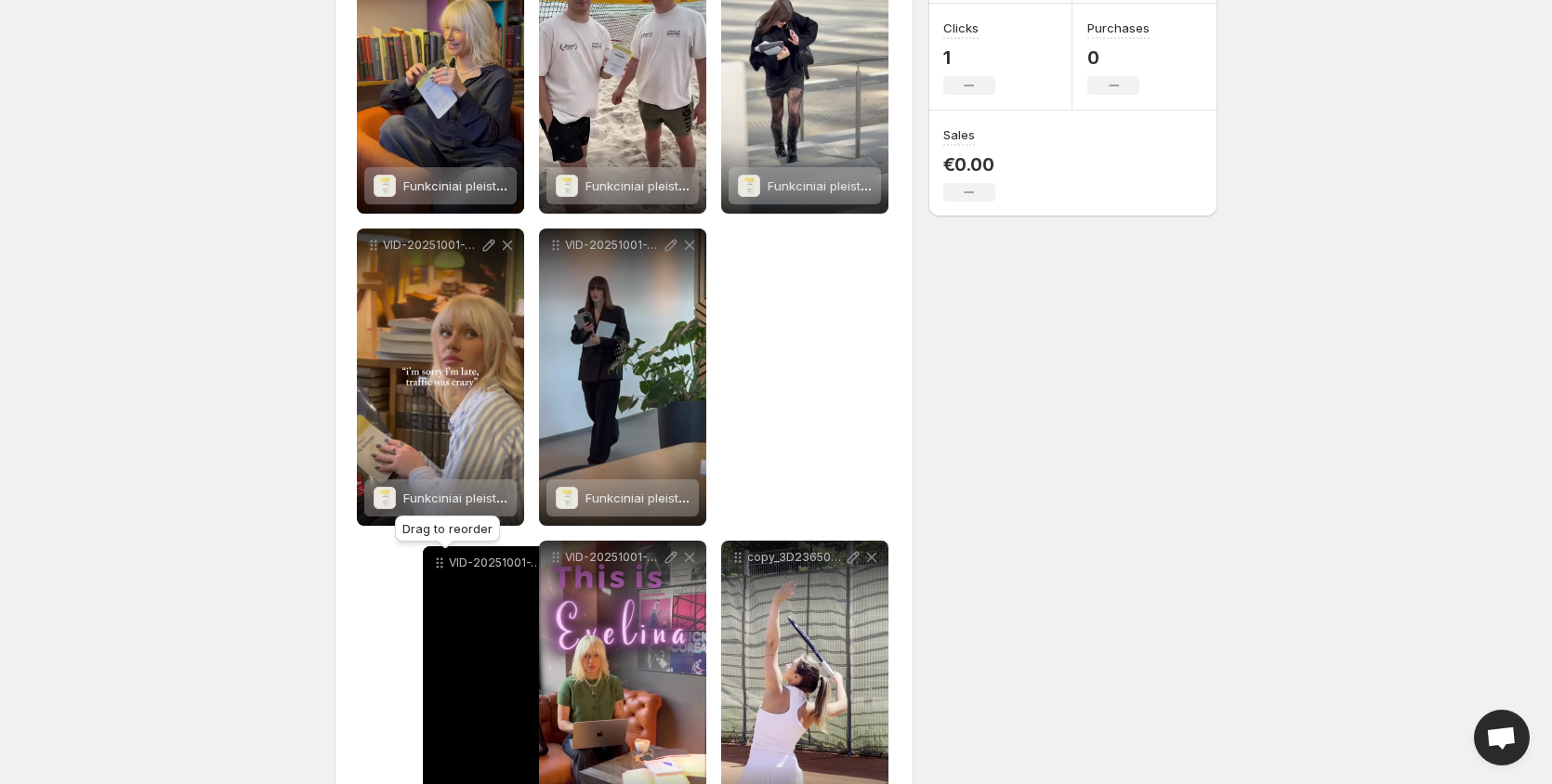
drag, startPoint x: 551, startPoint y: 243, endPoint x: 434, endPoint y: 561, distance: 338.8
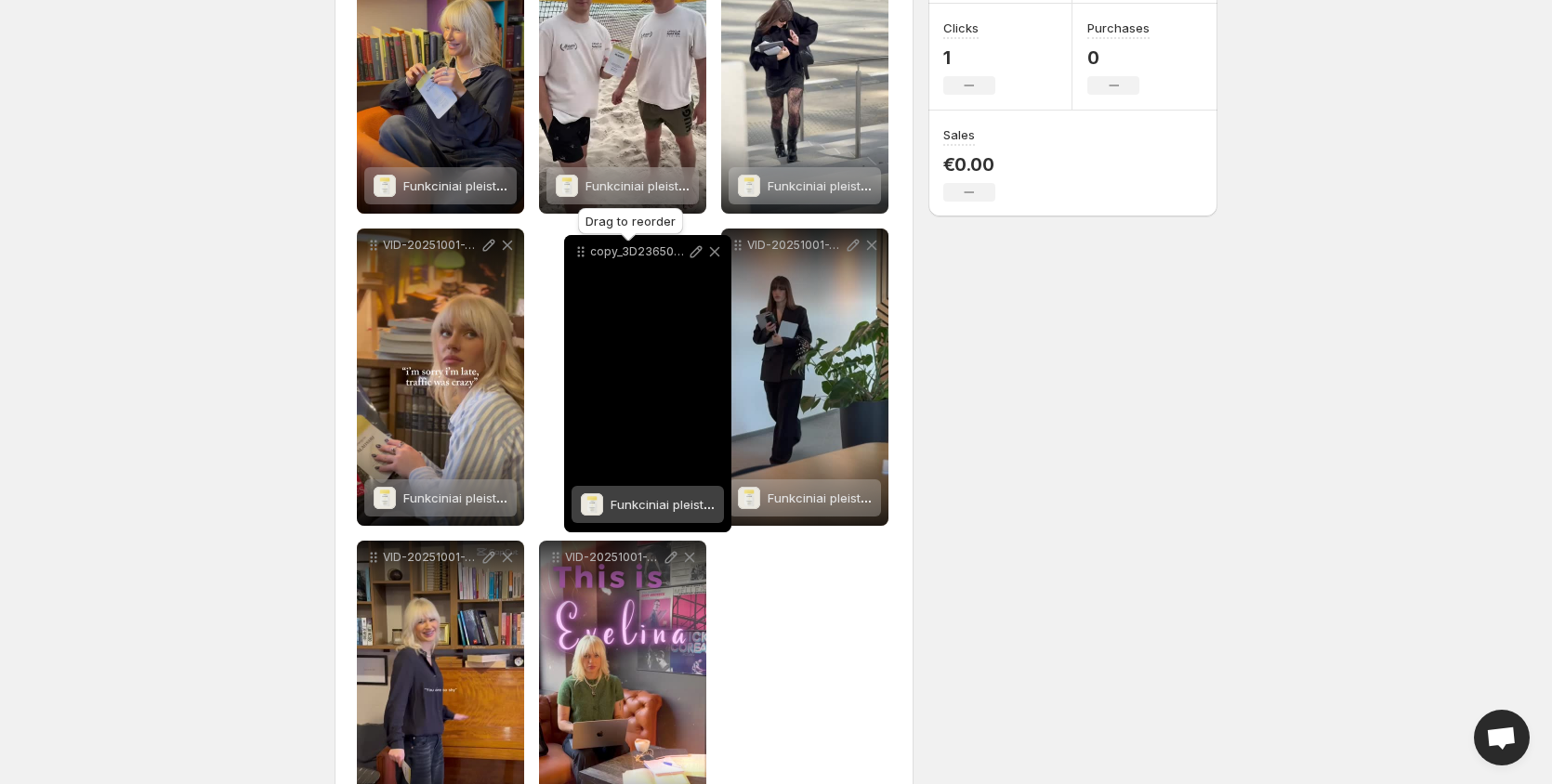
drag, startPoint x: 741, startPoint y: 246, endPoint x: 584, endPoint y: 253, distance: 157.2
click at [584, 253] on icon at bounding box center [583, 252] width 3 height 3
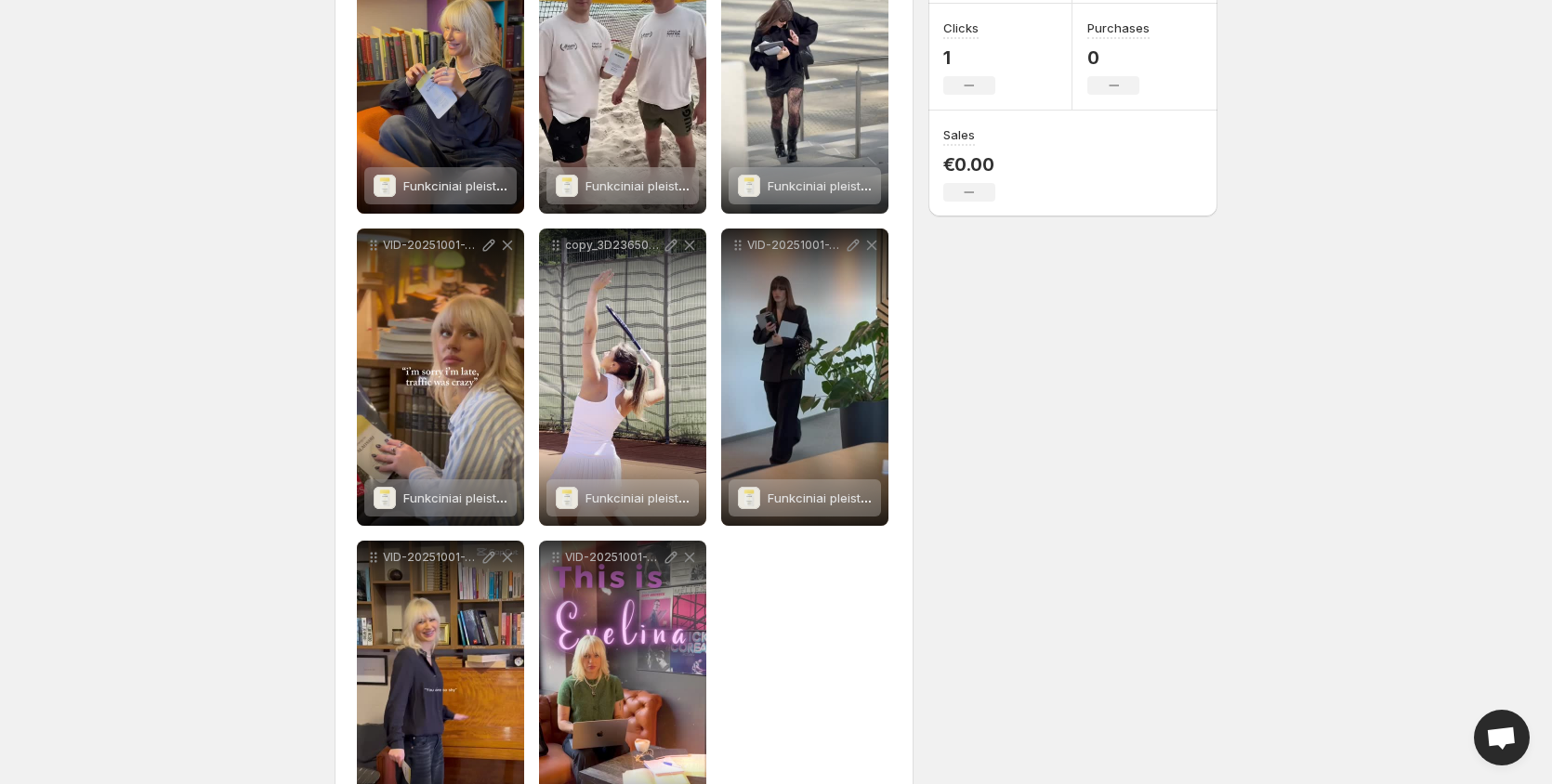
scroll to position [0, 0]
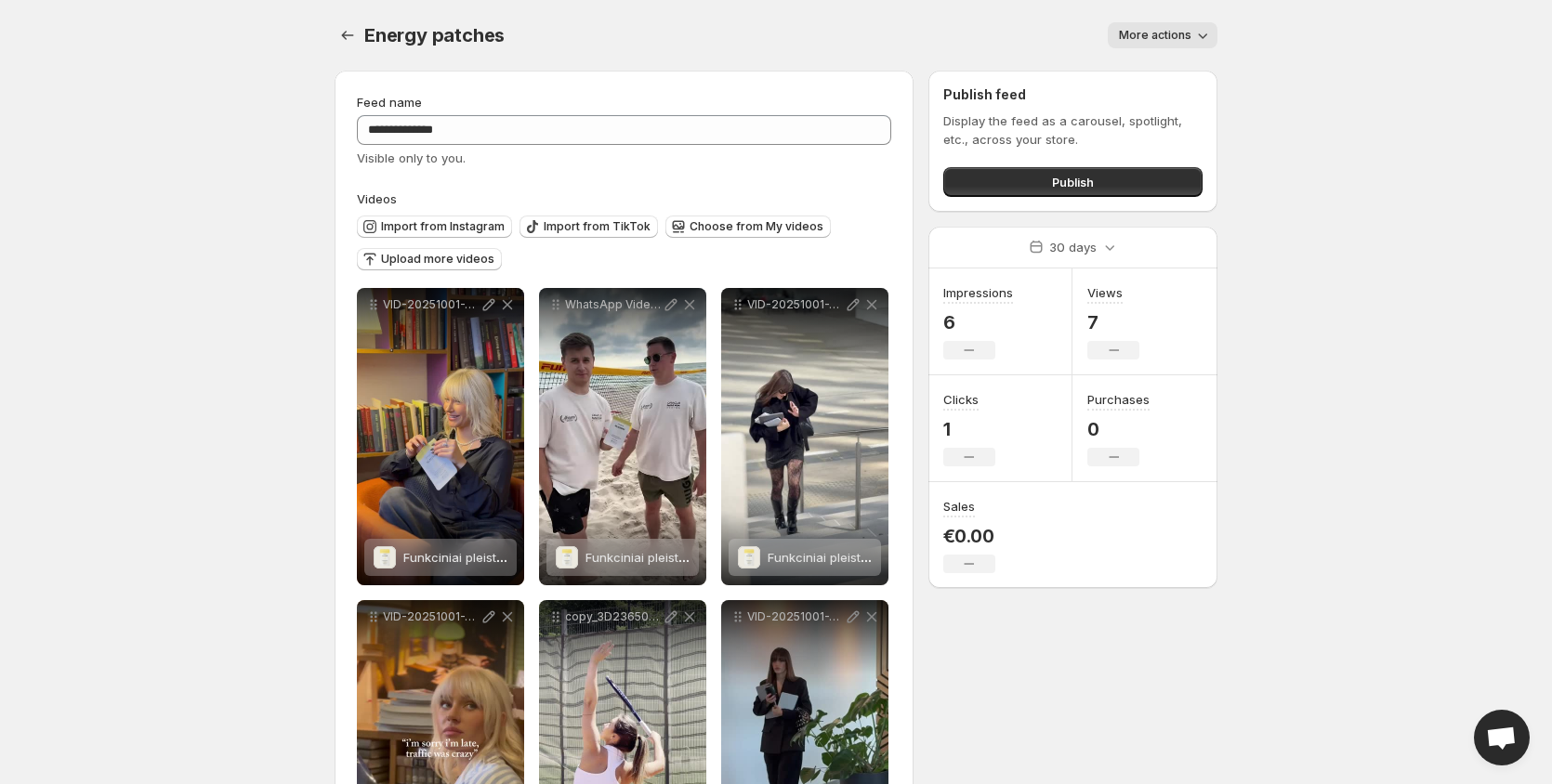
click at [175, 189] on body "**********" at bounding box center [776, 392] width 1552 height 784
click at [65, 222] on body "**********" at bounding box center [776, 392] width 1552 height 784
